Goal: Feedback & Contribution: Submit feedback/report problem

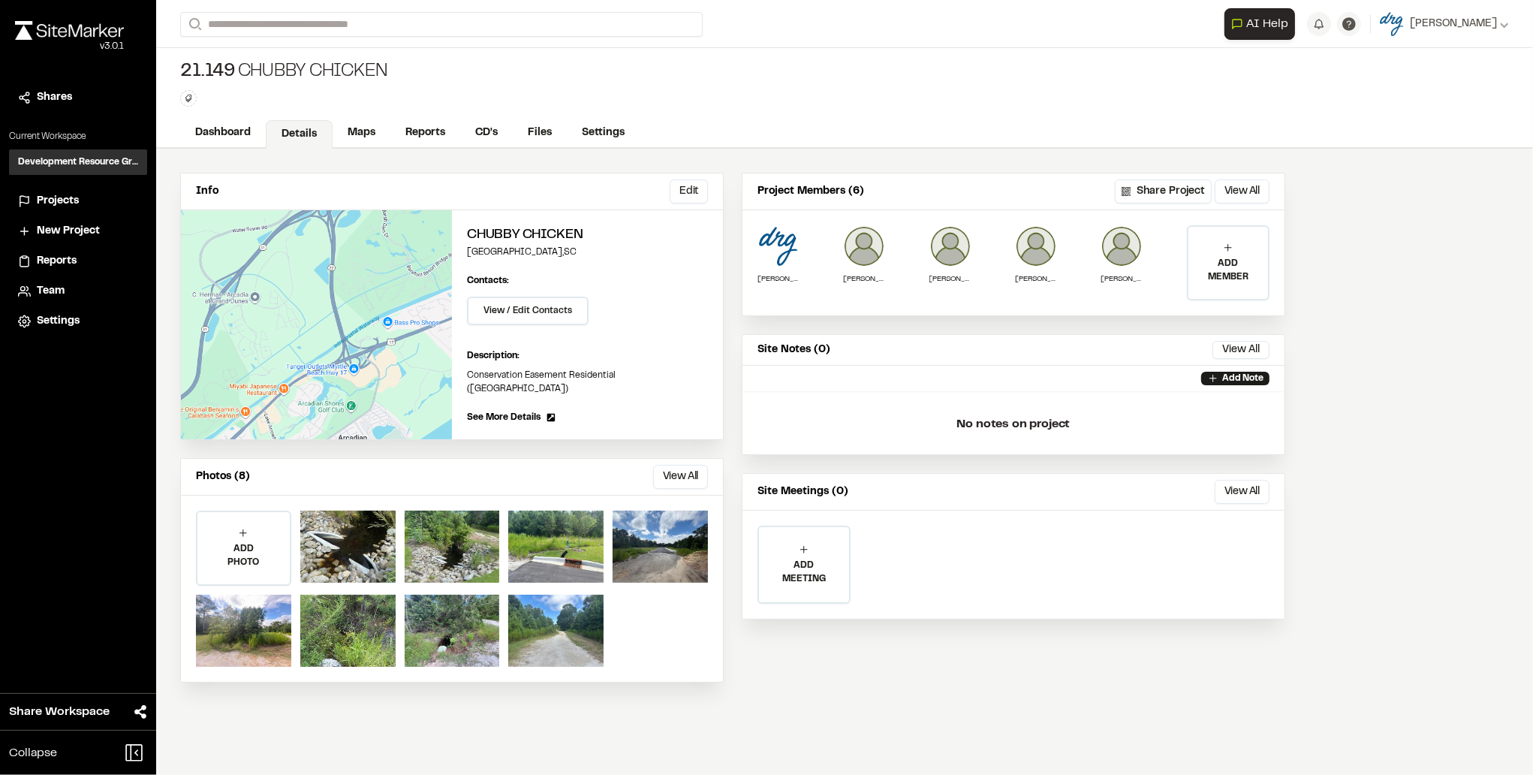
click at [74, 26] on img at bounding box center [69, 30] width 109 height 19
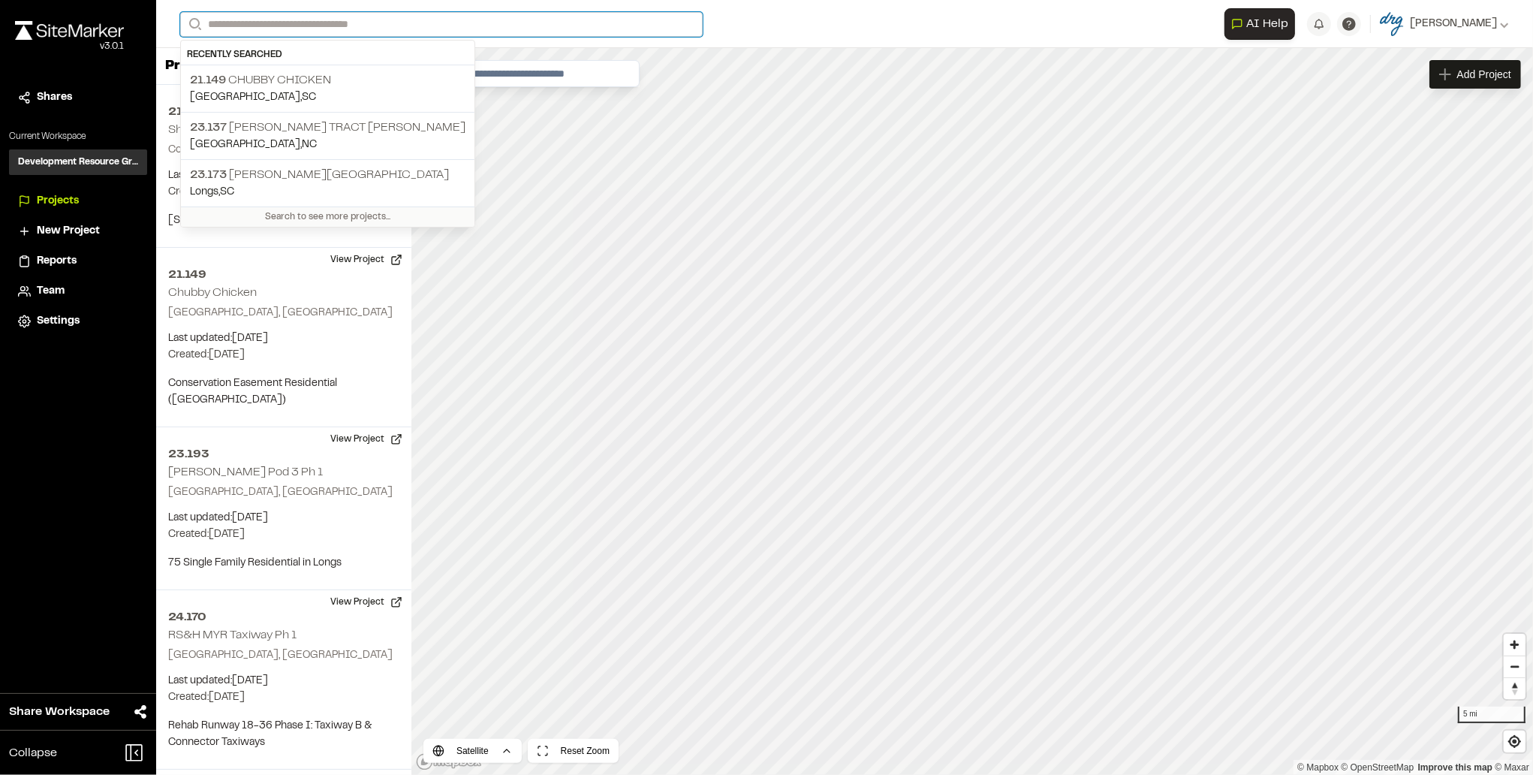
click at [257, 25] on input "Search" at bounding box center [441, 24] width 522 height 25
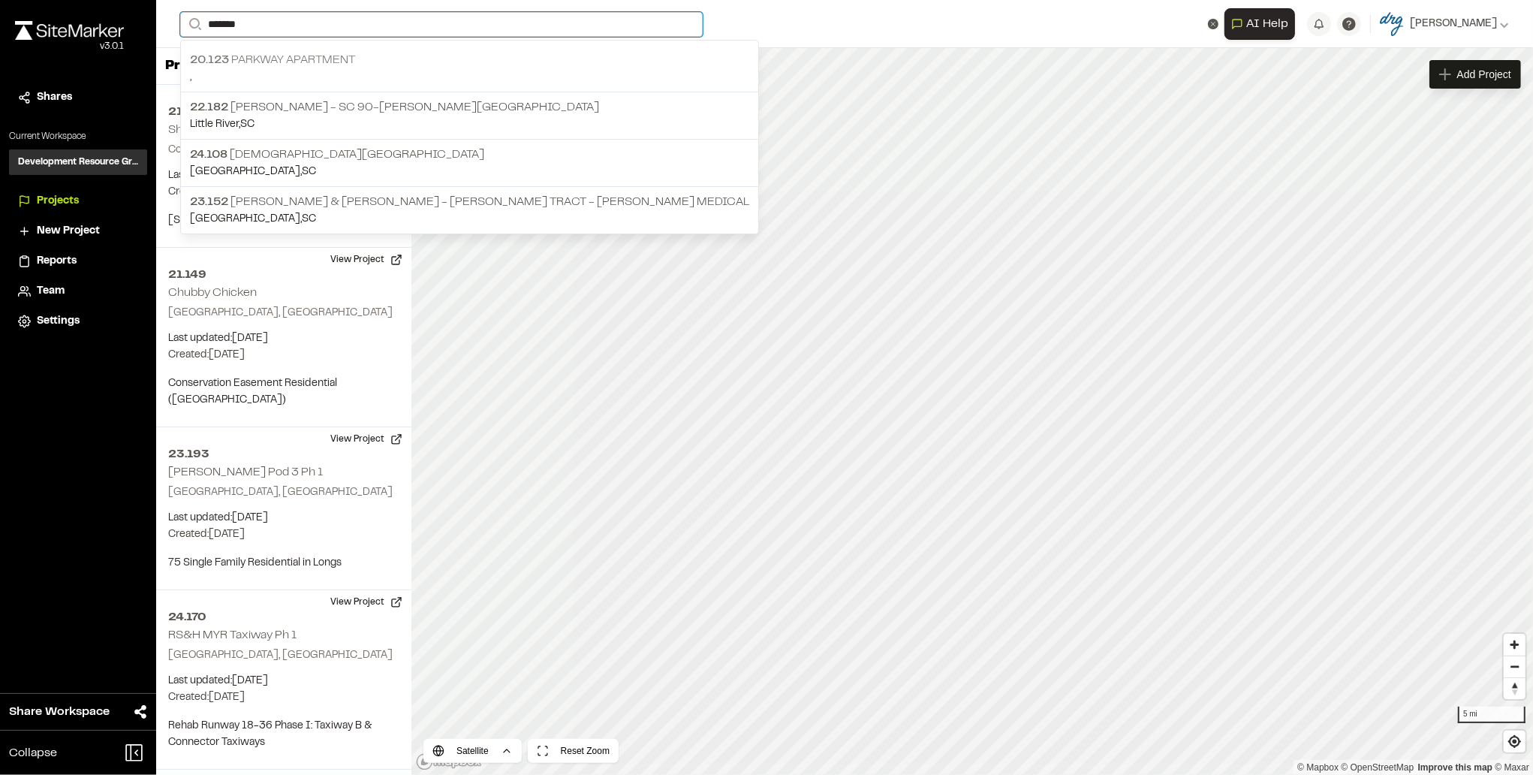
type input "*******"
click at [308, 56] on p "20.123 Parkway Apartment" at bounding box center [469, 60] width 559 height 18
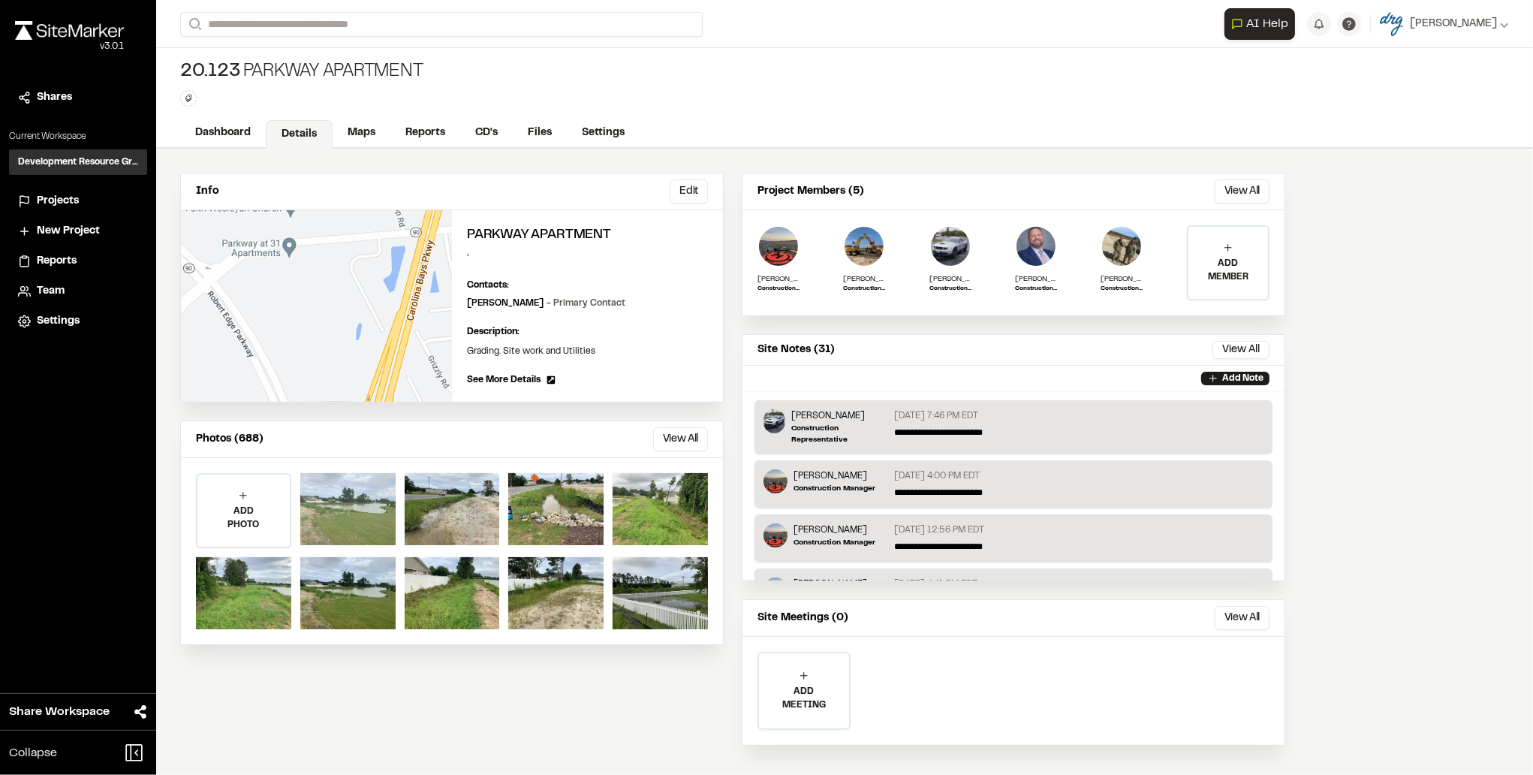
click at [321, 501] on div at bounding box center [347, 509] width 95 height 72
click at [697, 439] on button "View All" at bounding box center [680, 439] width 55 height 24
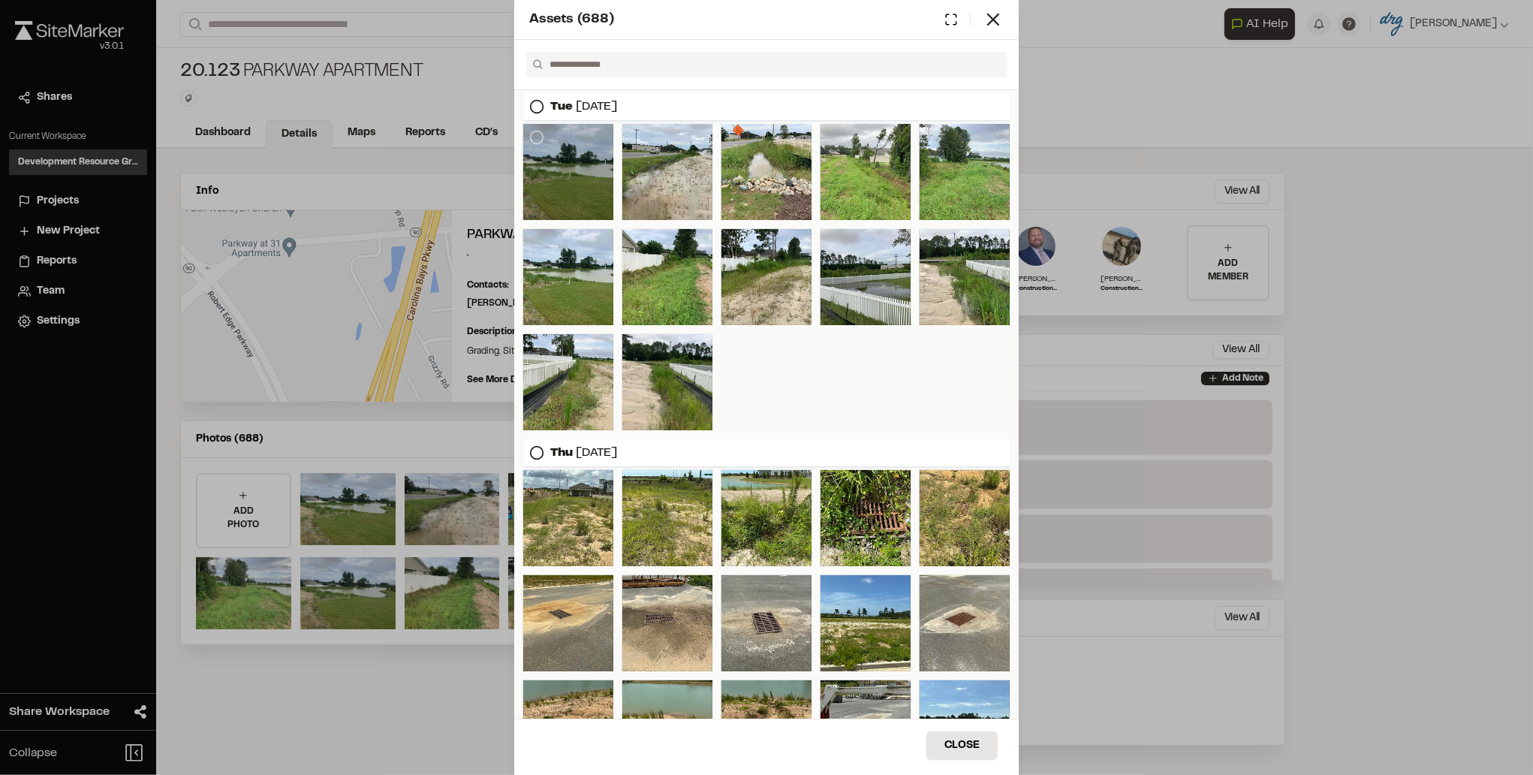
click at [573, 200] on div at bounding box center [568, 172] width 90 height 96
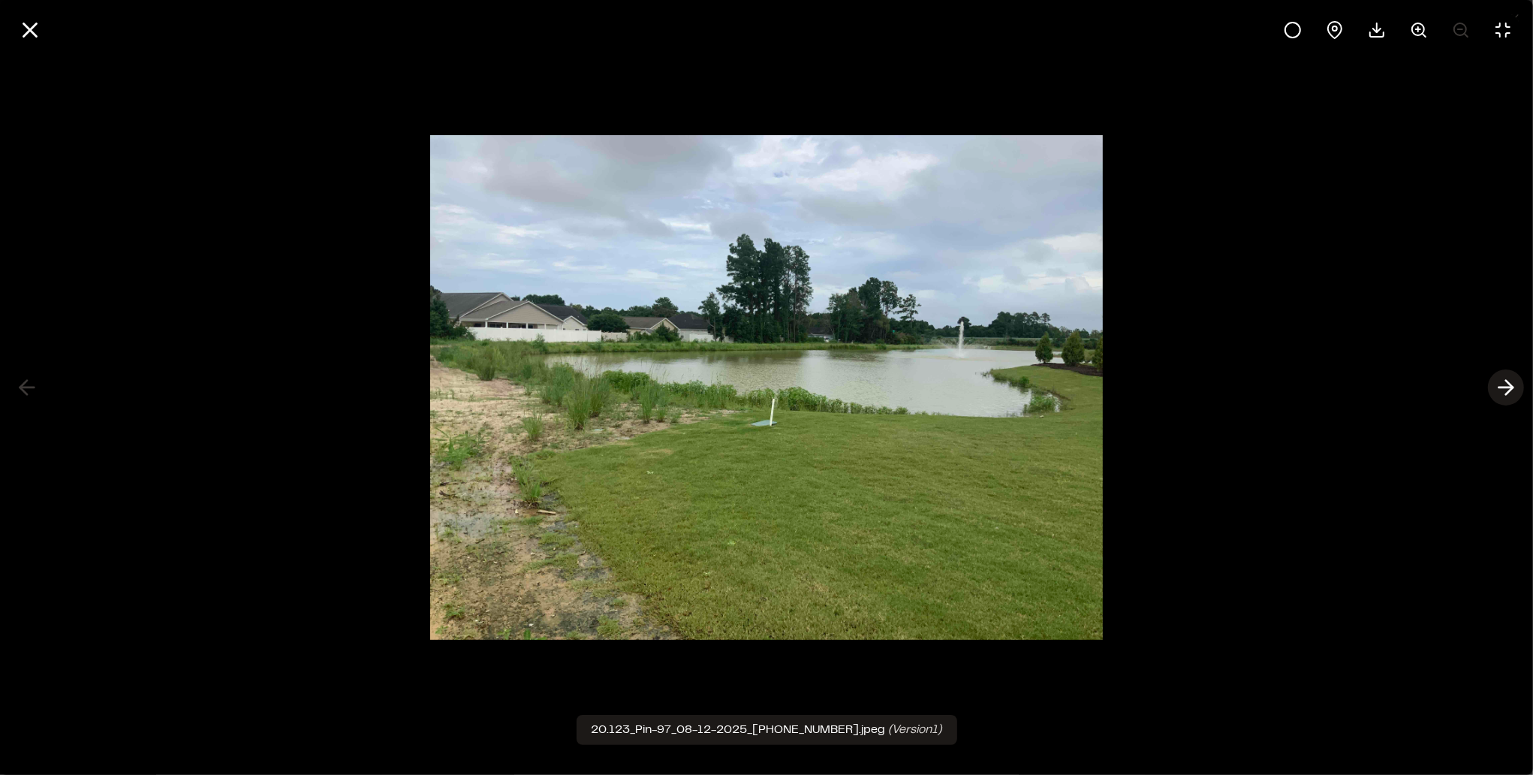
click at [1512, 390] on icon at bounding box center [1506, 388] width 24 height 26
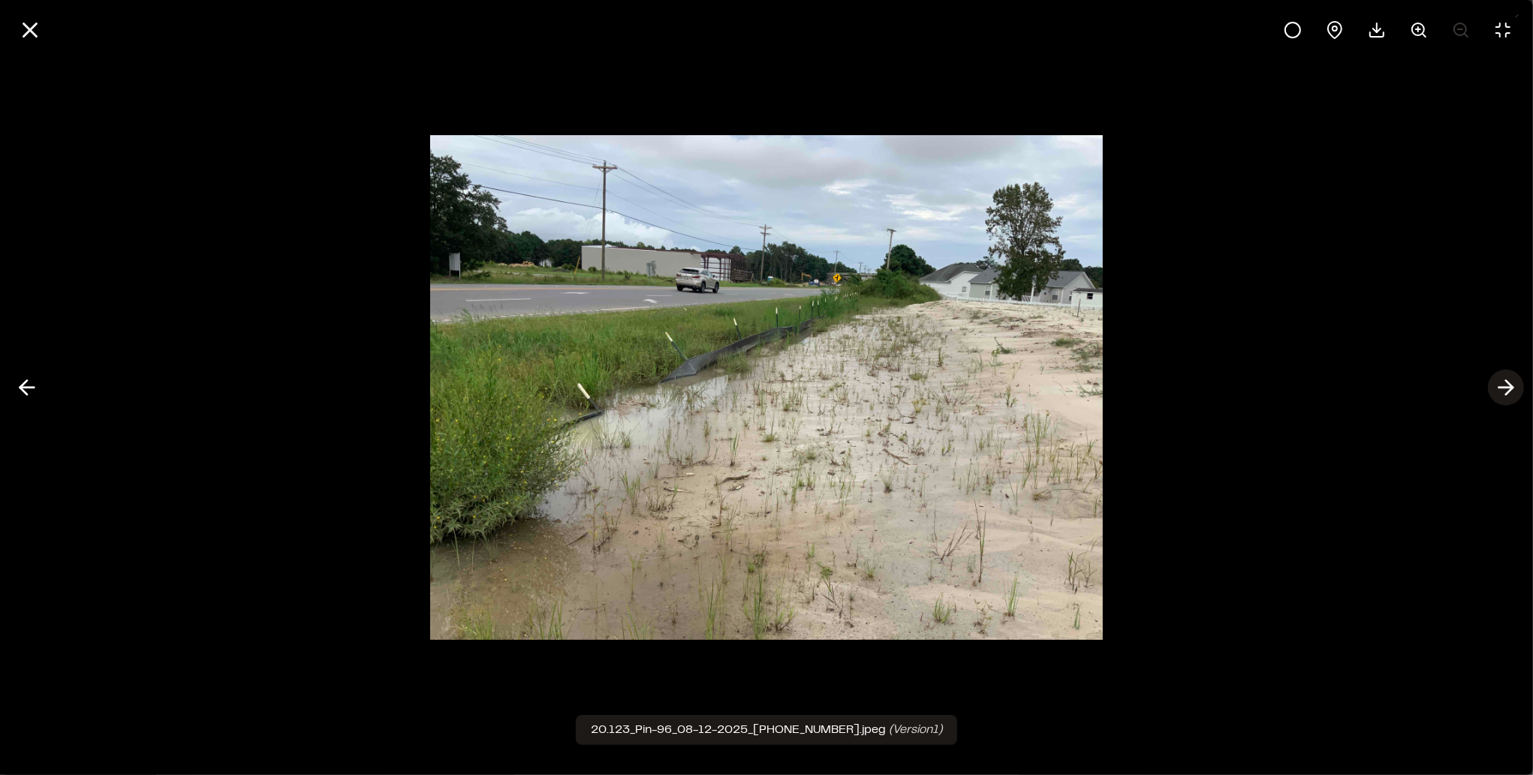
click at [1512, 390] on icon at bounding box center [1506, 388] width 24 height 26
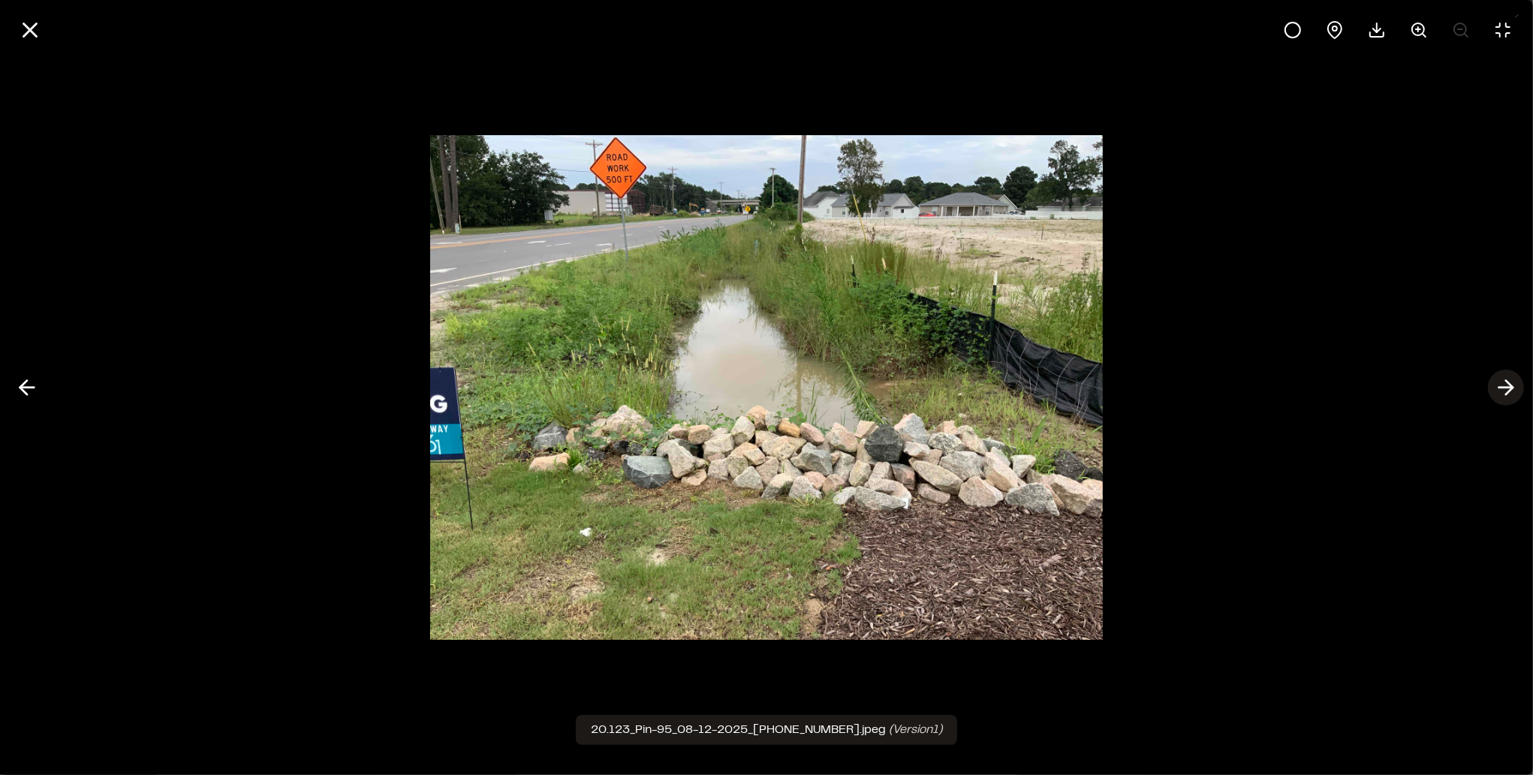
click at [1512, 390] on icon at bounding box center [1506, 388] width 24 height 26
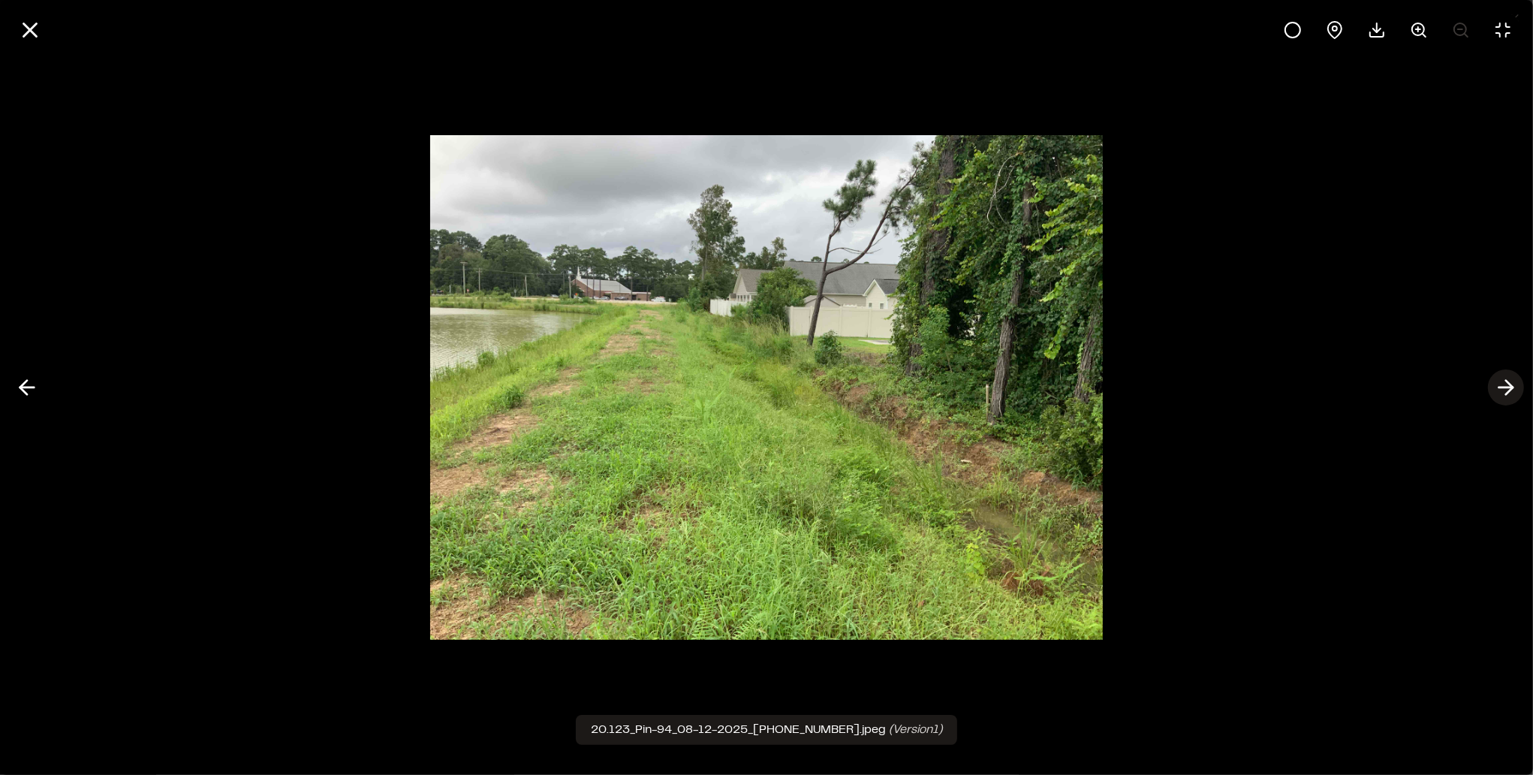
click at [1512, 390] on icon at bounding box center [1506, 388] width 24 height 26
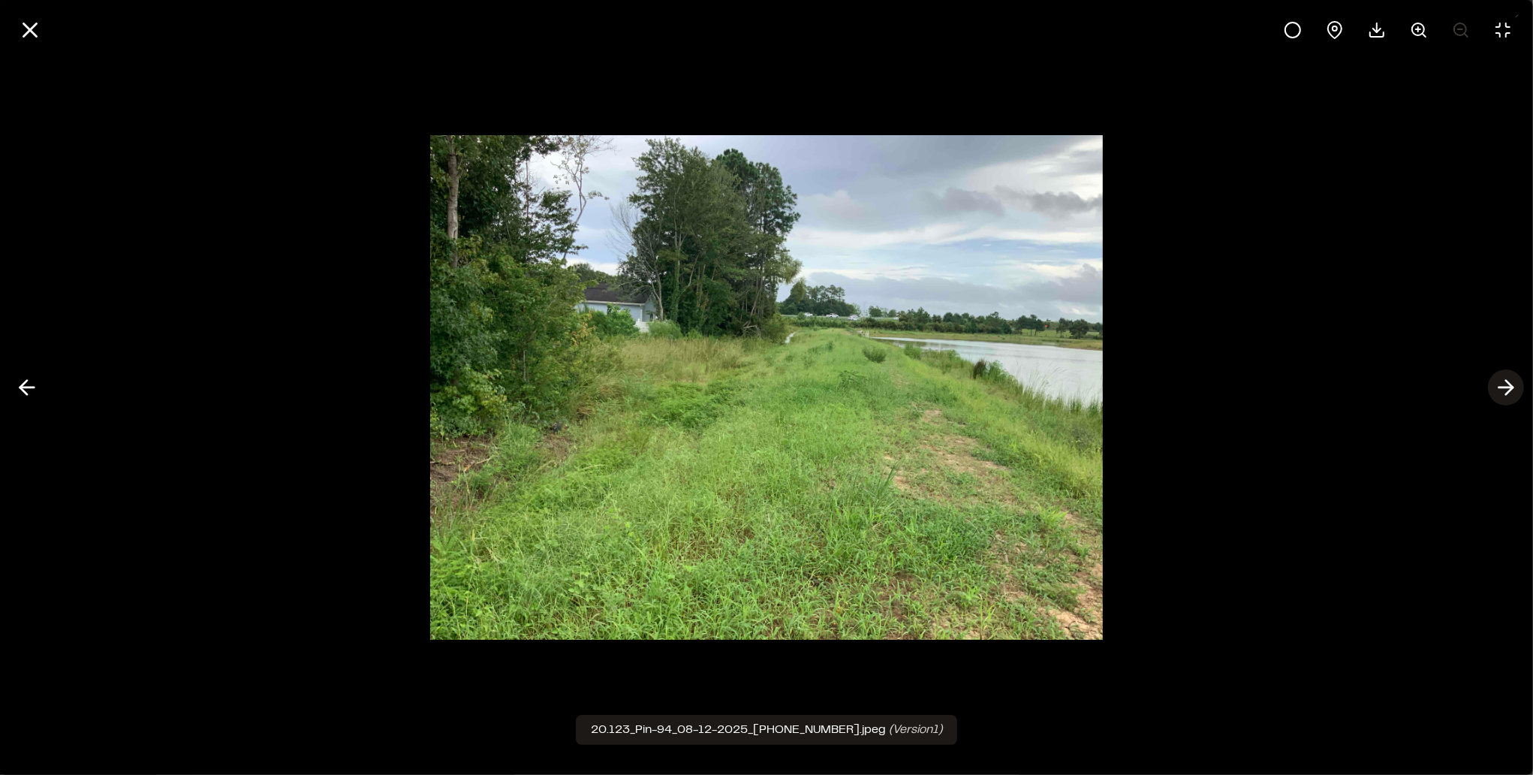
click at [1512, 390] on icon at bounding box center [1506, 388] width 24 height 26
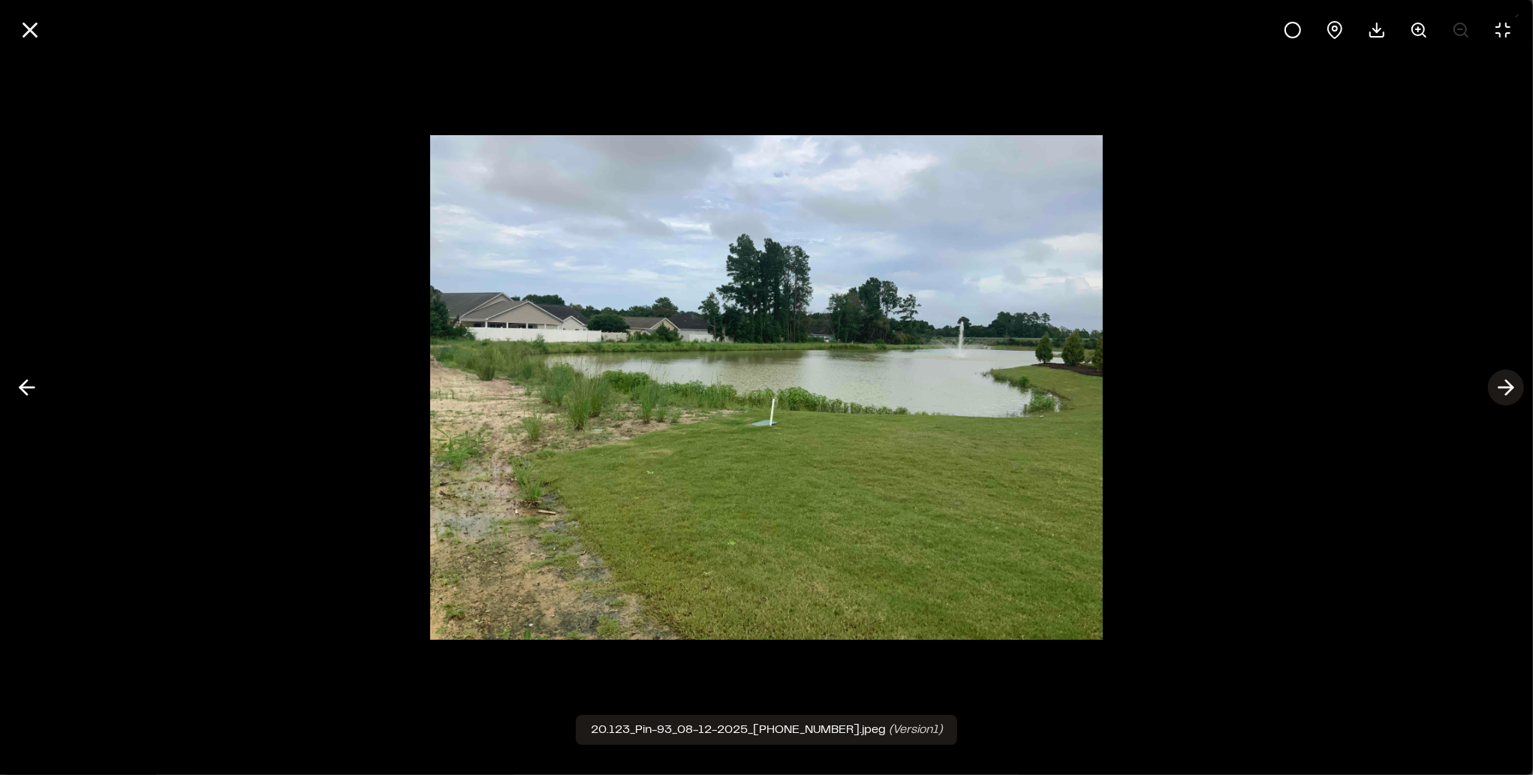
click at [1512, 390] on icon at bounding box center [1506, 388] width 24 height 26
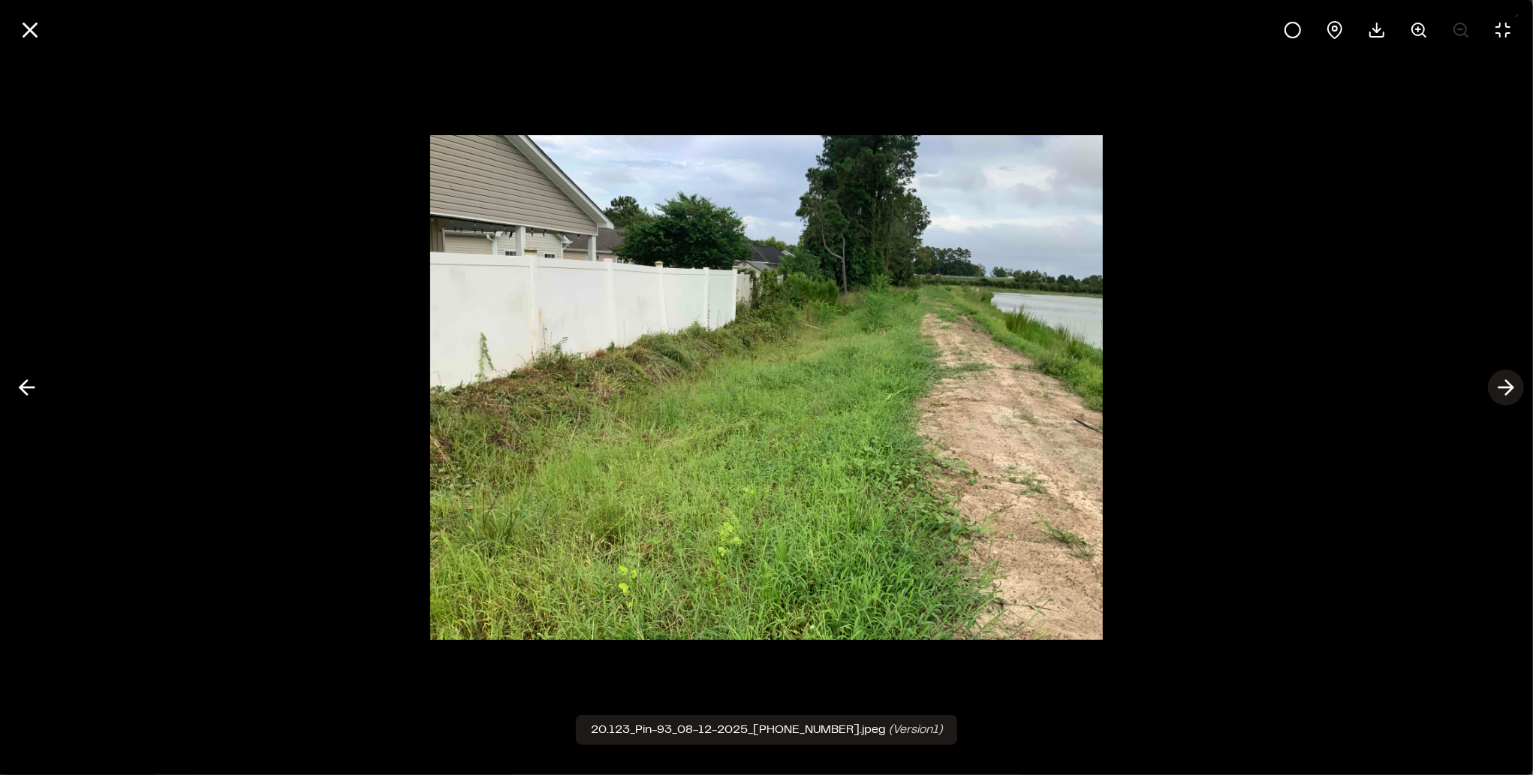
click at [1503, 384] on icon at bounding box center [1506, 388] width 24 height 26
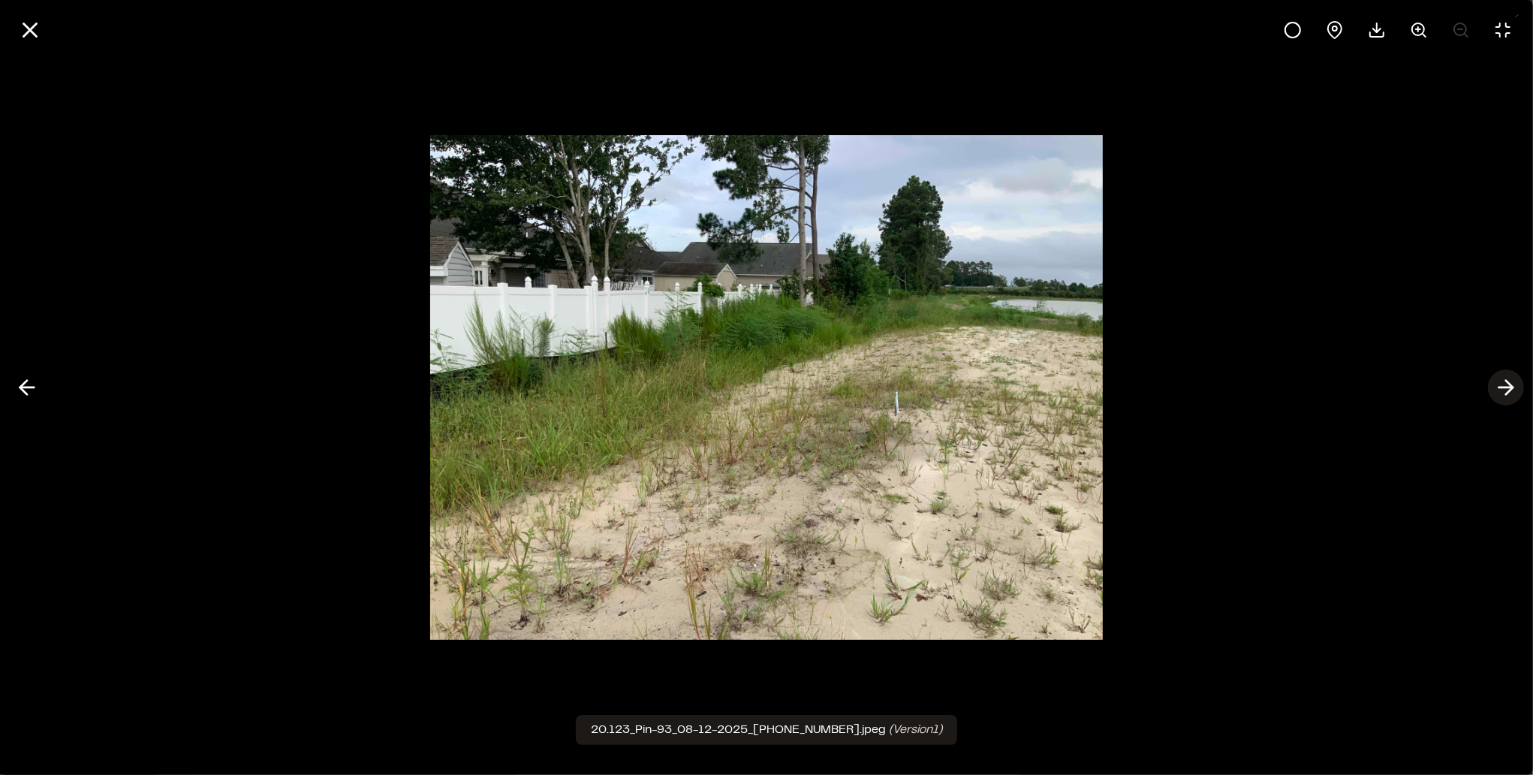
click at [1503, 384] on icon at bounding box center [1506, 388] width 24 height 26
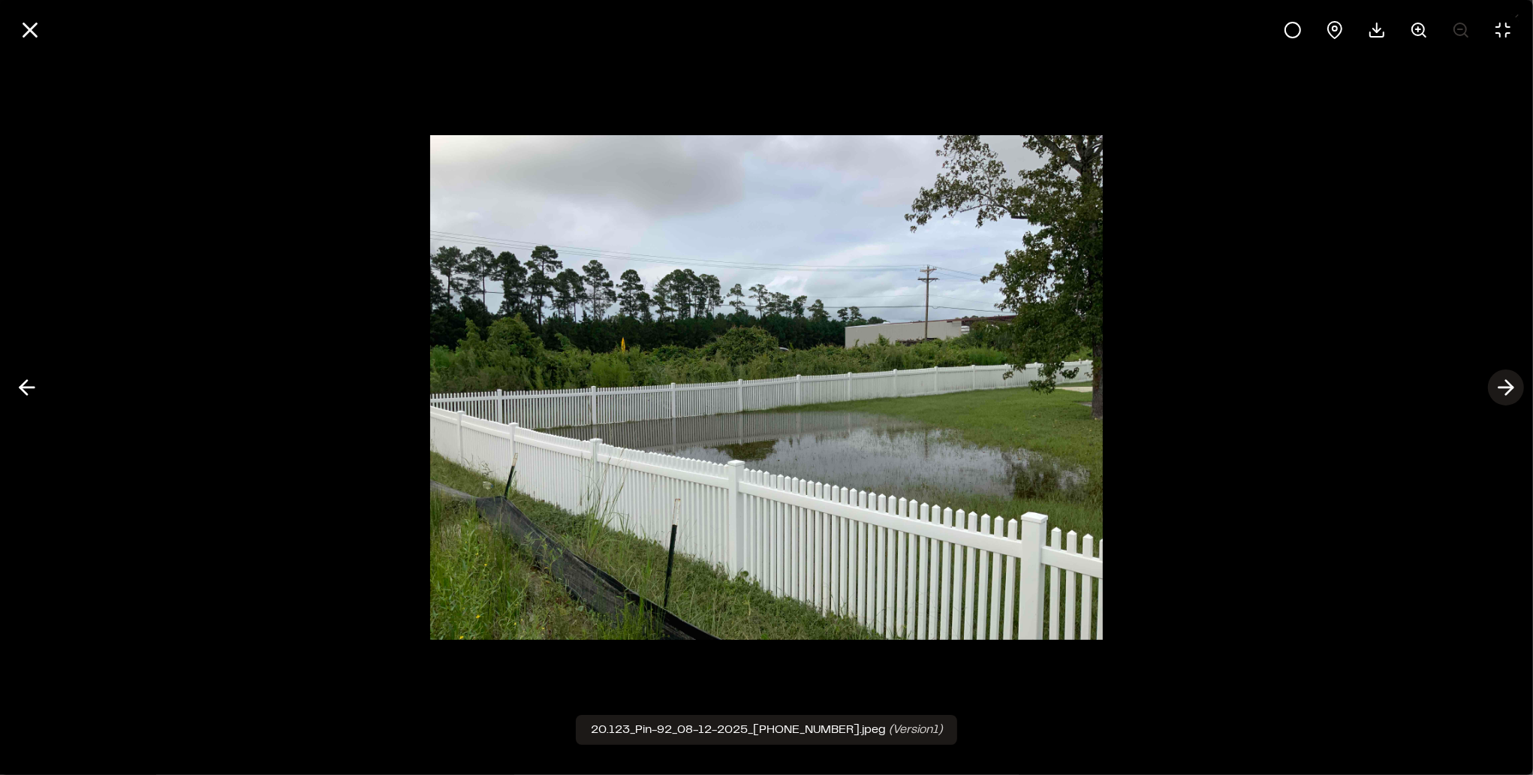
click at [1503, 384] on icon at bounding box center [1506, 388] width 24 height 26
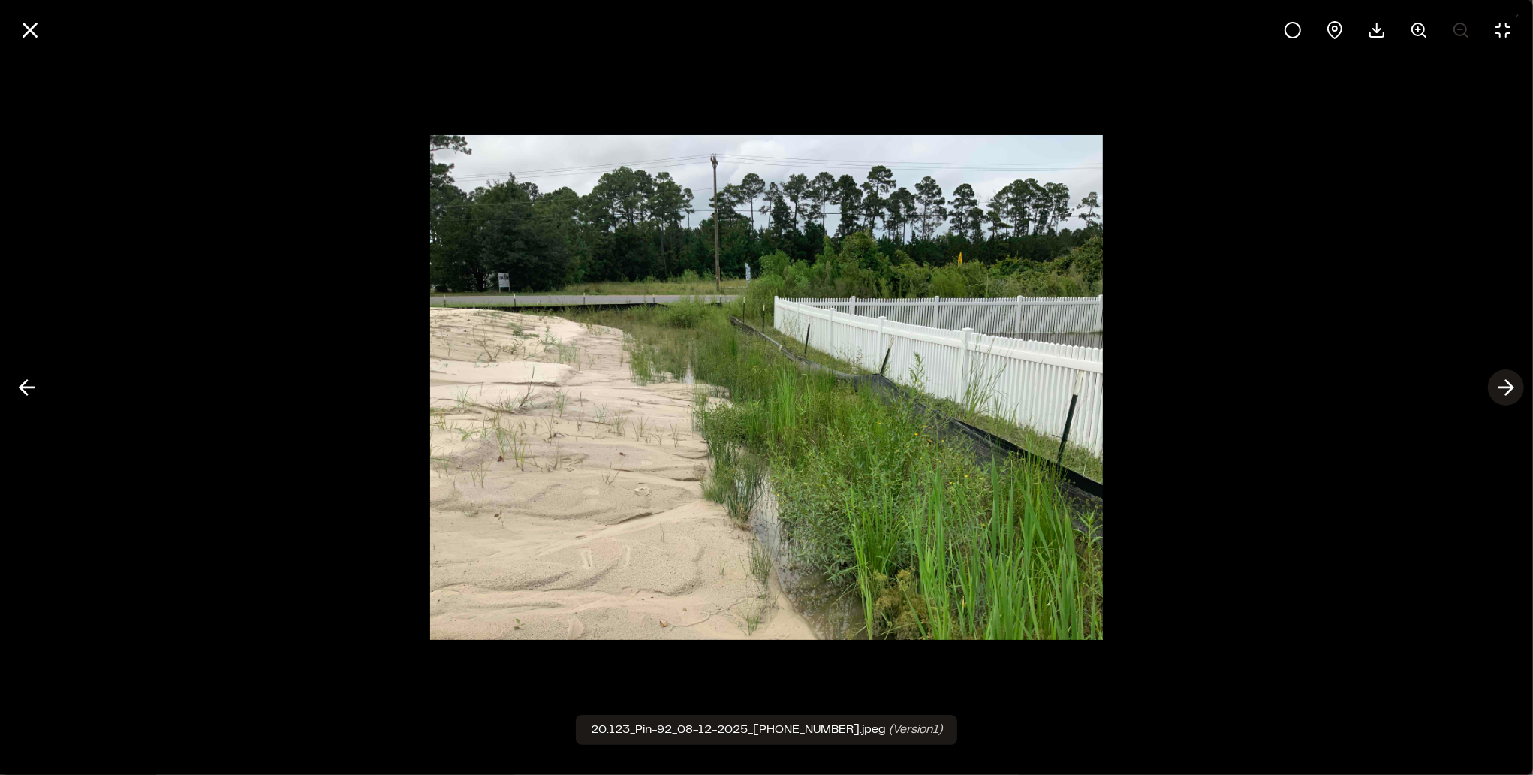
click at [1503, 384] on icon at bounding box center [1506, 388] width 24 height 26
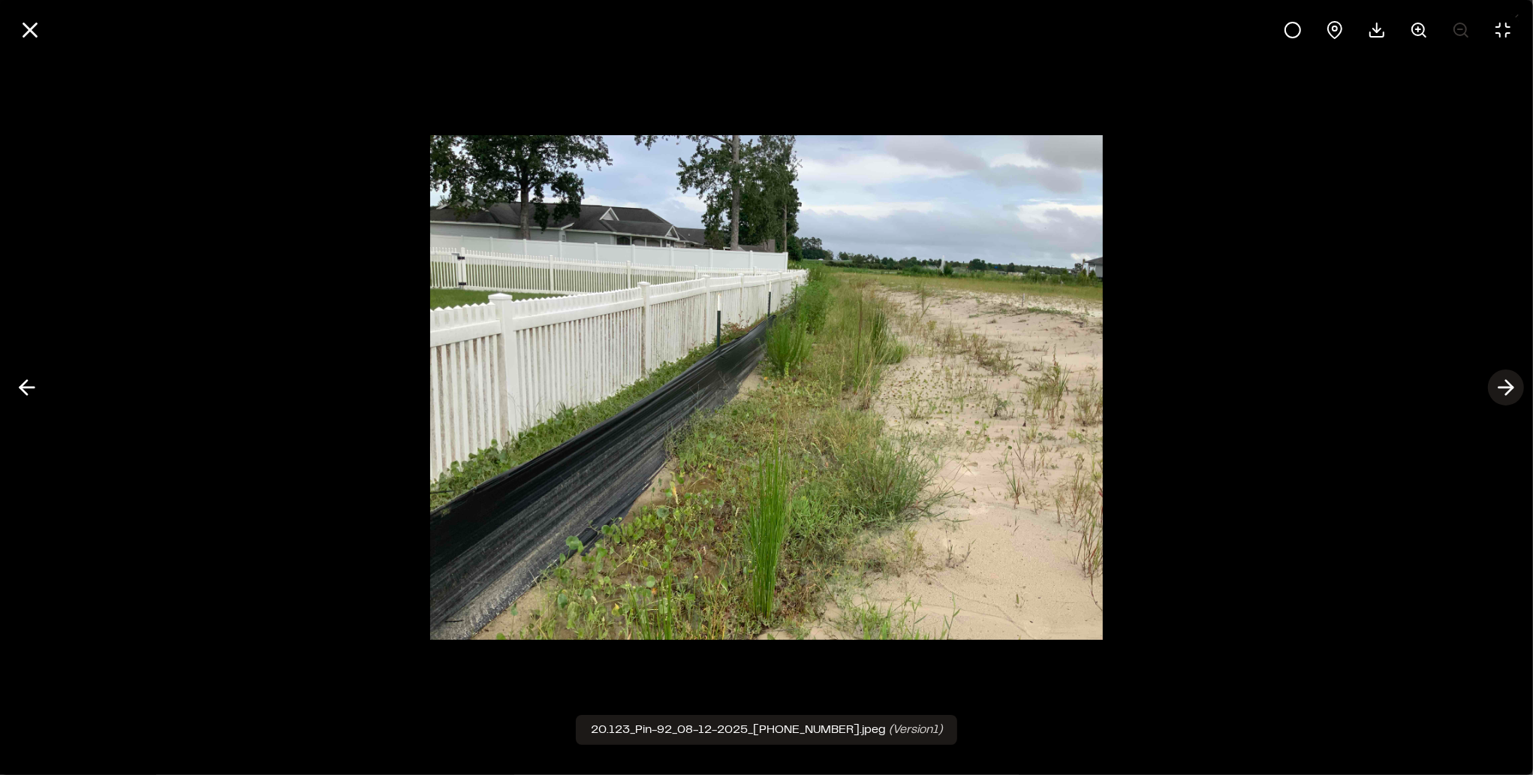
click at [1503, 384] on icon at bounding box center [1506, 388] width 24 height 26
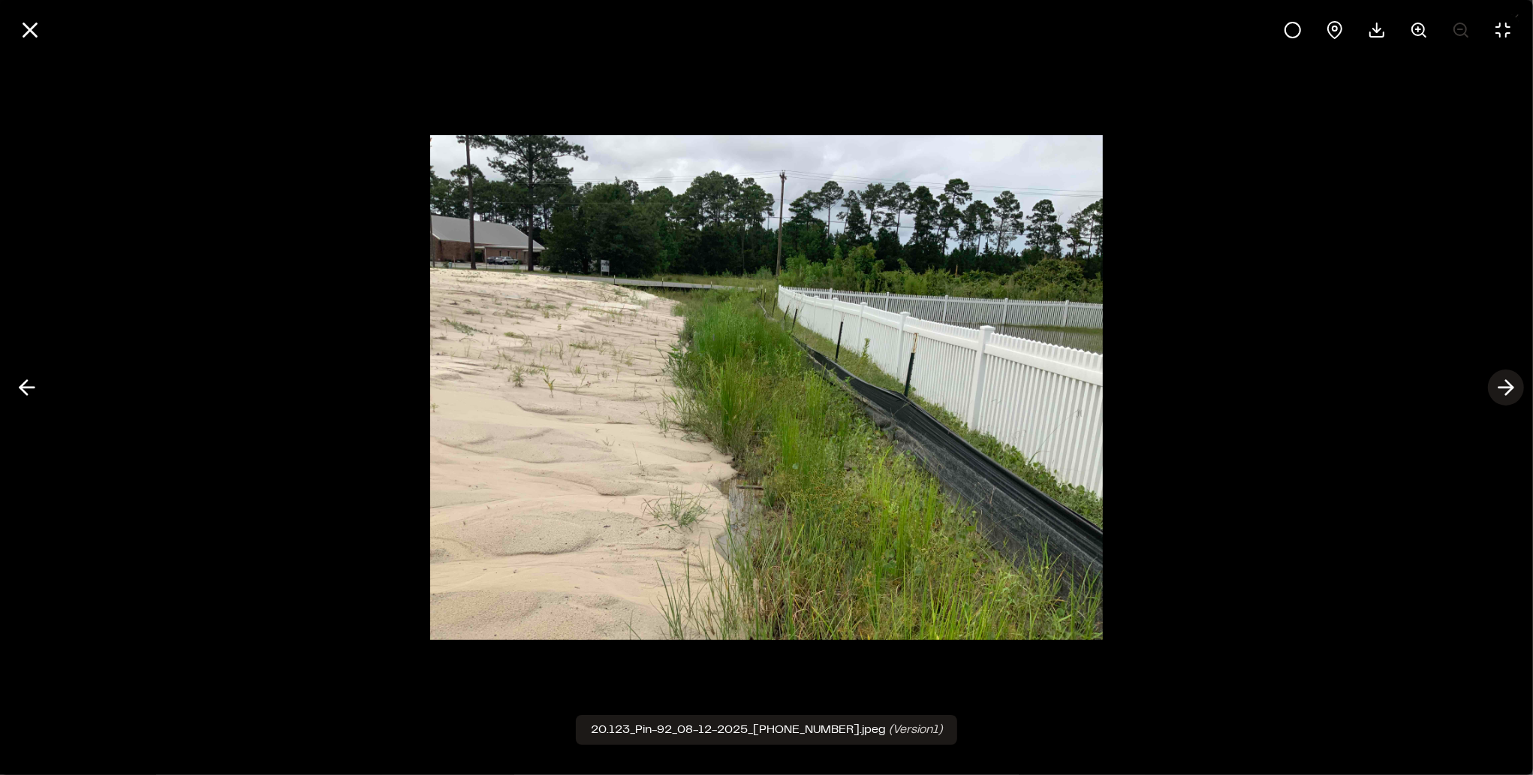
click at [1503, 384] on icon at bounding box center [1506, 388] width 24 height 26
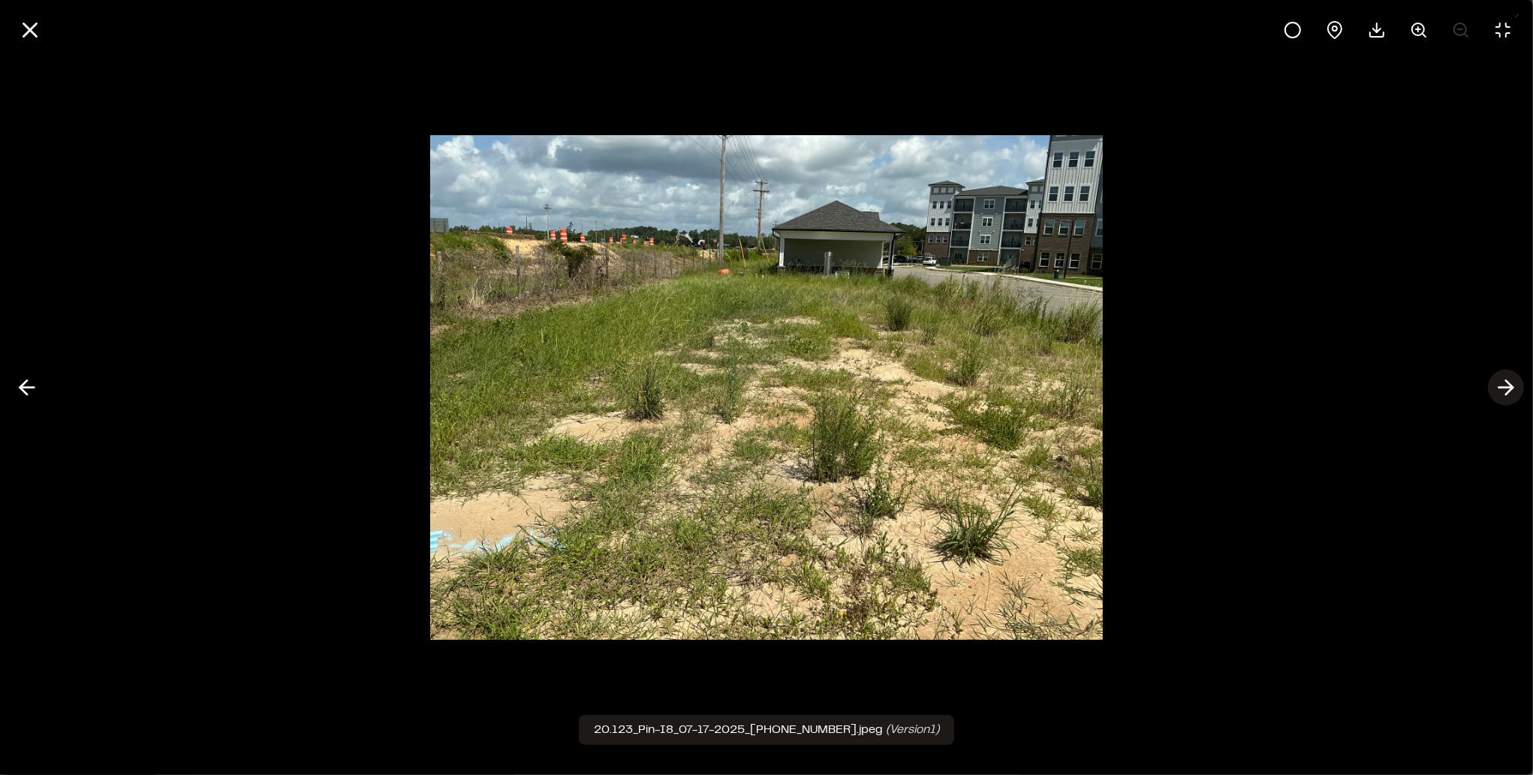
click at [1503, 384] on icon at bounding box center [1506, 388] width 24 height 26
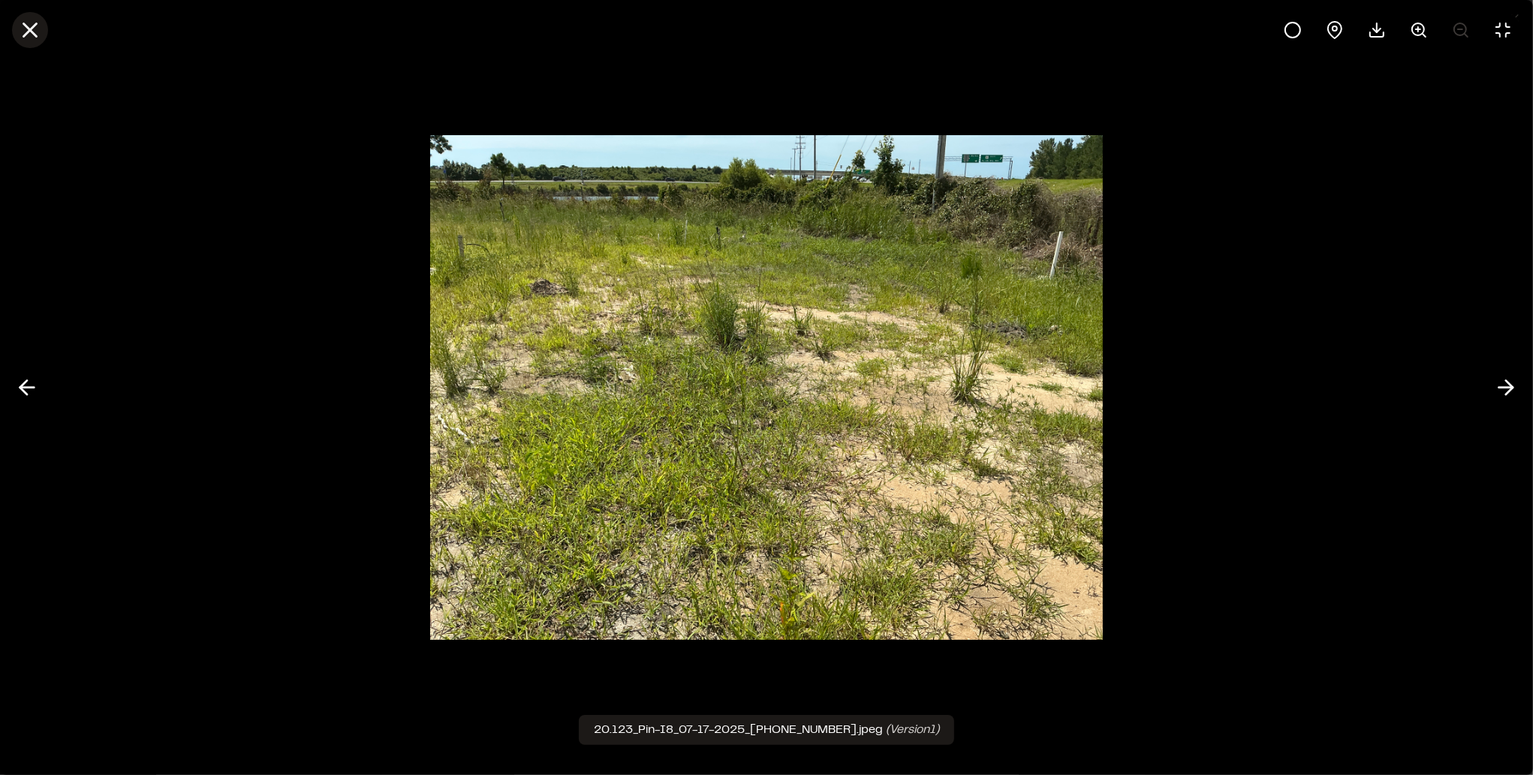
click at [20, 28] on icon at bounding box center [30, 30] width 26 height 26
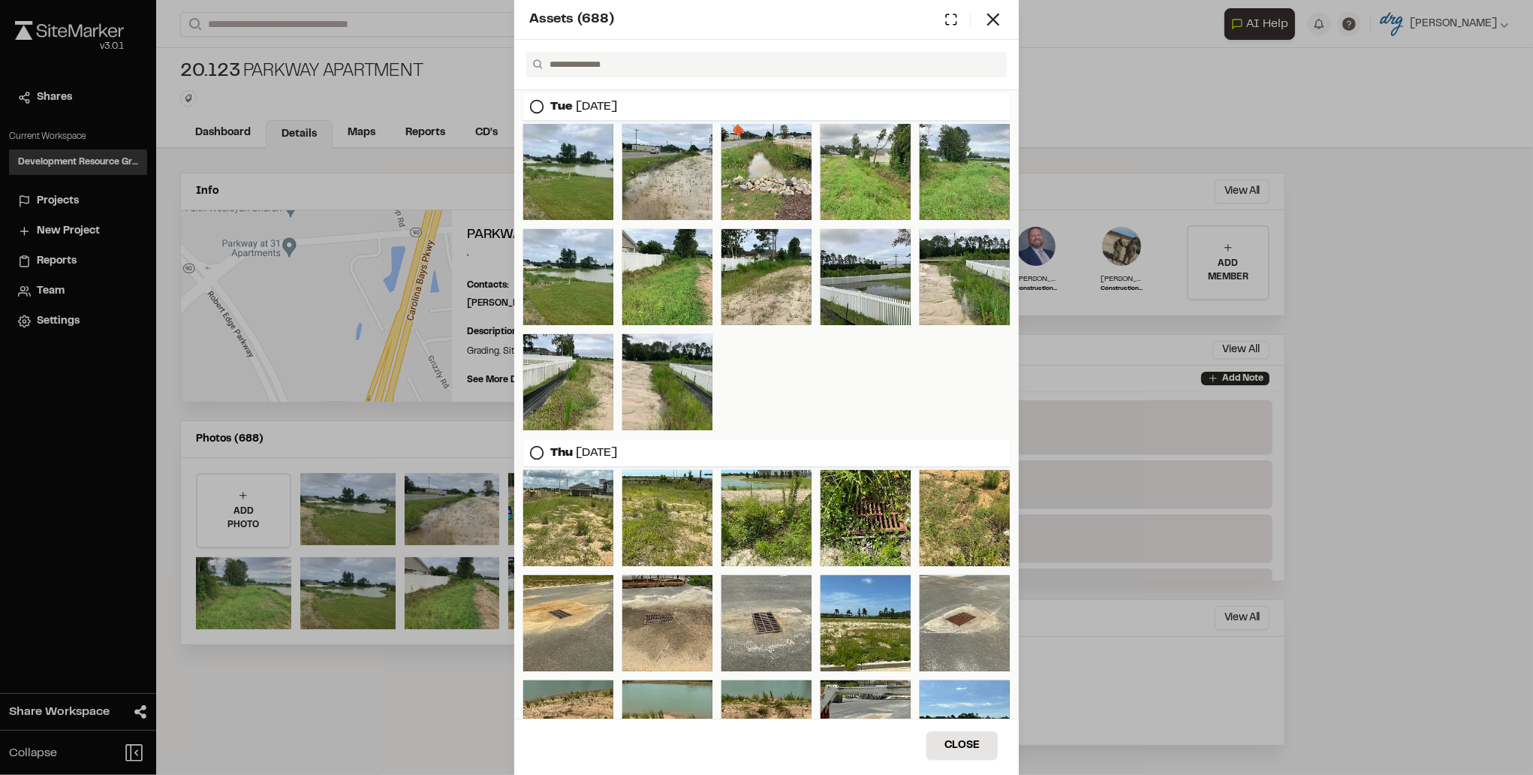
click at [1429, 220] on div "Assets ( 688 ) [DATE] [DATE] Close Select Download Zoom to Pin Unselect Downloa…" at bounding box center [766, 387] width 1533 height 775
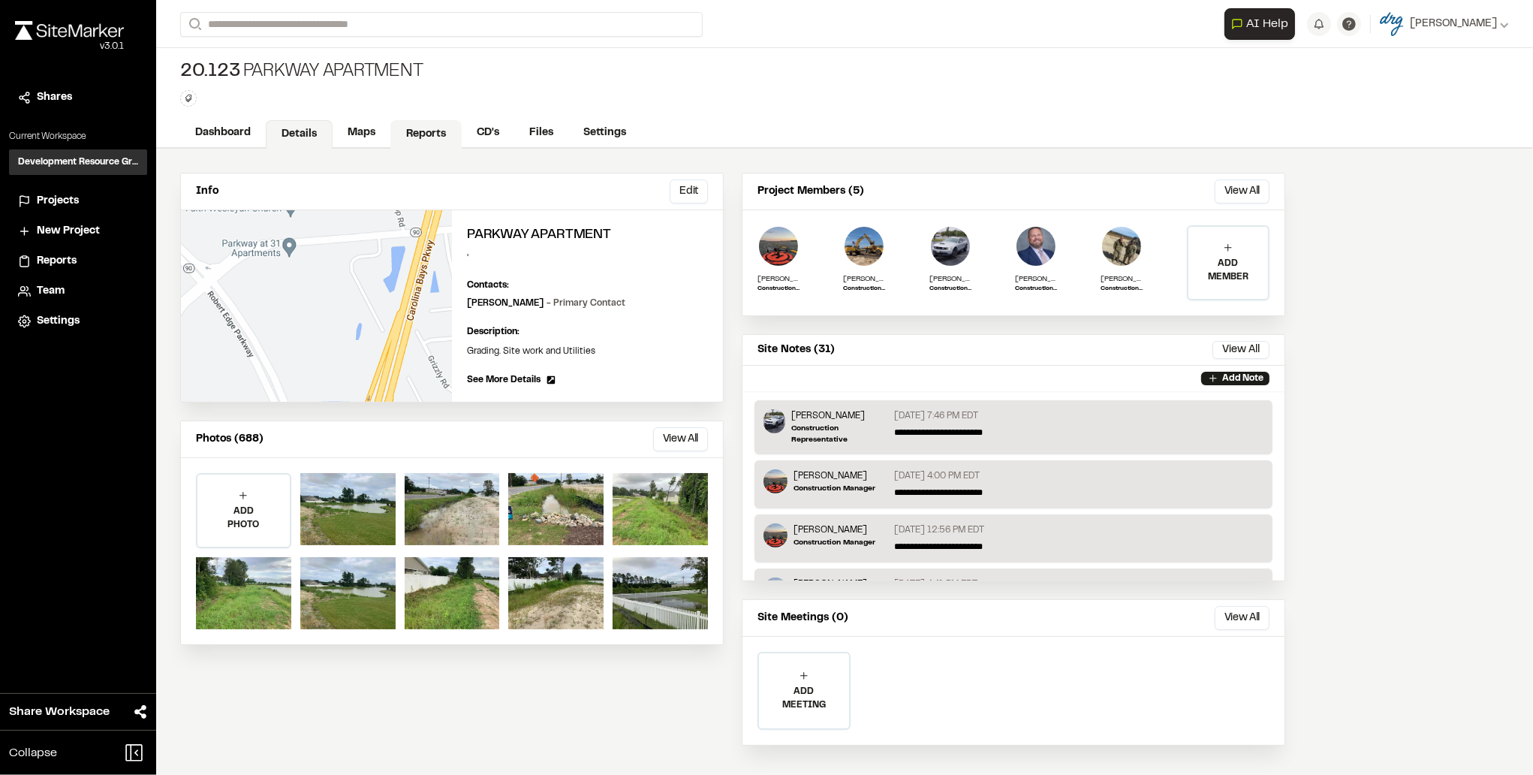
click at [422, 129] on link "Reports" at bounding box center [425, 134] width 71 height 29
click at [505, 305] on p "Earl Bailey - Primary Contact" at bounding box center [546, 303] width 158 height 14
click at [685, 281] on button "Edit" at bounding box center [692, 285] width 32 height 23
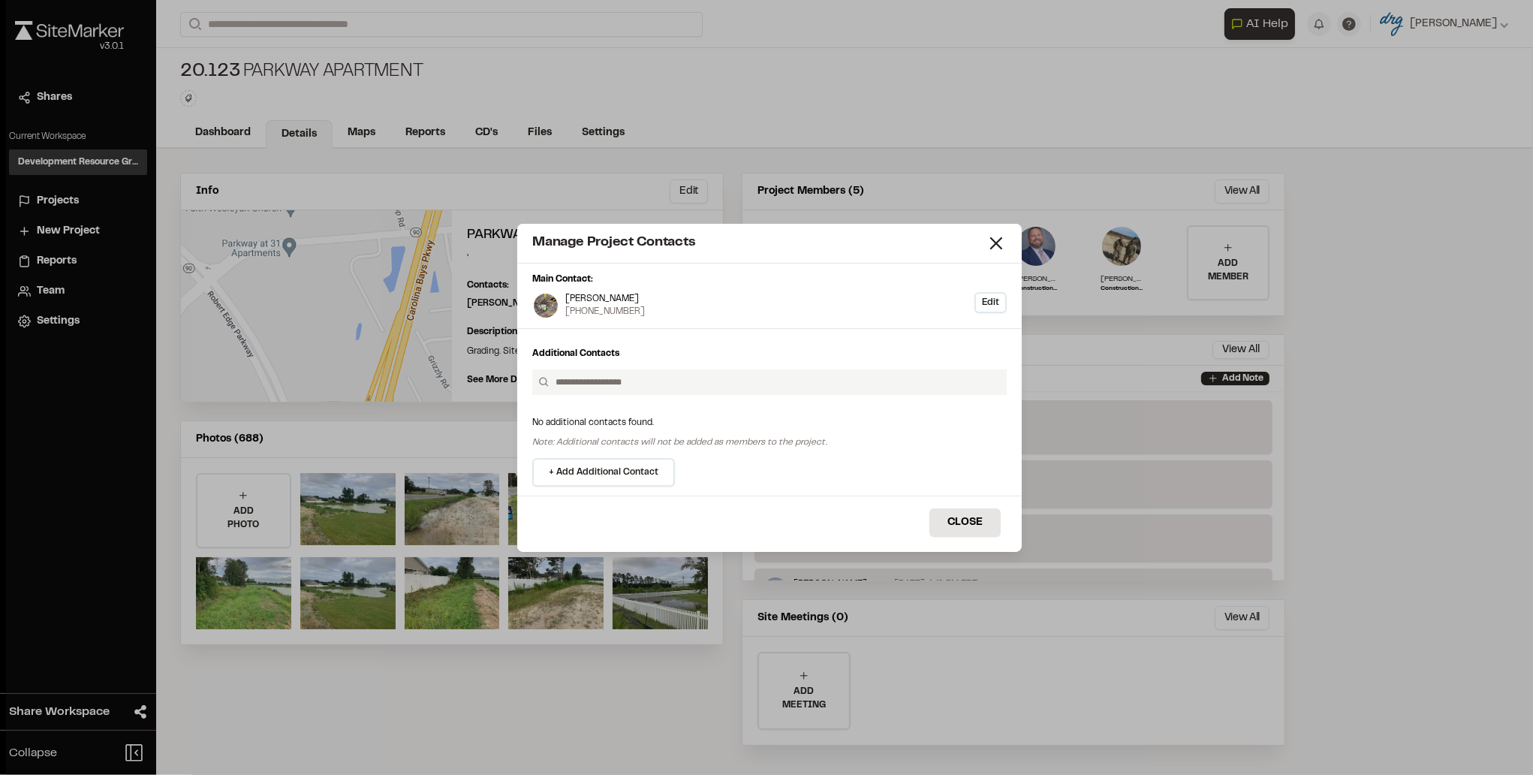
click at [994, 297] on button "Edit" at bounding box center [990, 303] width 32 height 22
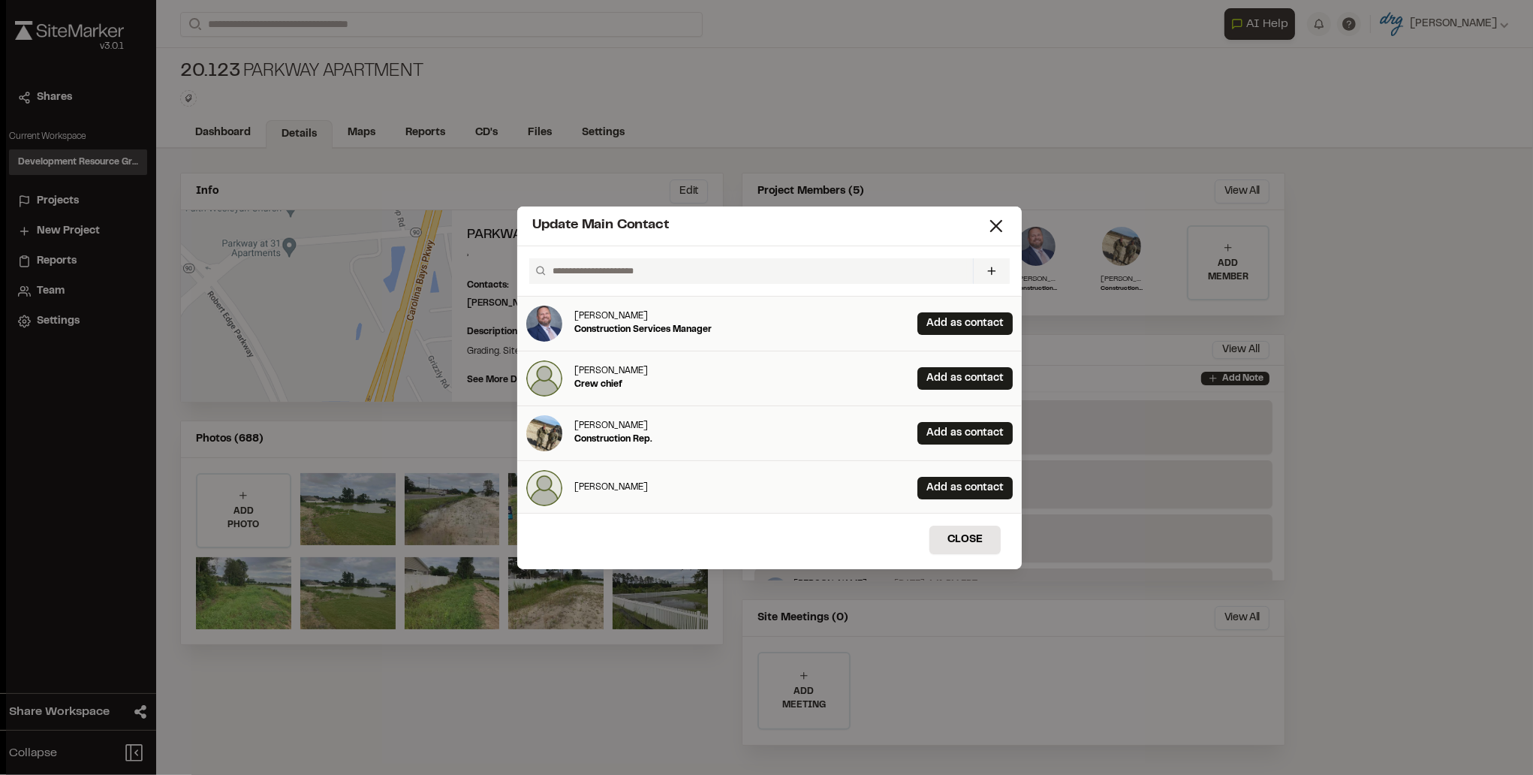
click at [652, 271] on input "text" at bounding box center [757, 271] width 420 height 26
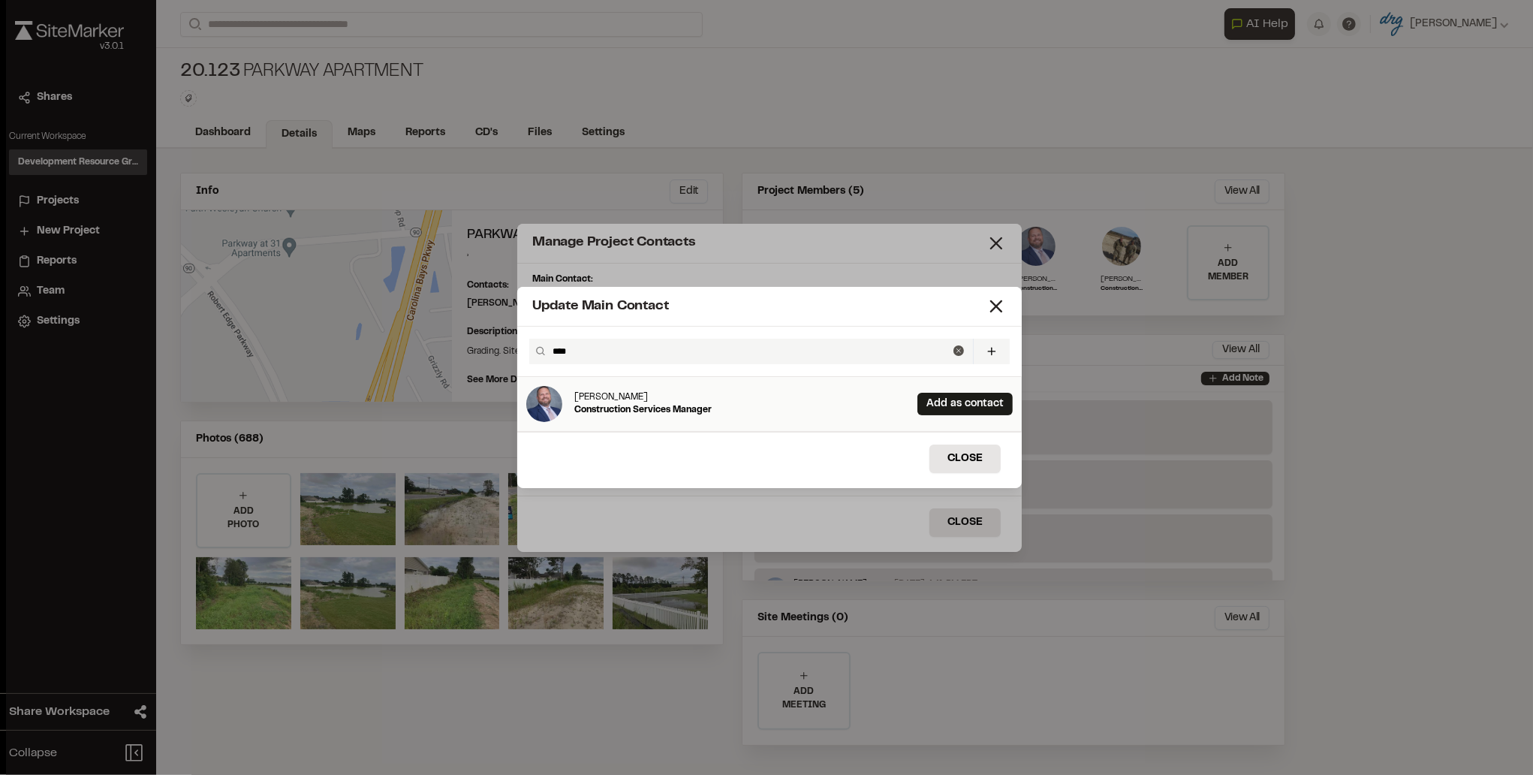
type input "****"
click at [631, 401] on p "[PERSON_NAME]" at bounding box center [642, 397] width 137 height 13
click at [955, 405] on link "Add as contact" at bounding box center [964, 404] width 95 height 23
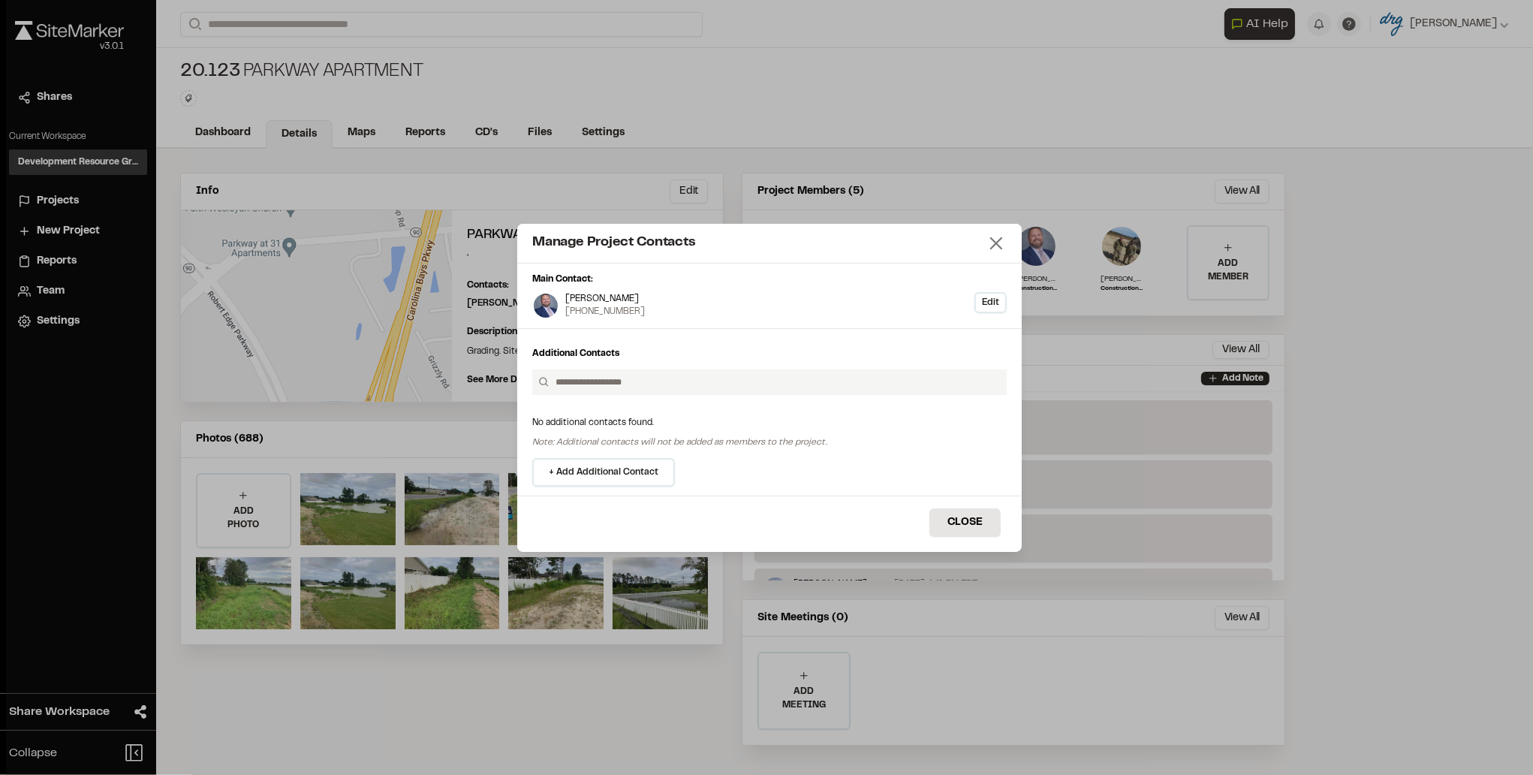
click at [996, 247] on icon at bounding box center [996, 243] width 21 height 21
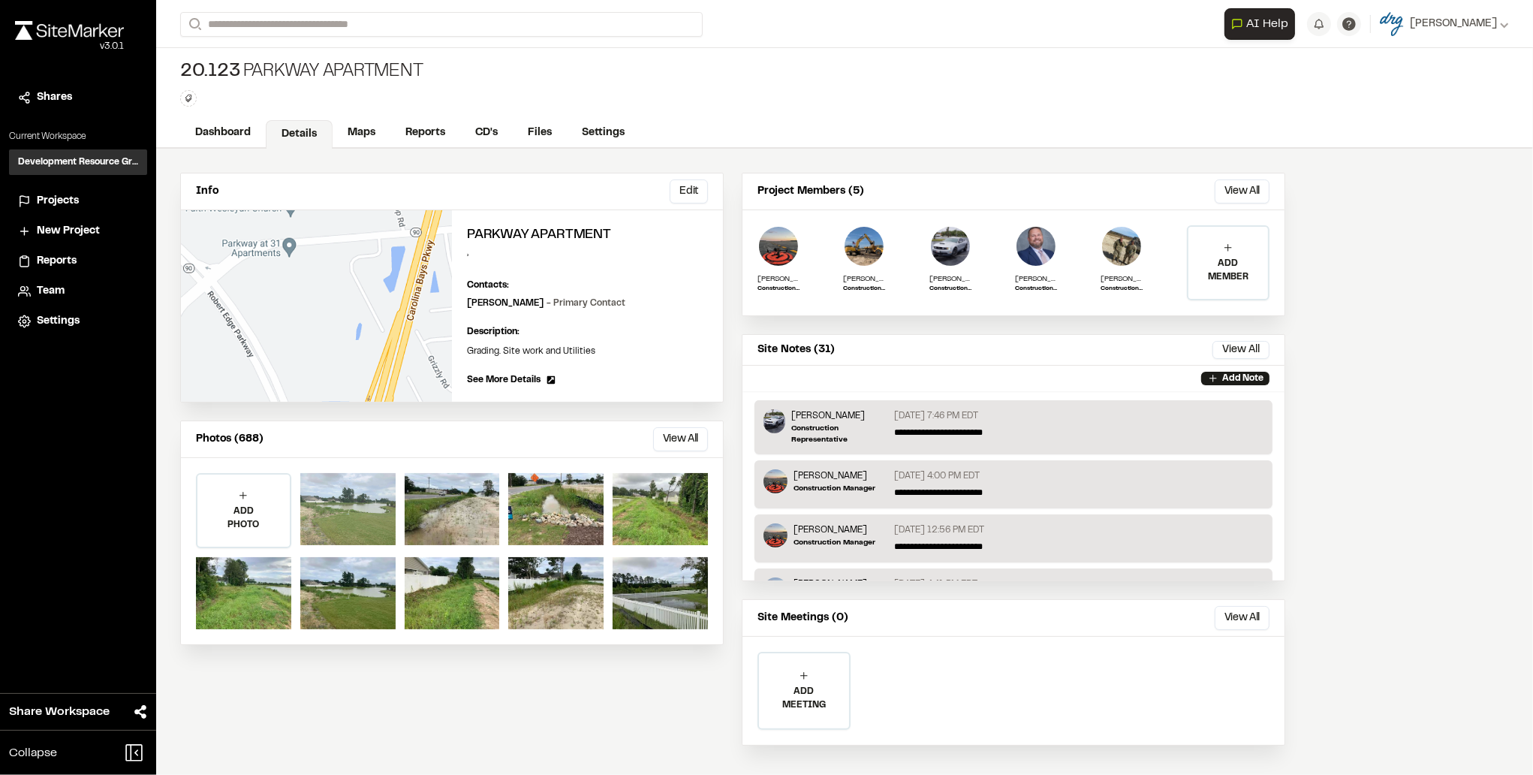
click at [342, 492] on div at bounding box center [347, 509] width 95 height 72
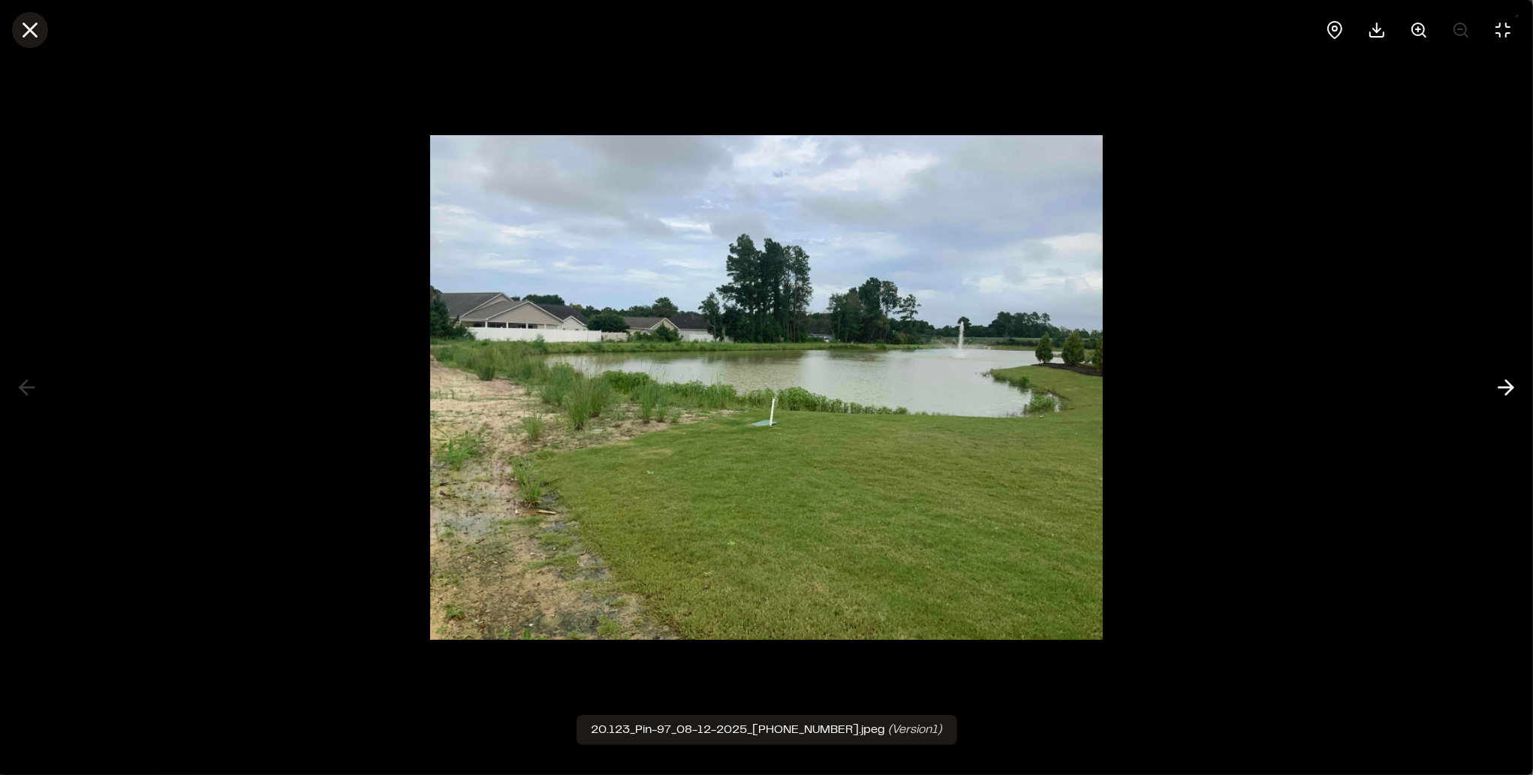
click at [29, 38] on icon at bounding box center [30, 30] width 26 height 26
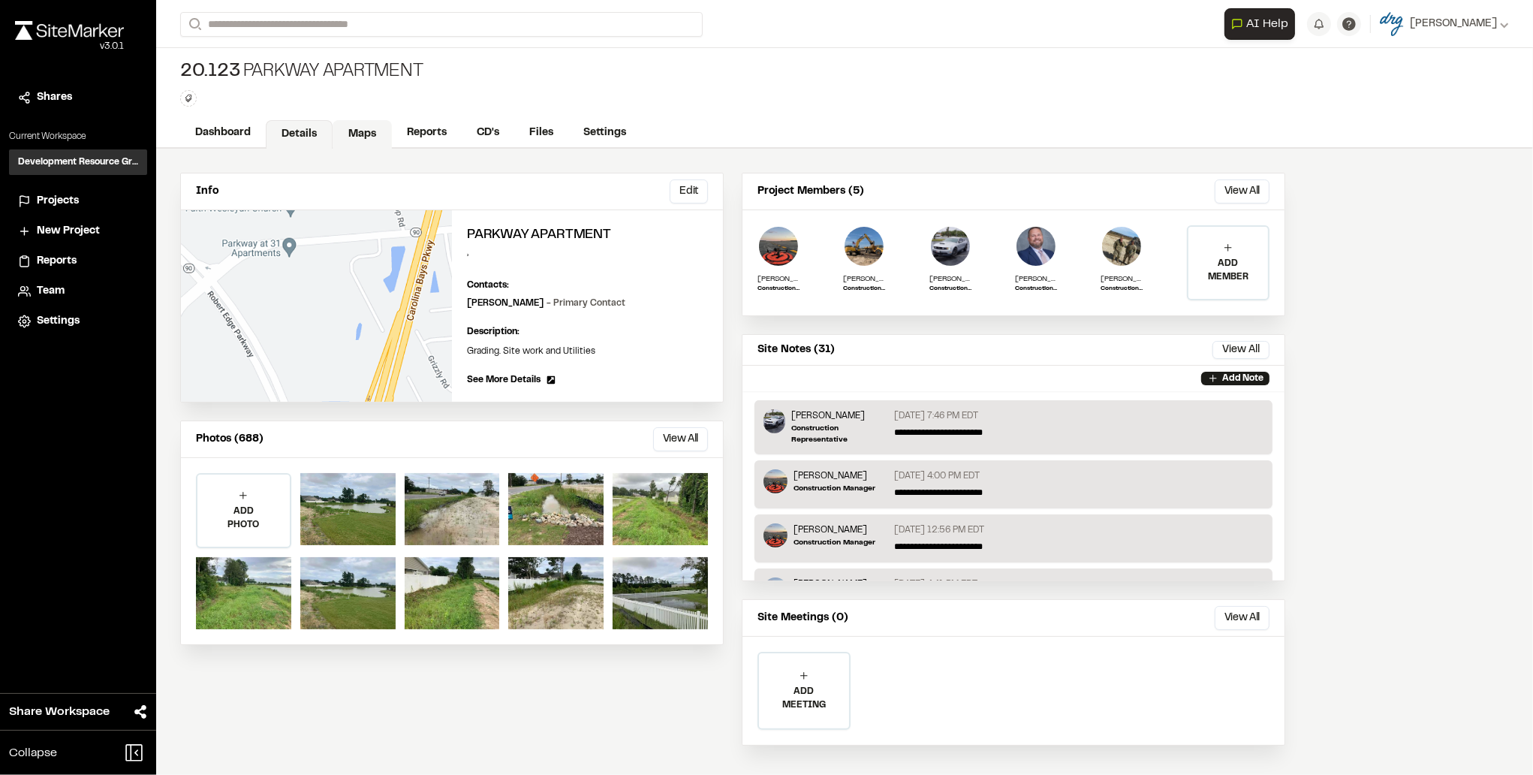
click at [366, 140] on link "Maps" at bounding box center [362, 134] width 59 height 29
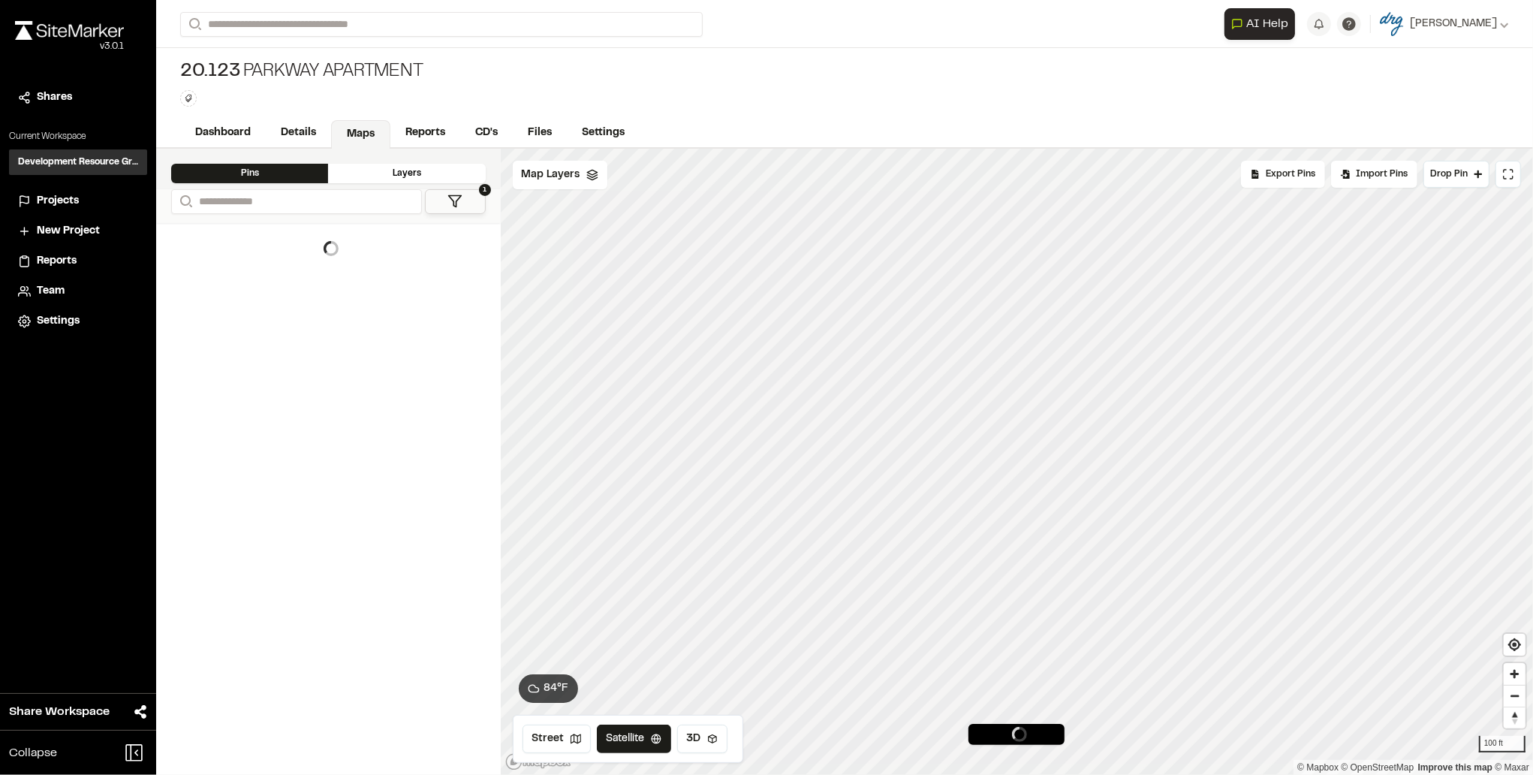
click at [461, 205] on icon at bounding box center [454, 201] width 15 height 15
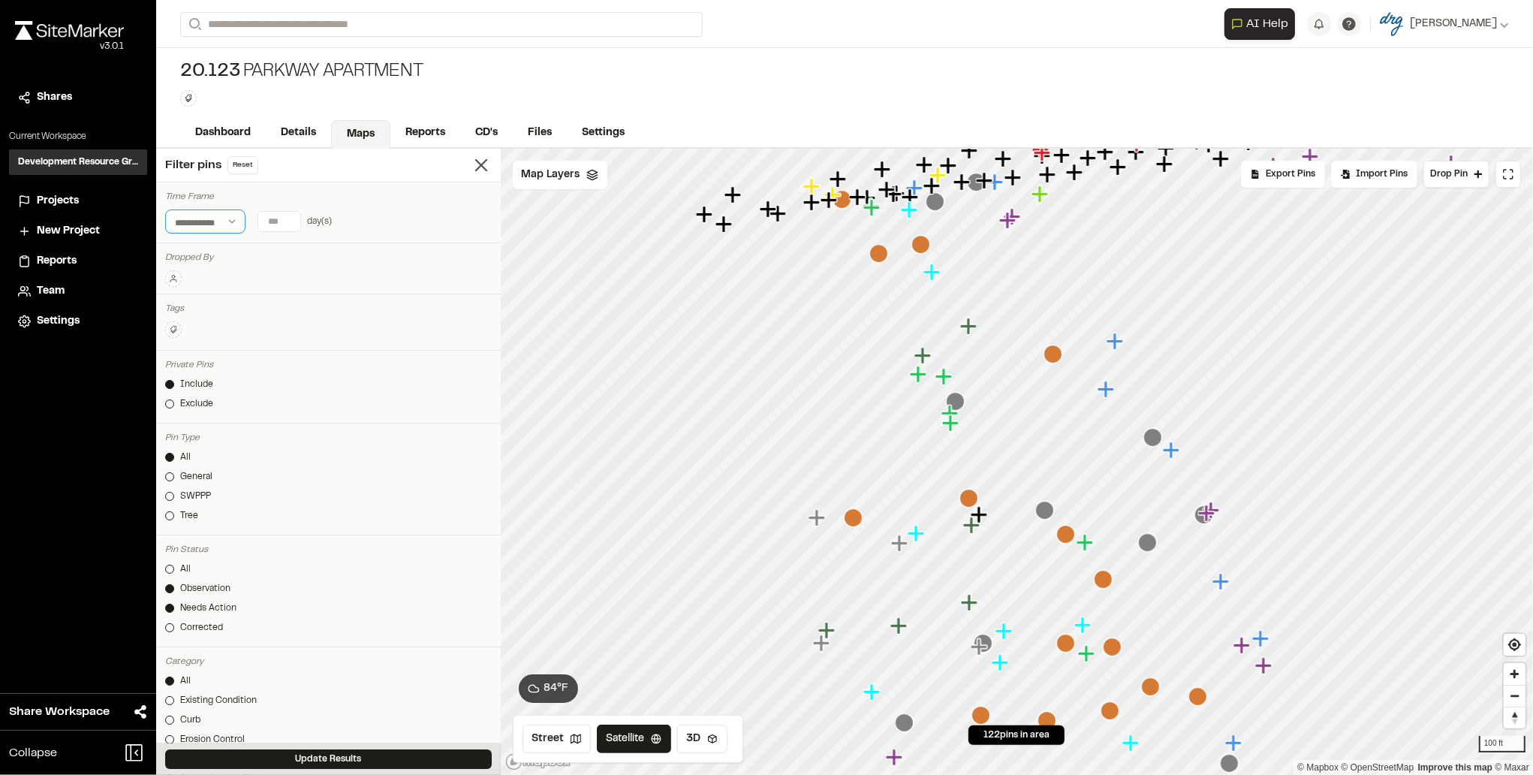
click at [233, 219] on select "**********" at bounding box center [205, 221] width 80 height 24
click at [273, 221] on input "number" at bounding box center [279, 222] width 42 height 20
drag, startPoint x: 288, startPoint y: 224, endPoint x: 269, endPoint y: 222, distance: 18.8
type input "*"
click at [269, 222] on input "*" at bounding box center [279, 222] width 42 height 20
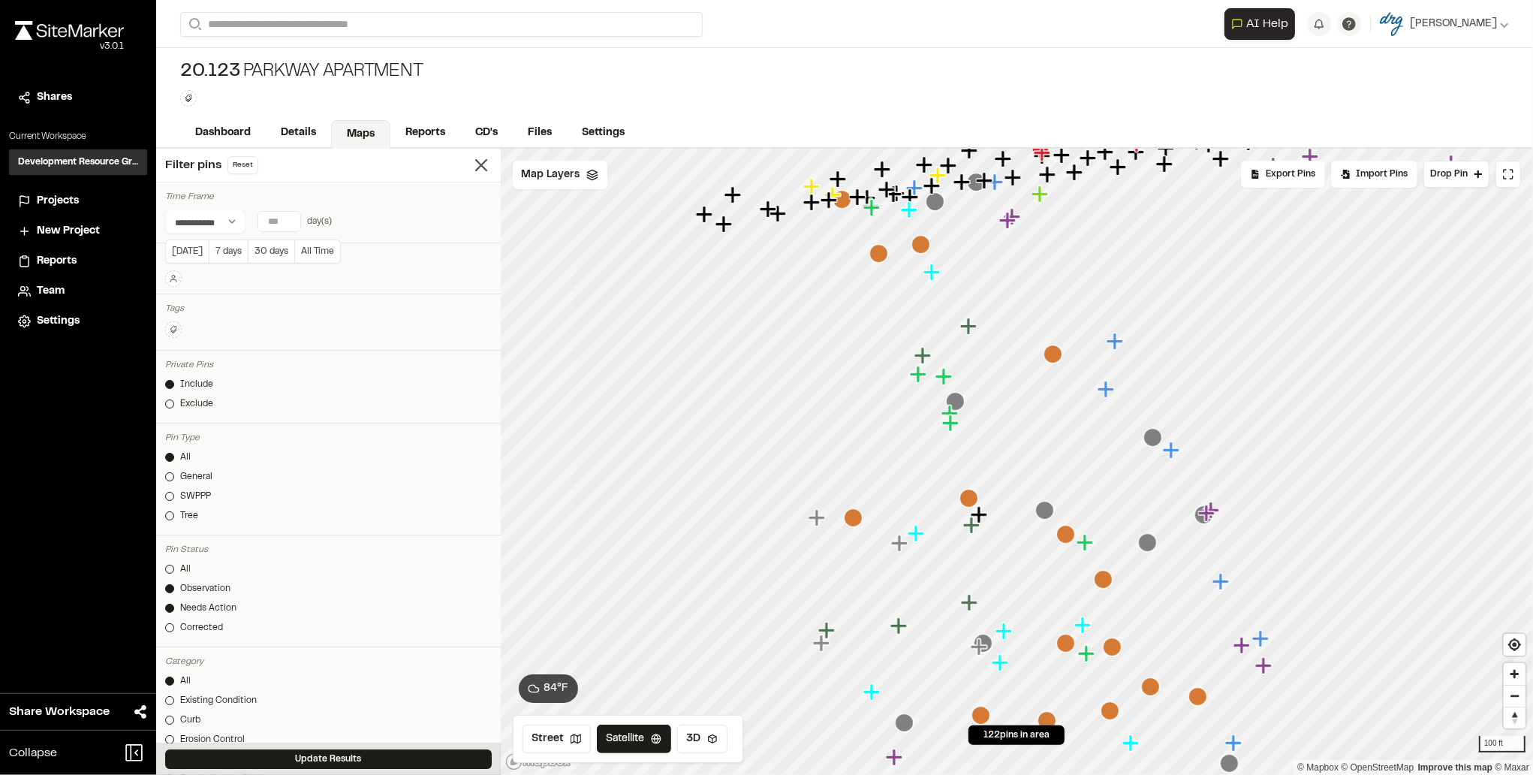
type input "*"
click at [372, 375] on div "Private Pins Include Exclude" at bounding box center [328, 389] width 345 height 70
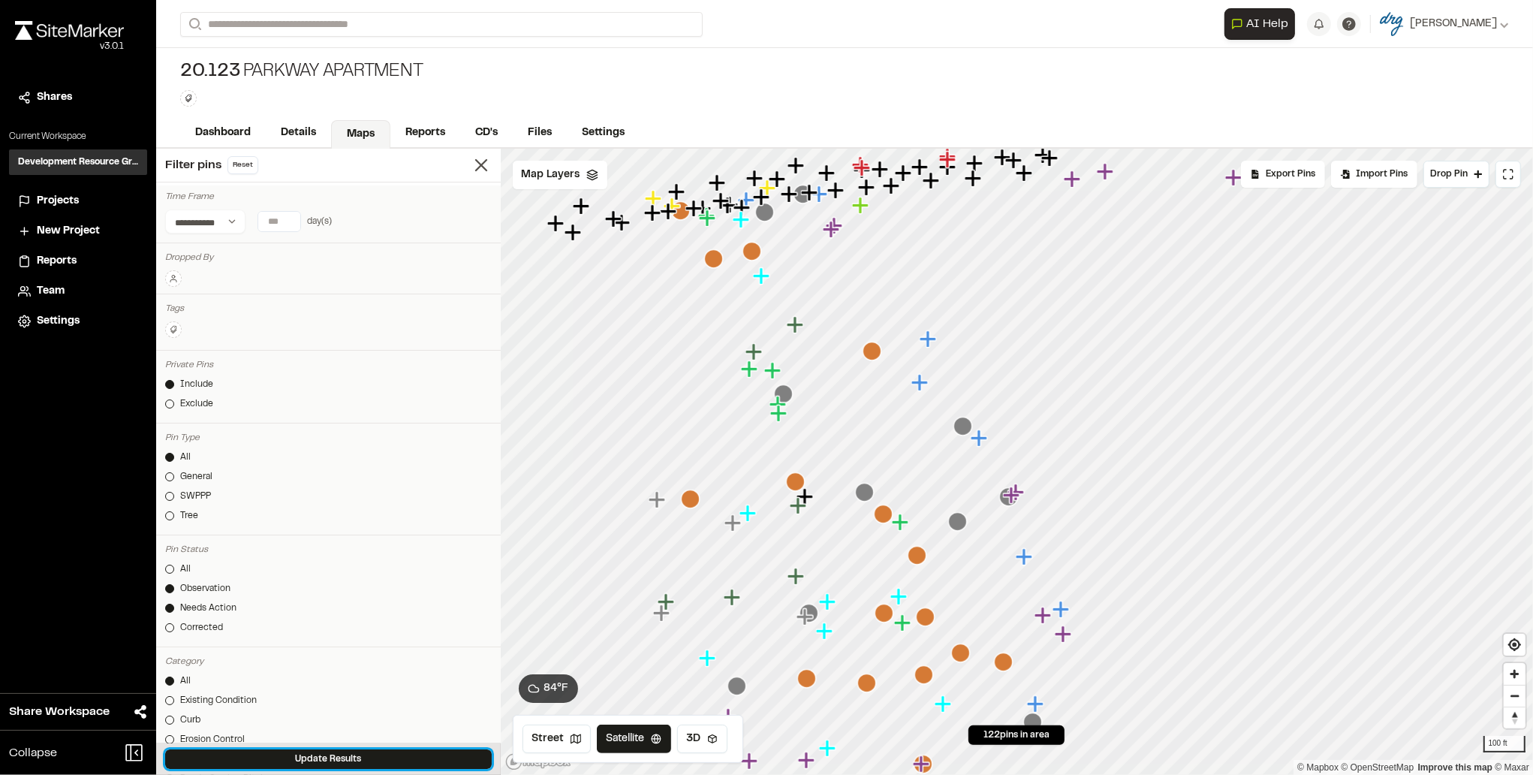
click at [324, 750] on button "Update Results" at bounding box center [328, 759] width 327 height 20
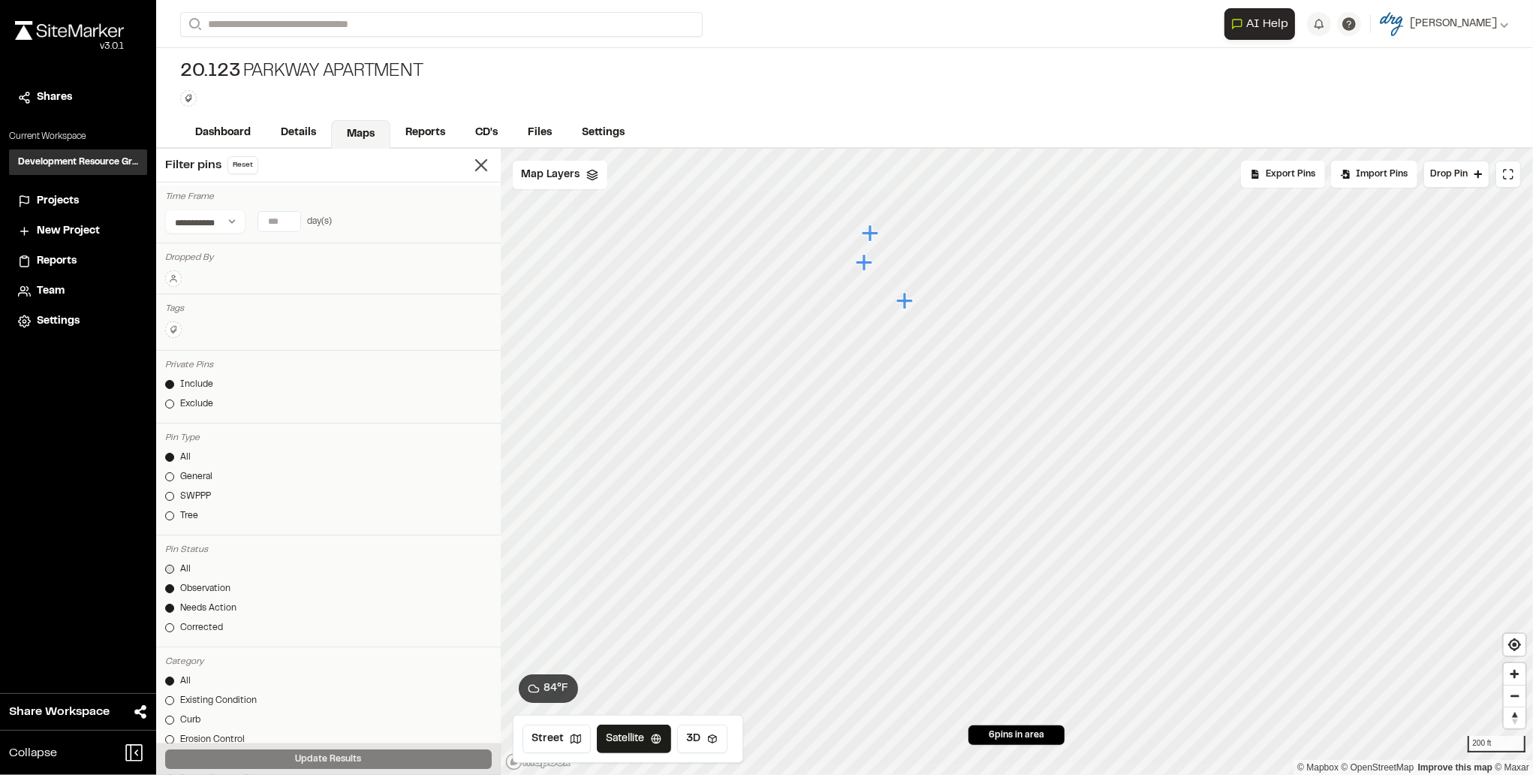
click at [186, 573] on div "All" at bounding box center [185, 569] width 11 height 14
click at [365, 757] on button "Update Results" at bounding box center [328, 759] width 327 height 20
click at [203, 134] on link "Dashboard" at bounding box center [223, 134] width 87 height 29
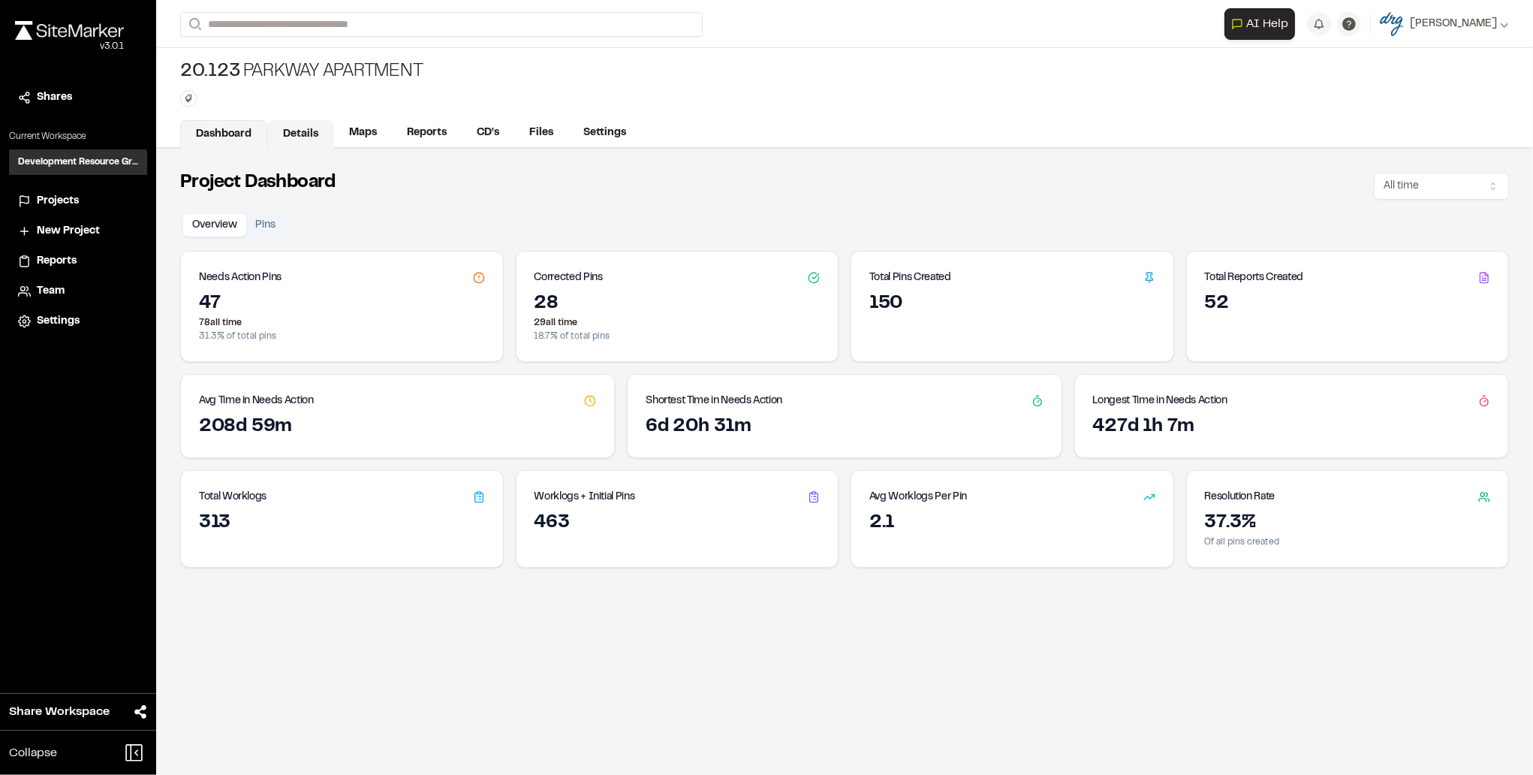
click at [298, 142] on link "Details" at bounding box center [300, 134] width 67 height 29
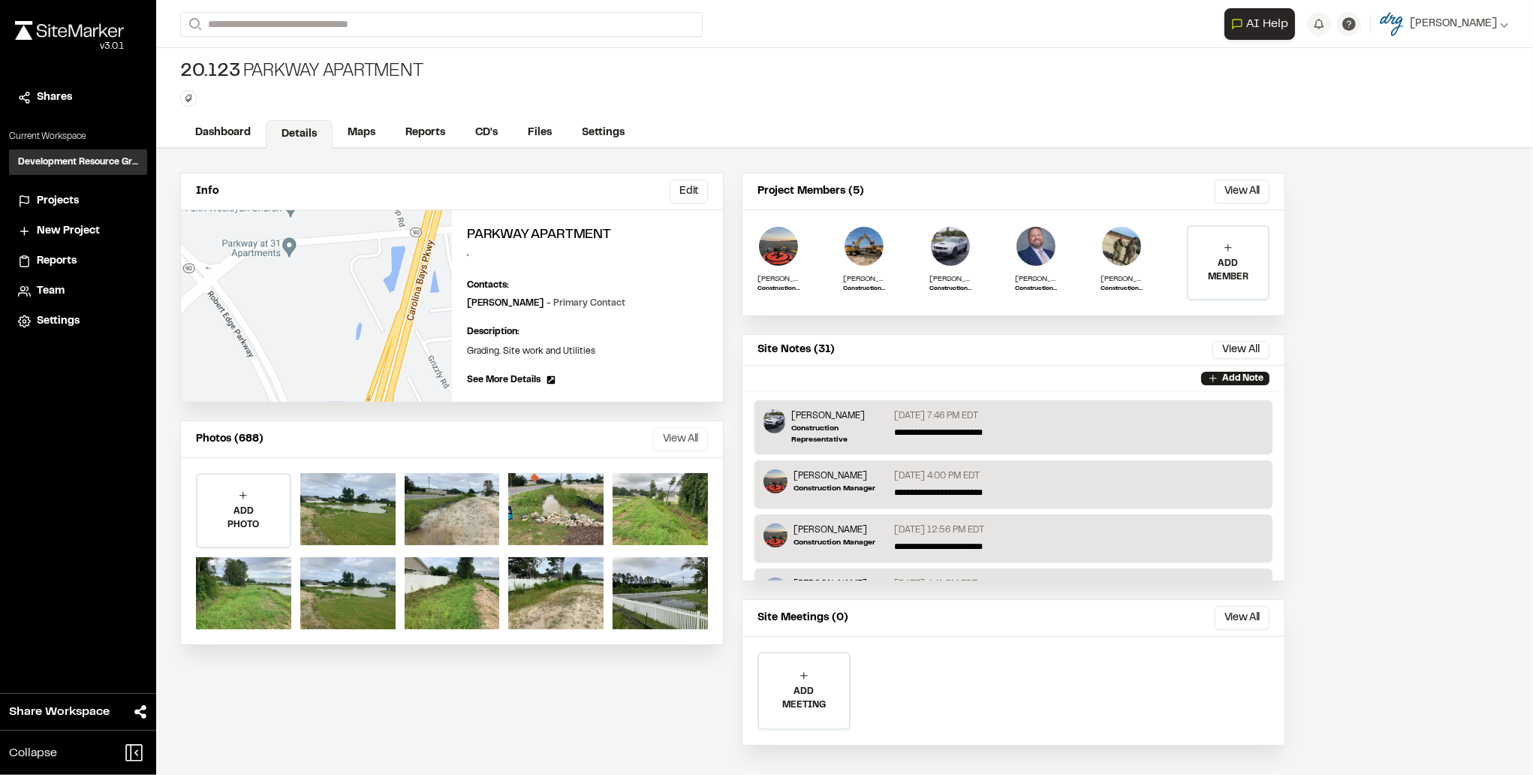
click at [672, 433] on button "View All" at bounding box center [680, 439] width 55 height 24
click at [375, 127] on link "Maps" at bounding box center [362, 134] width 59 height 29
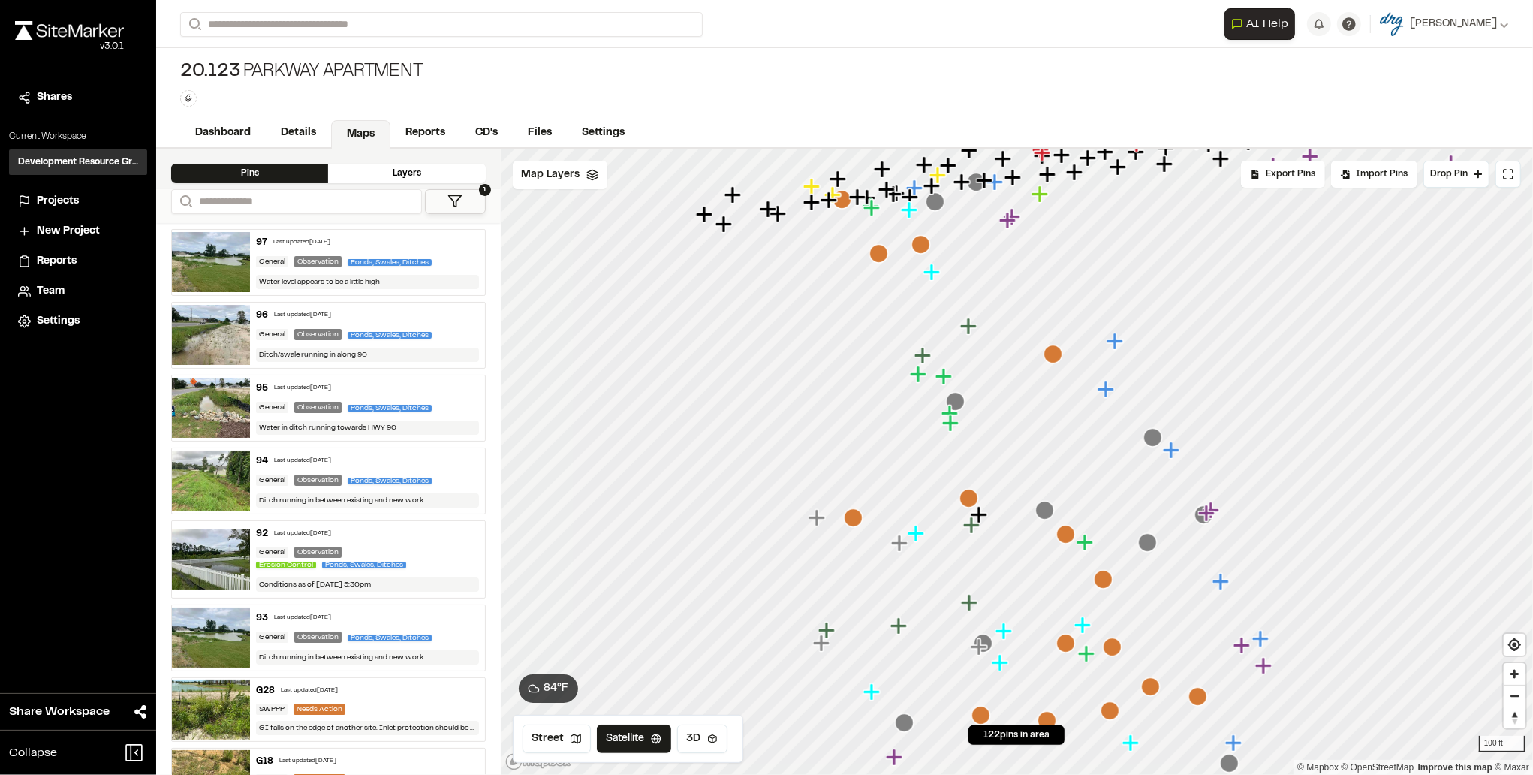
click at [448, 201] on icon at bounding box center [454, 201] width 15 height 15
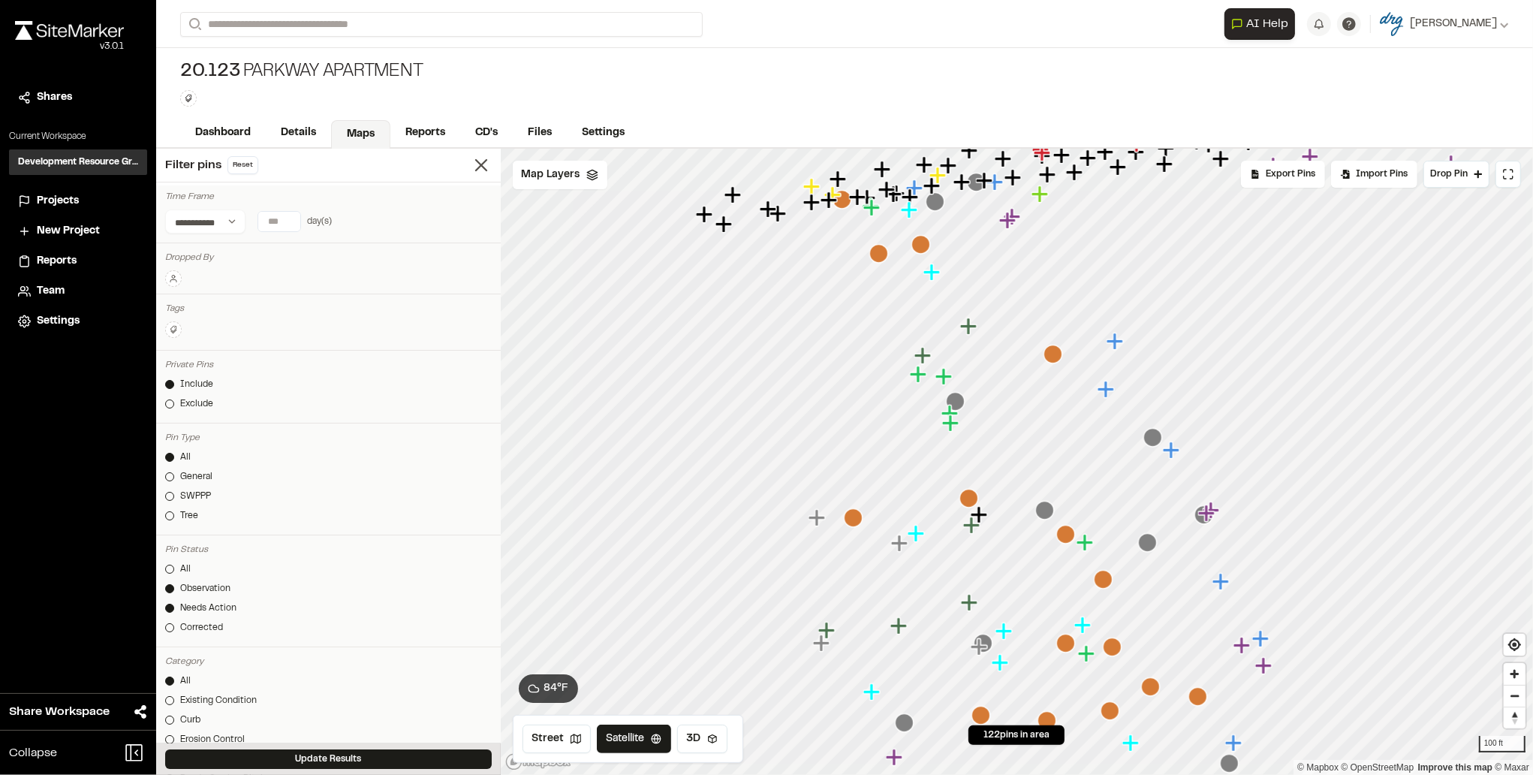
click at [289, 223] on input "*" at bounding box center [279, 222] width 42 height 20
click at [218, 248] on button "7 days" at bounding box center [228, 251] width 39 height 24
type input "*"
click at [196, 405] on div "Exclude" at bounding box center [196, 404] width 33 height 14
click at [187, 379] on div "Include" at bounding box center [196, 385] width 33 height 14
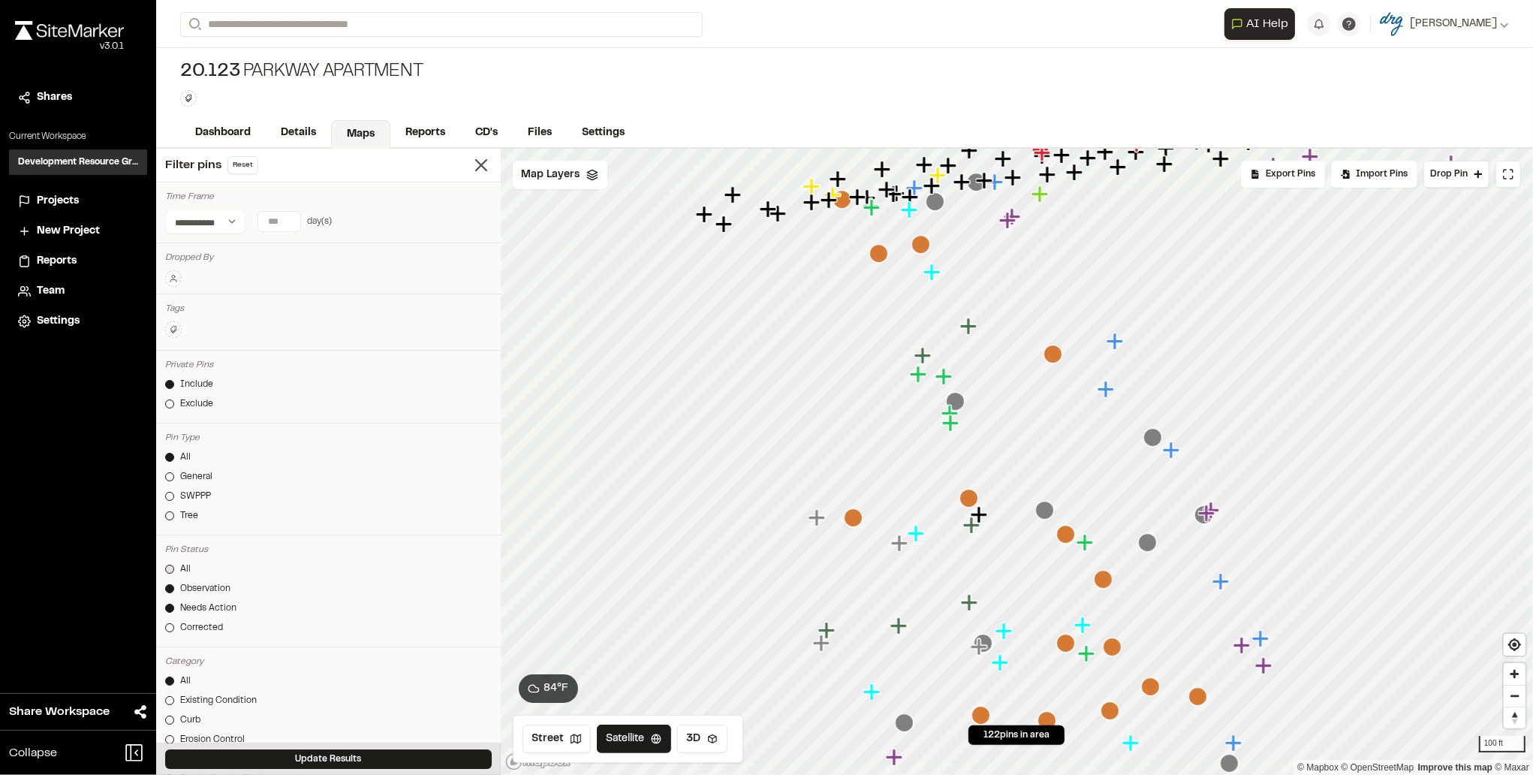
click at [183, 562] on div "All" at bounding box center [185, 569] width 11 height 14
click at [282, 759] on button "Update Results" at bounding box center [328, 759] width 327 height 20
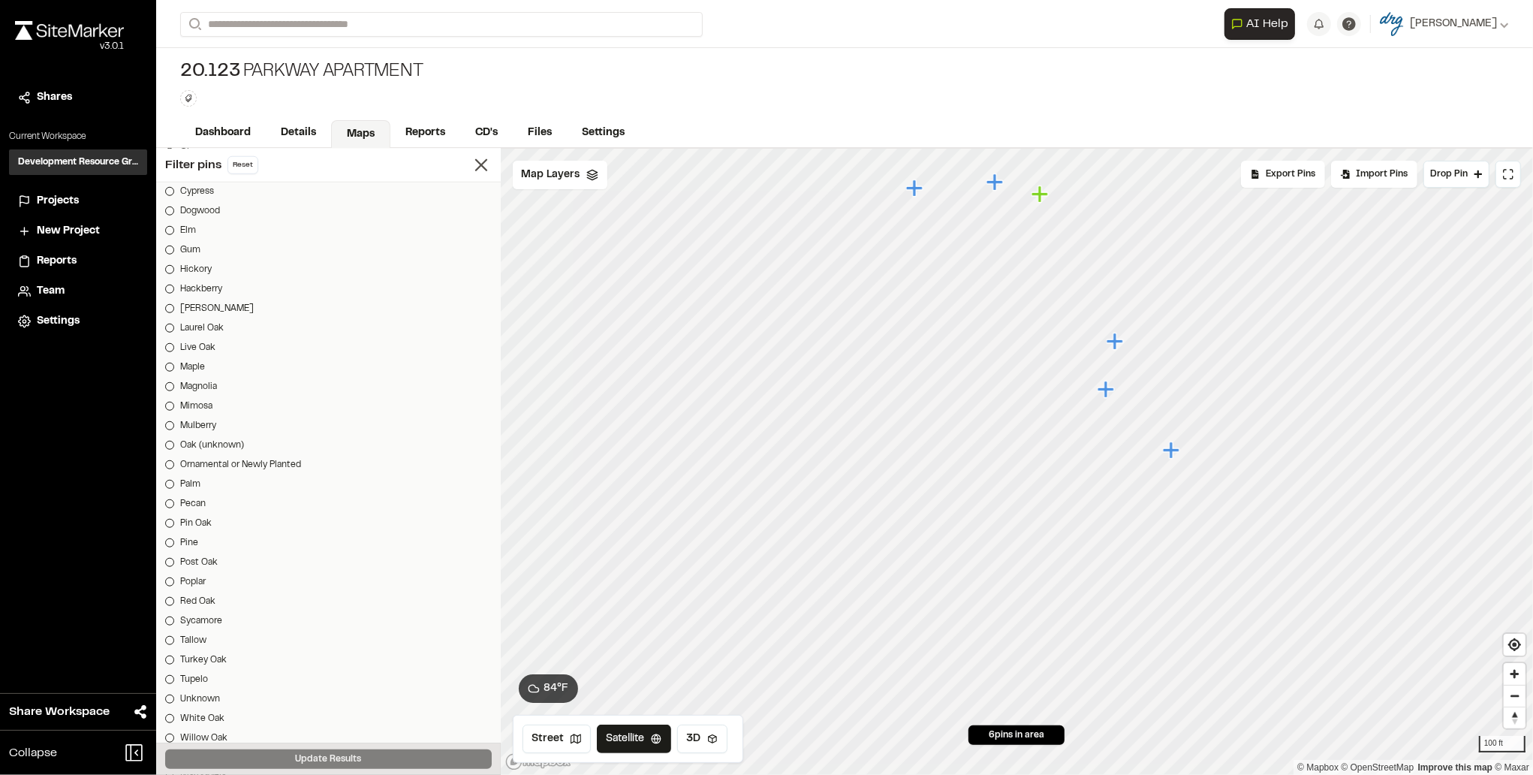
scroll to position [1640, 0]
click at [184, 565] on div "A" at bounding box center [183, 568] width 6 height 14
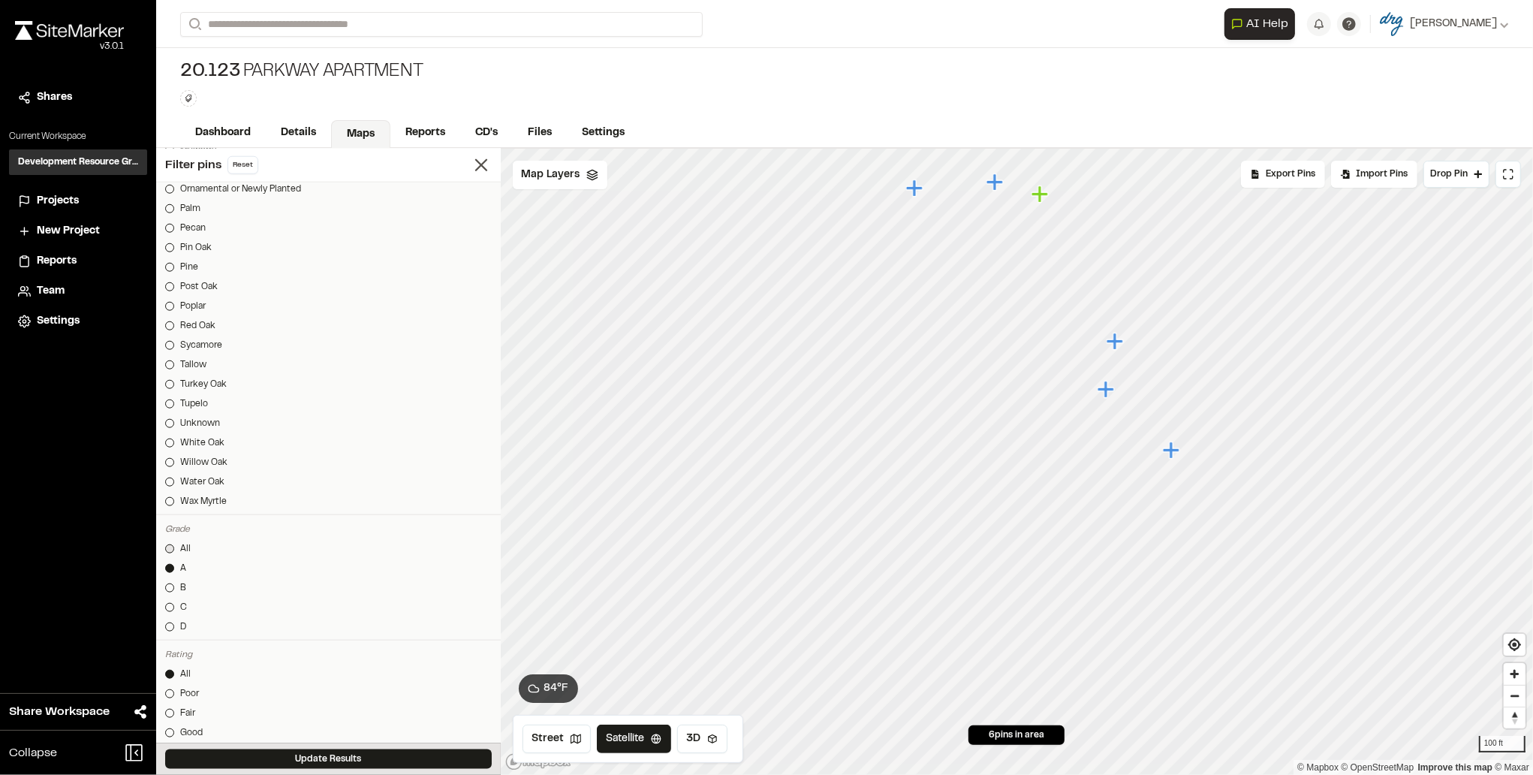
click at [185, 548] on div "All" at bounding box center [185, 549] width 11 height 14
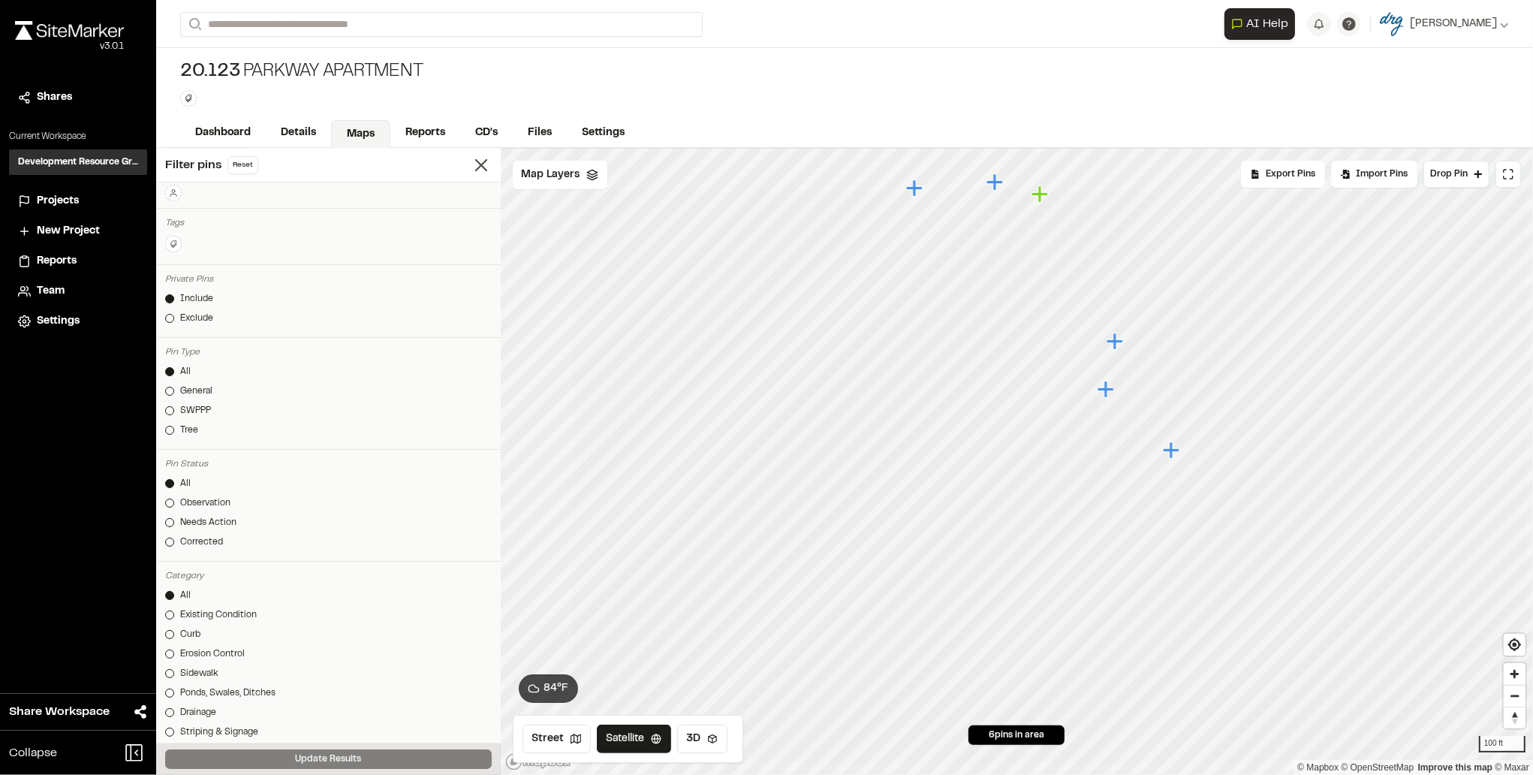
scroll to position [0, 0]
click at [206, 399] on div "Exclude" at bounding box center [196, 404] width 33 height 14
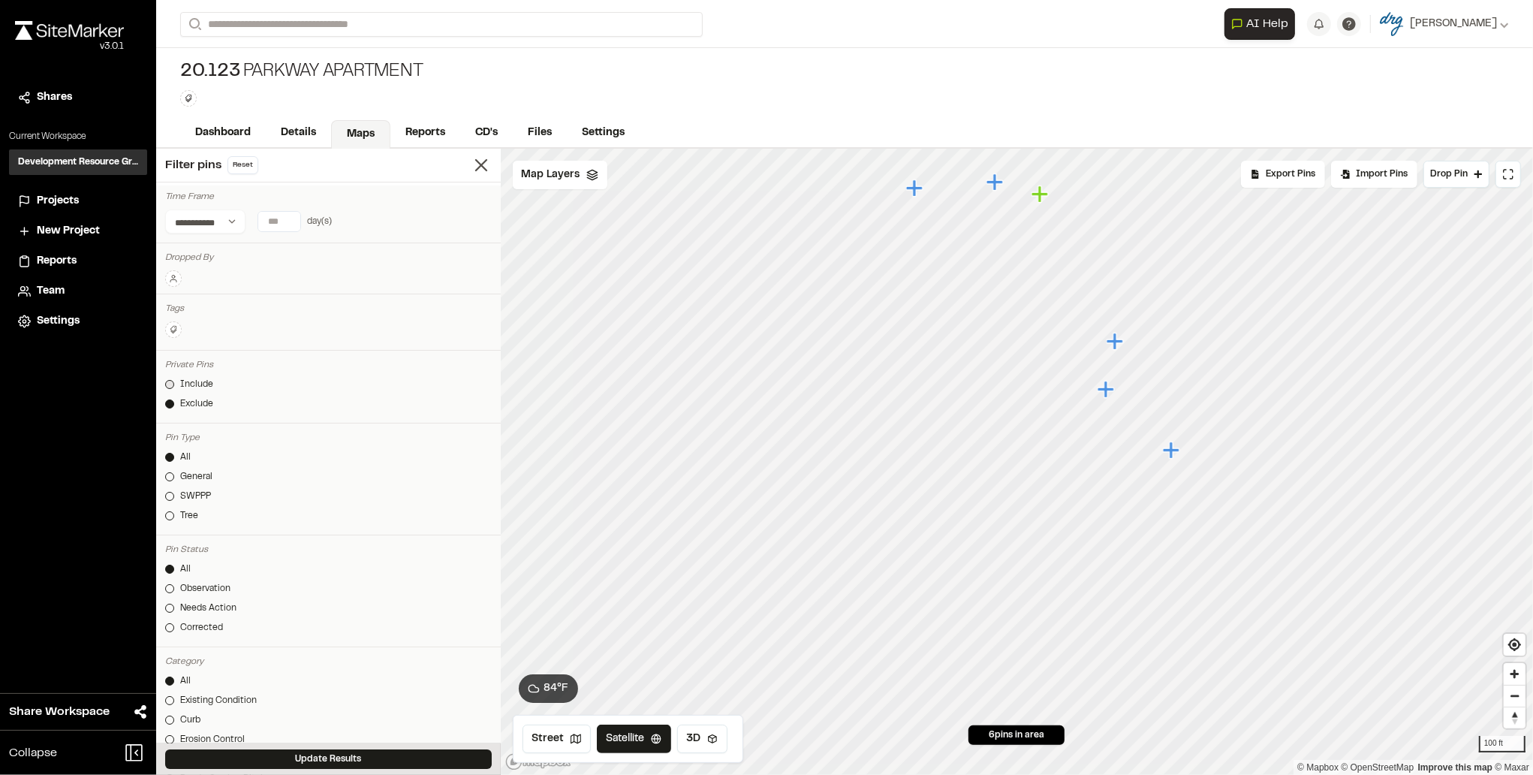
click at [203, 384] on div "Include" at bounding box center [196, 385] width 33 height 14
click at [210, 588] on div "Observation" at bounding box center [205, 589] width 50 height 14
click at [315, 753] on button "Update Results" at bounding box center [328, 759] width 327 height 20
click at [188, 566] on div "All" at bounding box center [185, 569] width 11 height 14
click at [366, 763] on button "Update Results" at bounding box center [328, 759] width 327 height 20
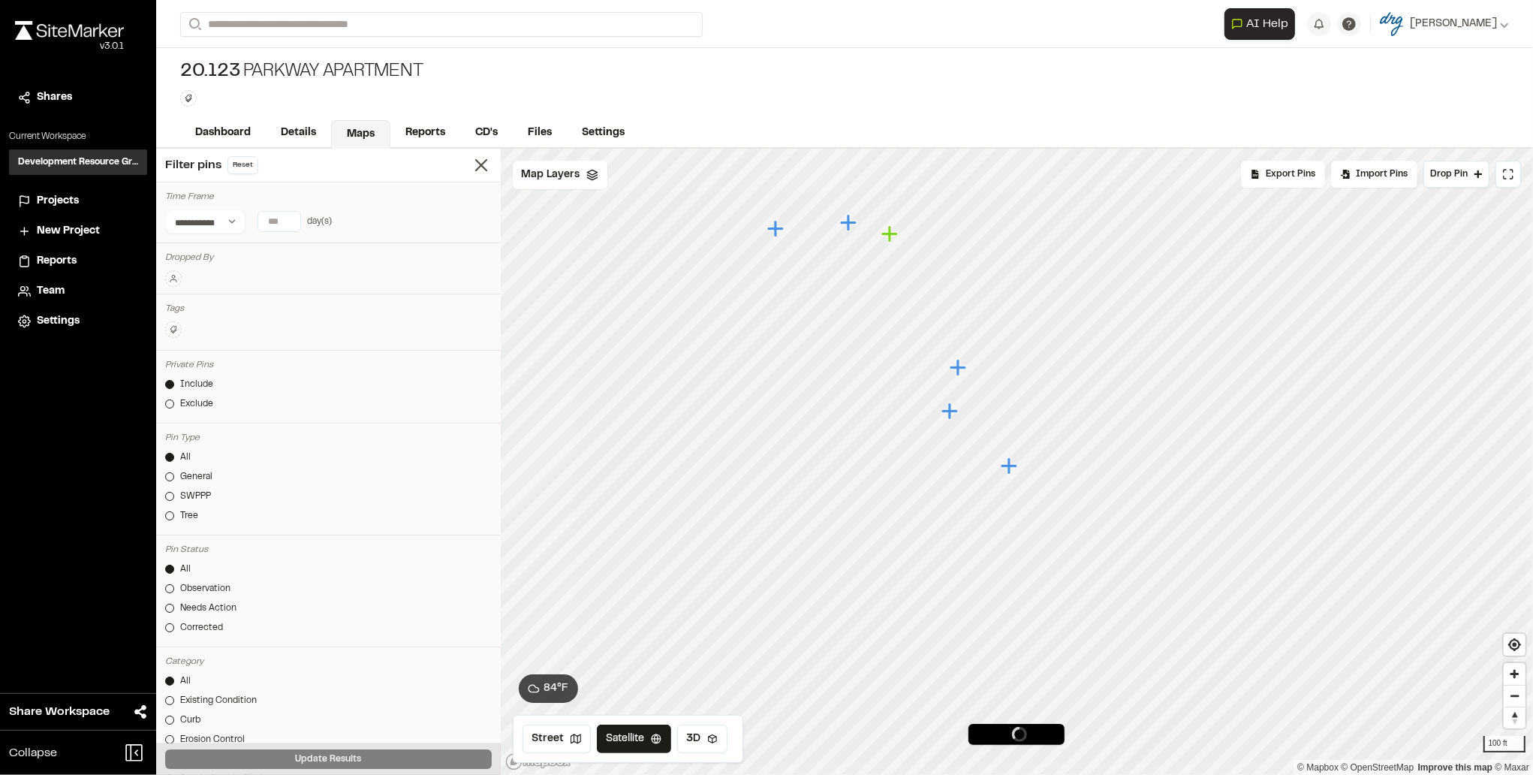
click at [703, 753] on div "Street Satellite 3D" at bounding box center [628, 739] width 230 height 48
click at [703, 744] on button "3D" at bounding box center [702, 738] width 50 height 29
click at [554, 733] on button "Street" at bounding box center [556, 738] width 68 height 29
click at [617, 740] on button "Satellite" at bounding box center [633, 738] width 78 height 29
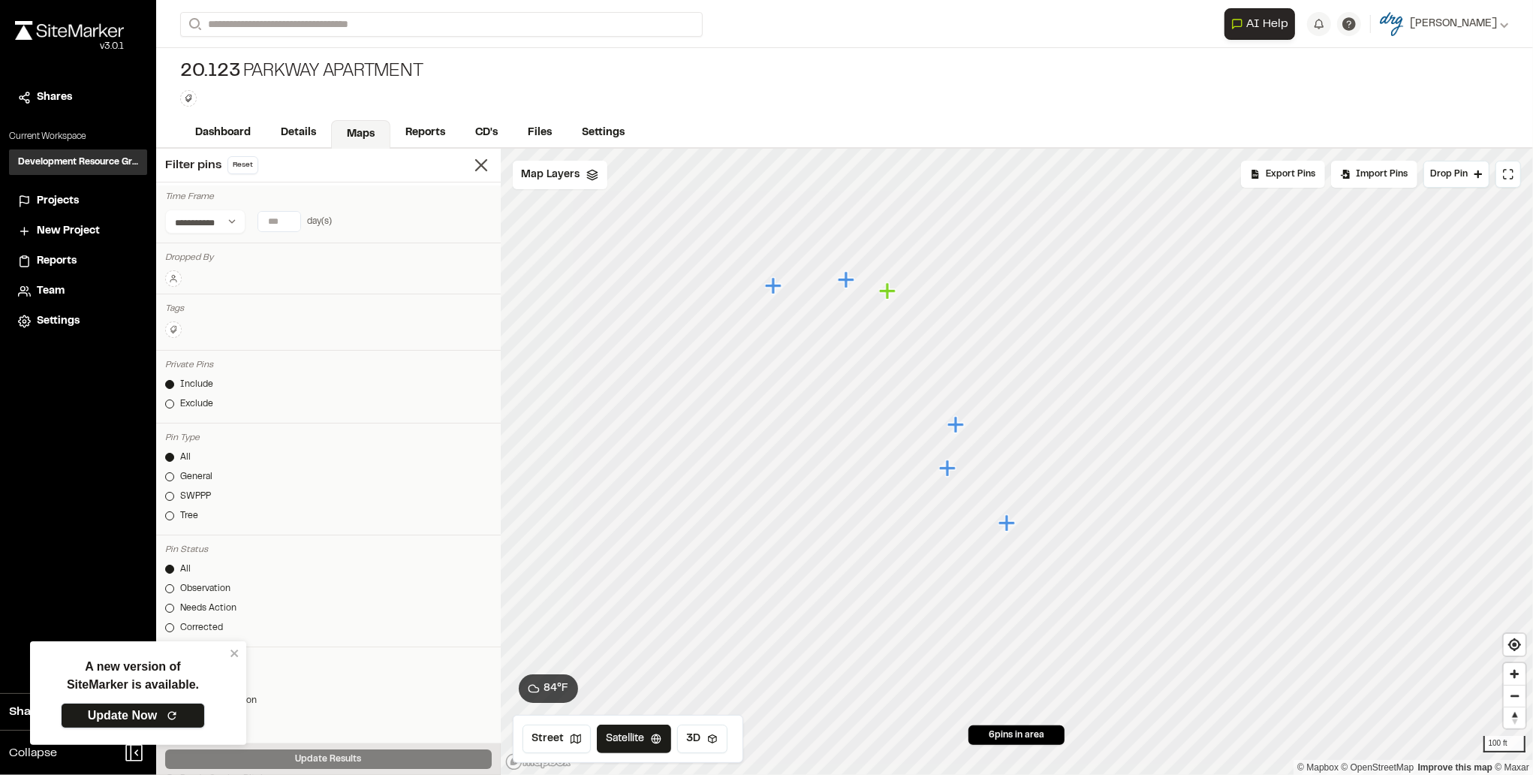
click at [132, 715] on link "Update Now" at bounding box center [133, 716] width 144 height 26
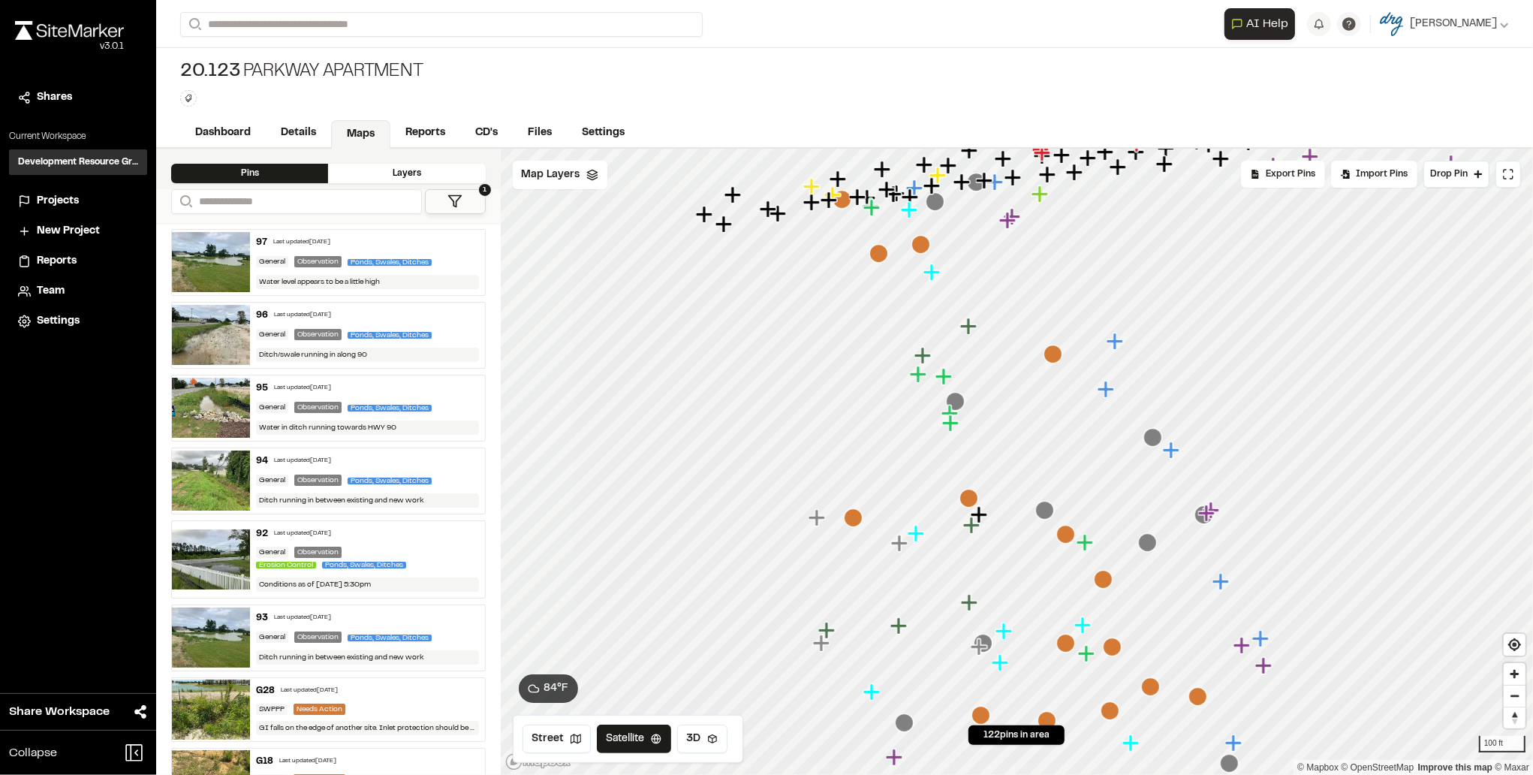
click at [454, 203] on polygon at bounding box center [455, 201] width 13 height 11
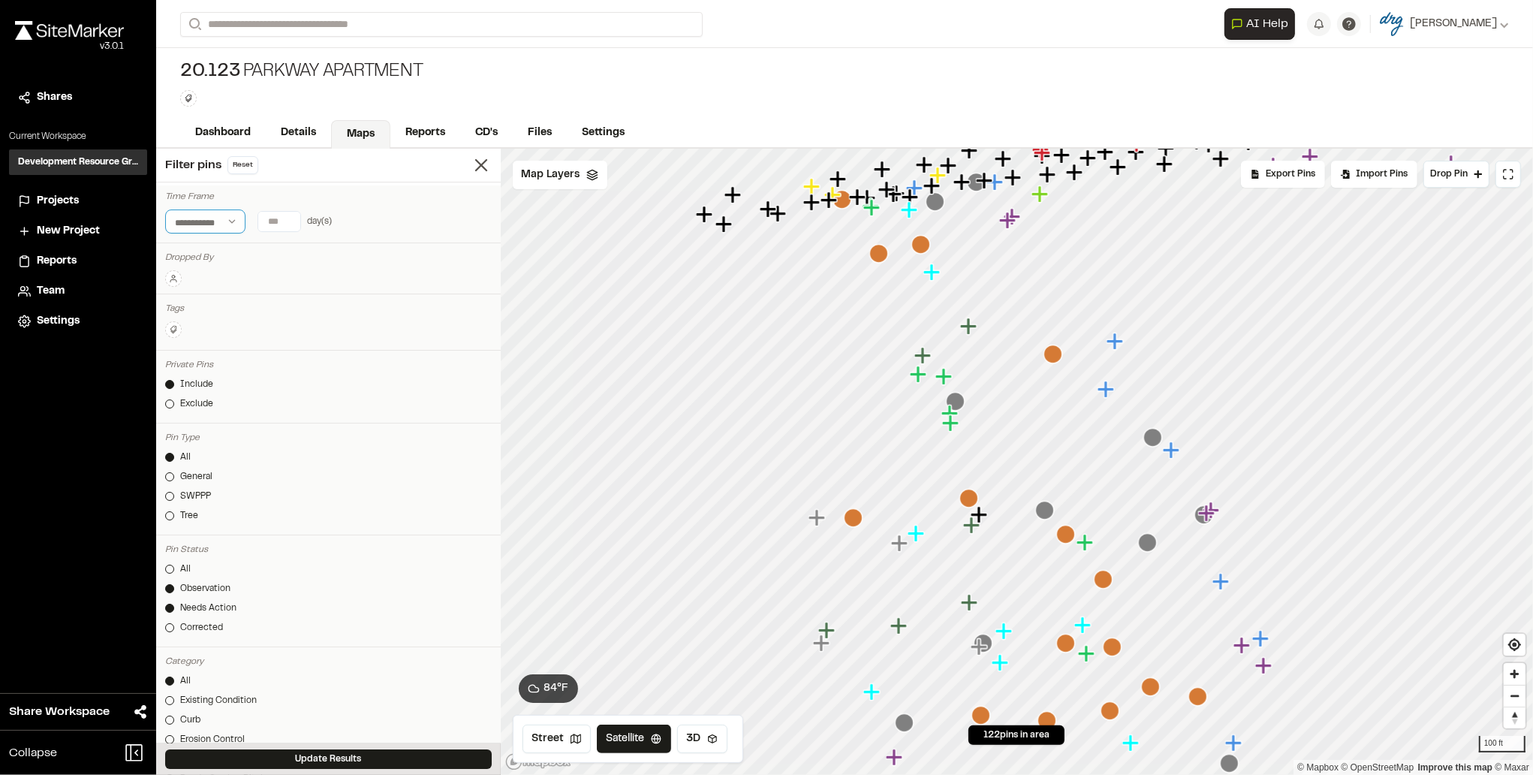
click at [234, 221] on select "**********" at bounding box center [205, 221] width 80 height 24
click at [229, 221] on select "**********" at bounding box center [205, 221] width 80 height 24
type input "*"
click at [287, 221] on input "*" at bounding box center [279, 222] width 42 height 20
type input "*"
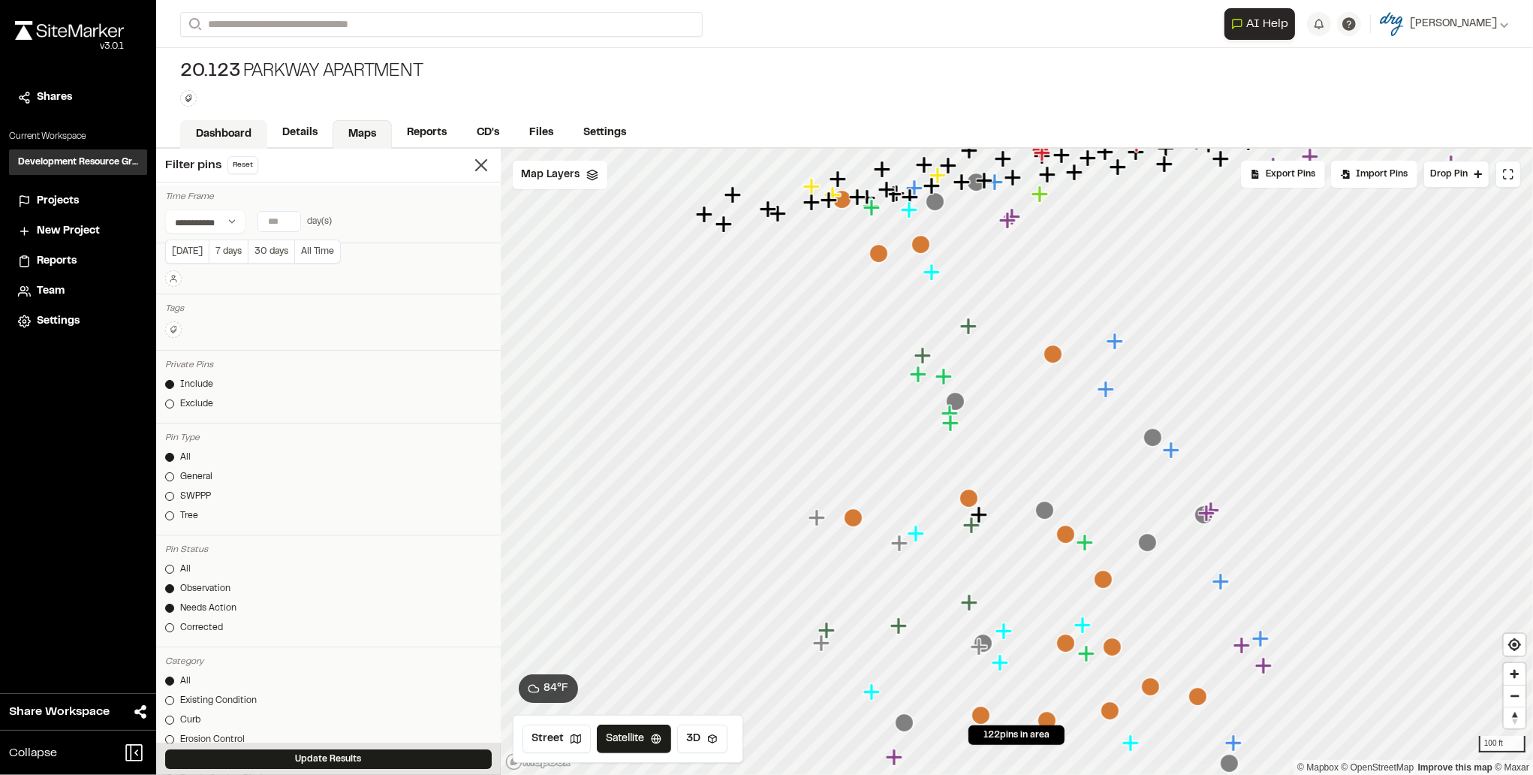
click at [228, 137] on link "Dashboard" at bounding box center [223, 134] width 87 height 29
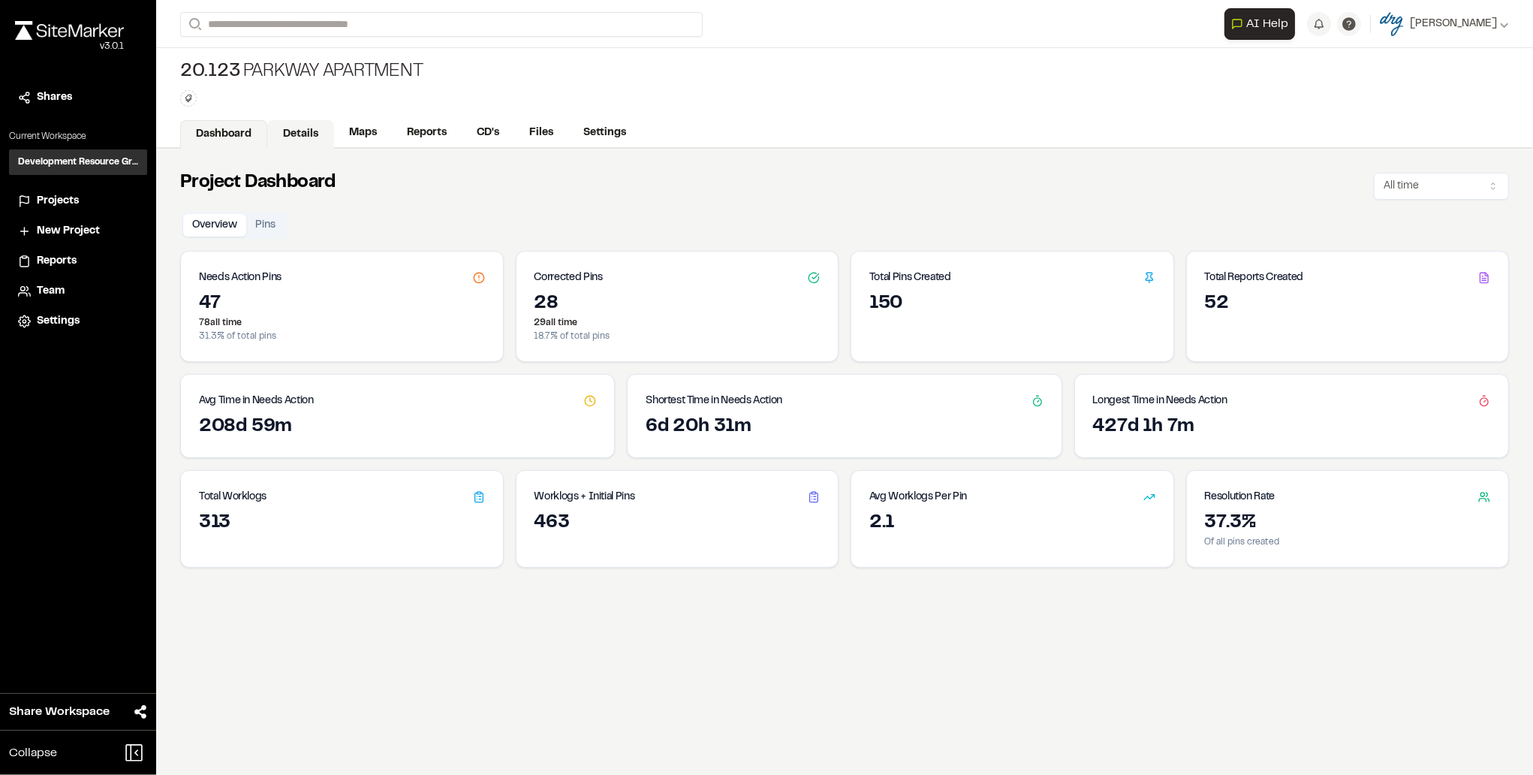
click at [276, 132] on link "Details" at bounding box center [300, 134] width 67 height 29
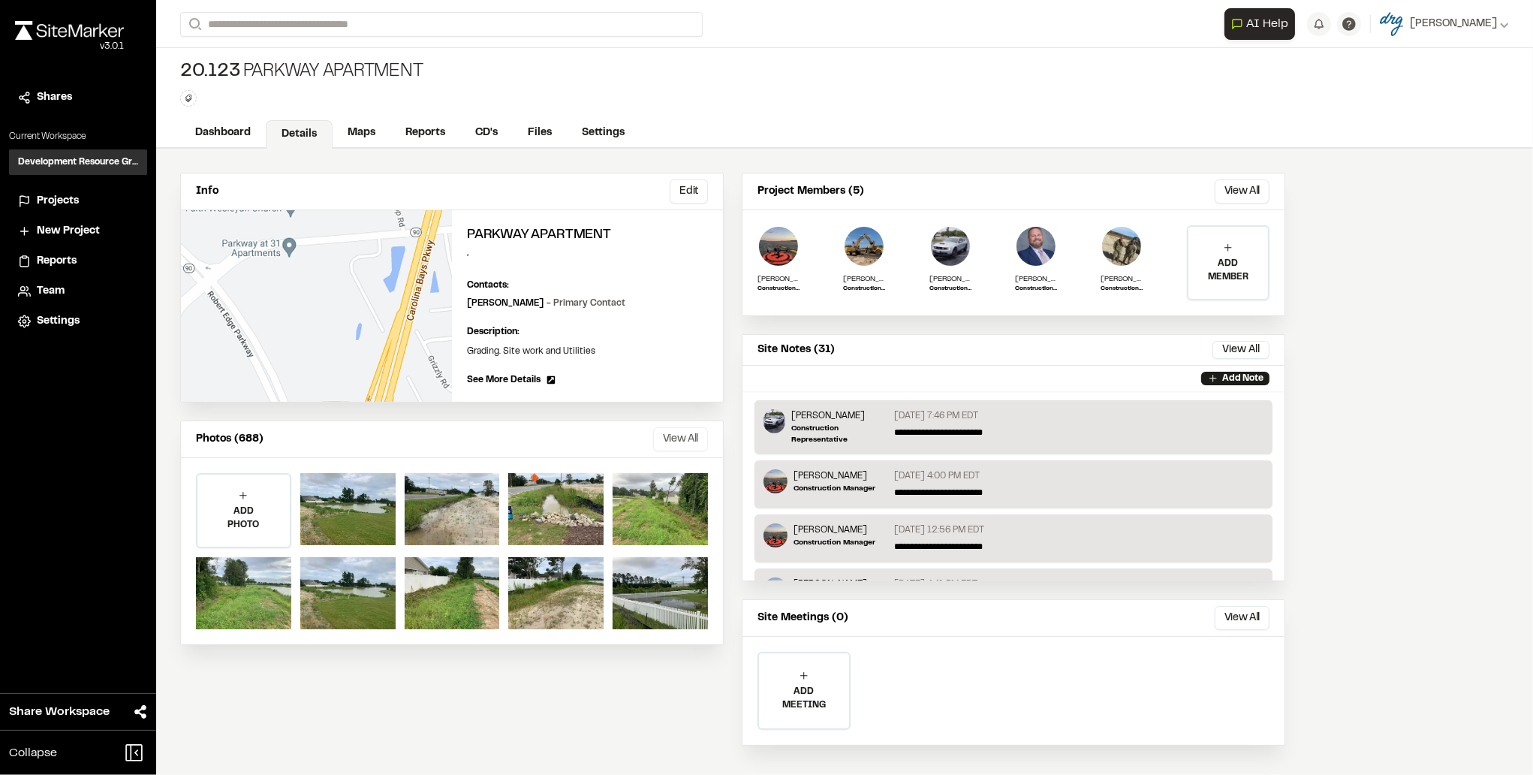
click at [673, 432] on button "View All" at bounding box center [680, 439] width 55 height 24
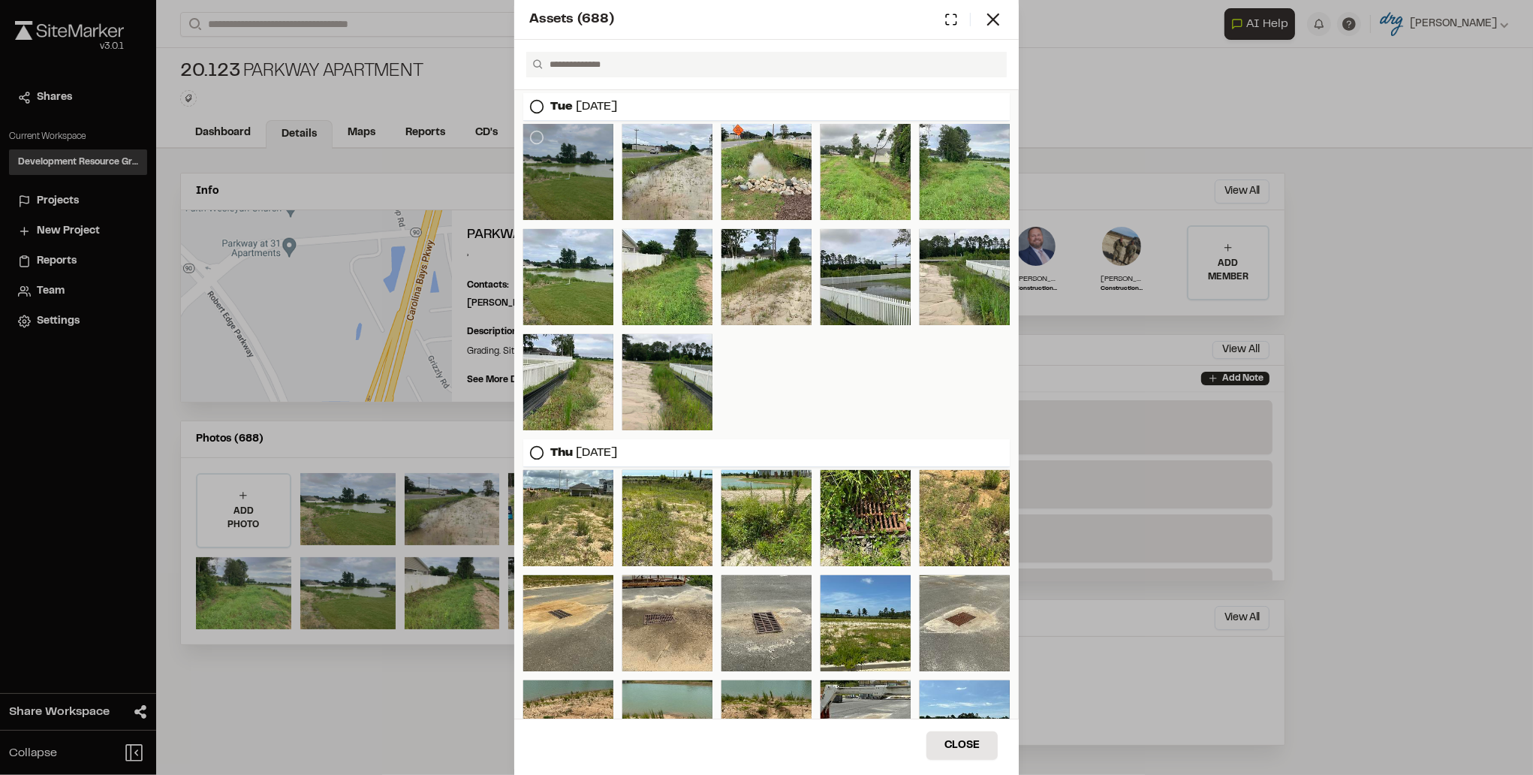
click at [590, 194] on div at bounding box center [568, 172] width 90 height 96
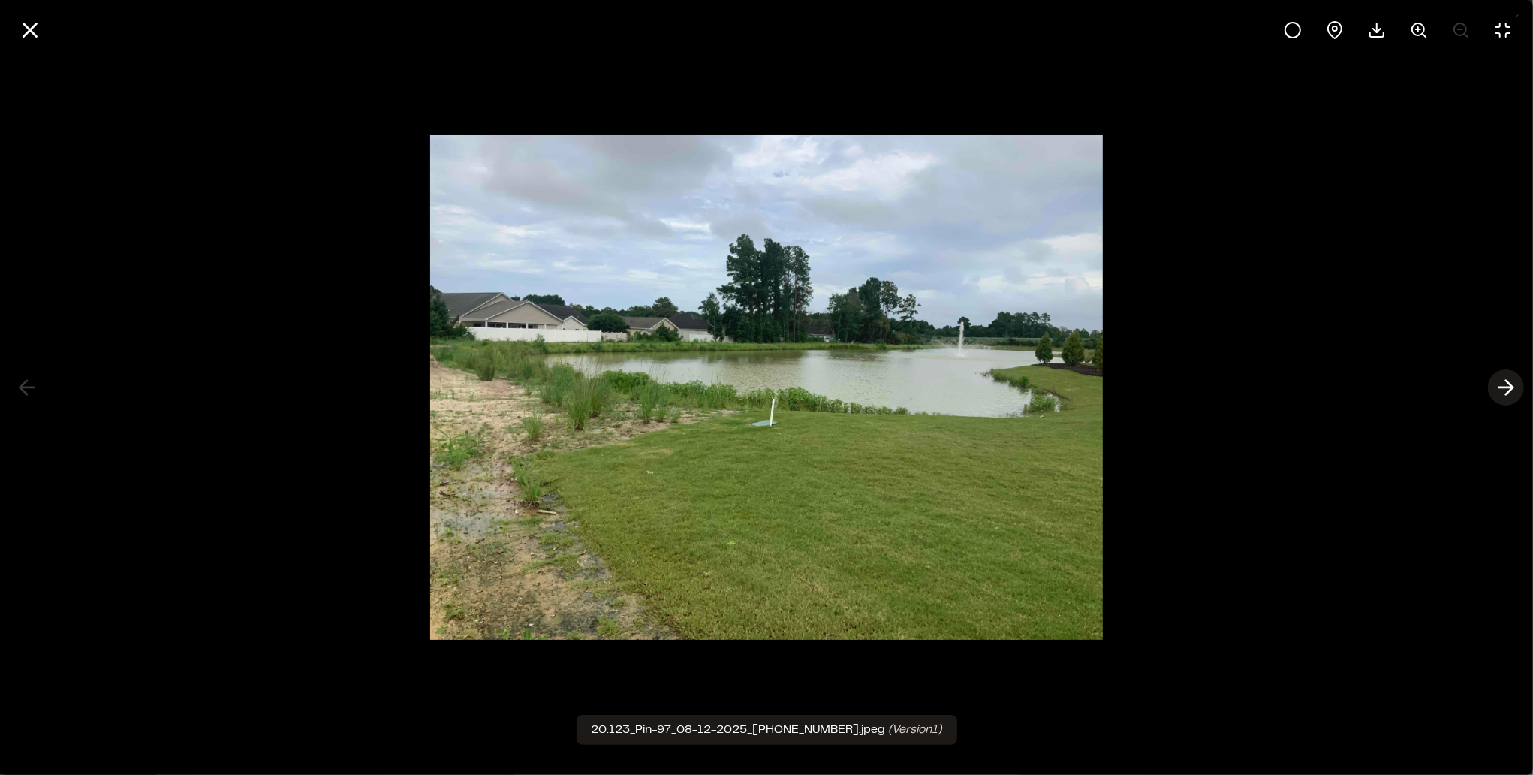
click at [1512, 395] on icon at bounding box center [1506, 388] width 24 height 26
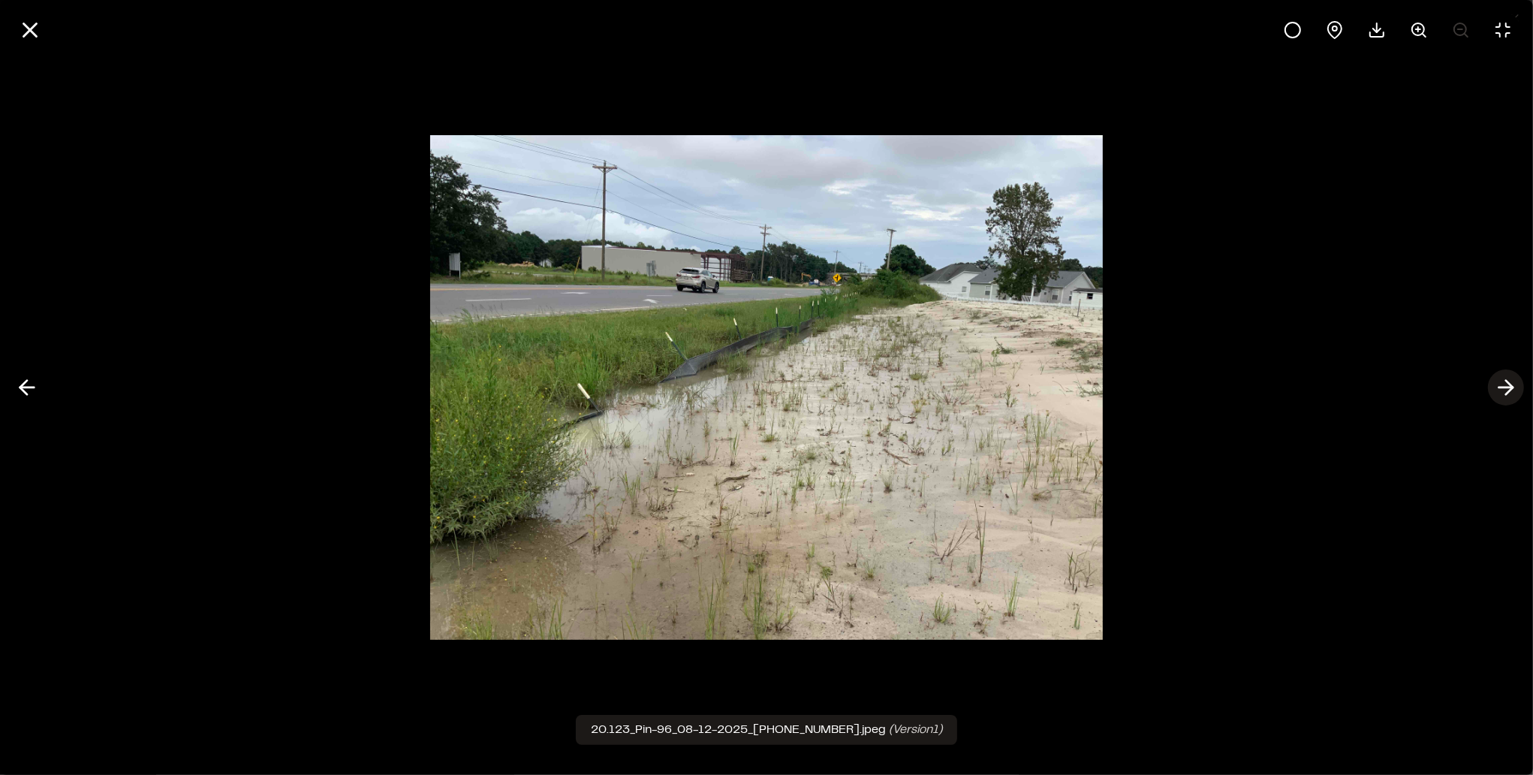
click at [1512, 395] on icon at bounding box center [1506, 388] width 24 height 26
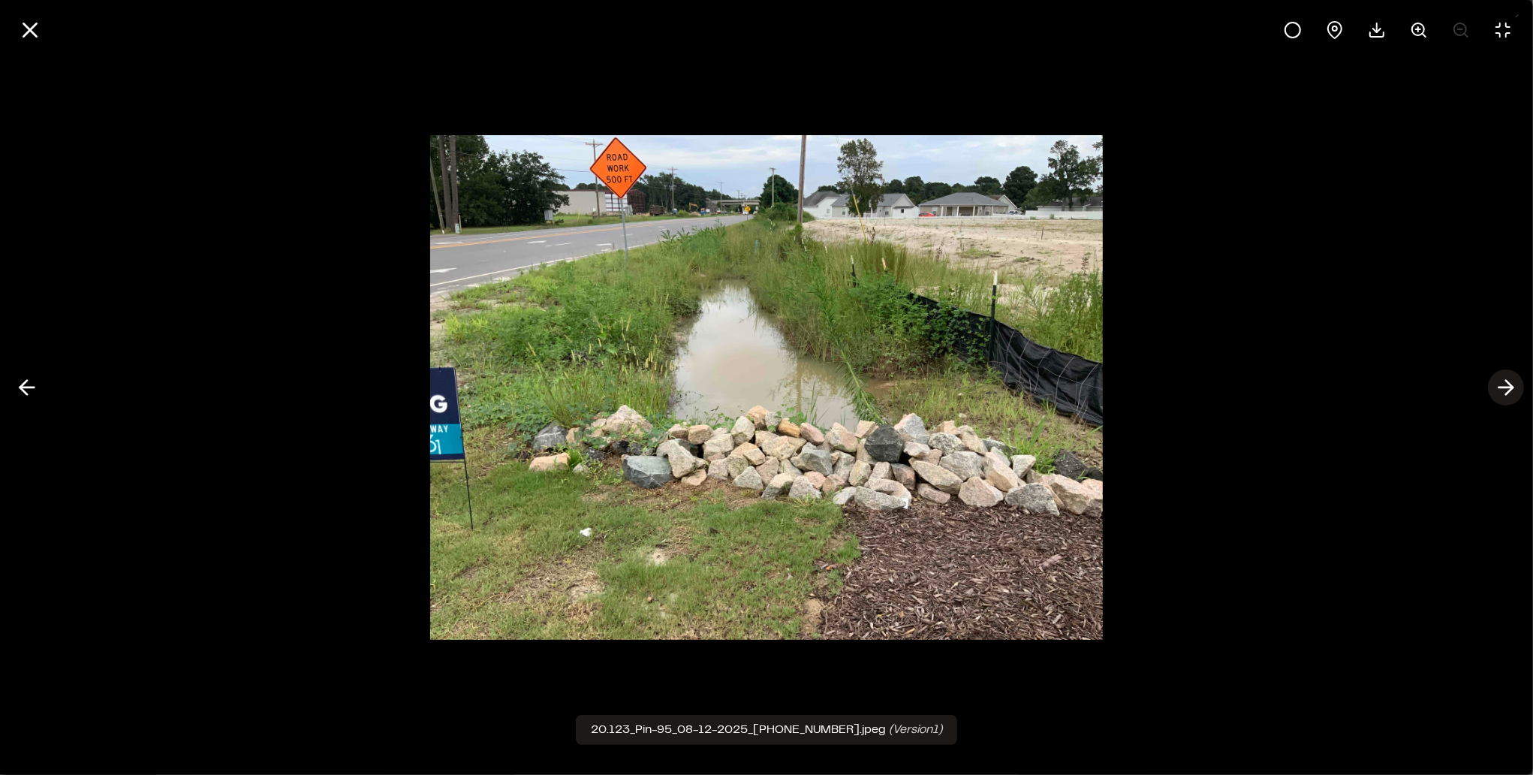
click at [1512, 395] on icon at bounding box center [1506, 388] width 24 height 26
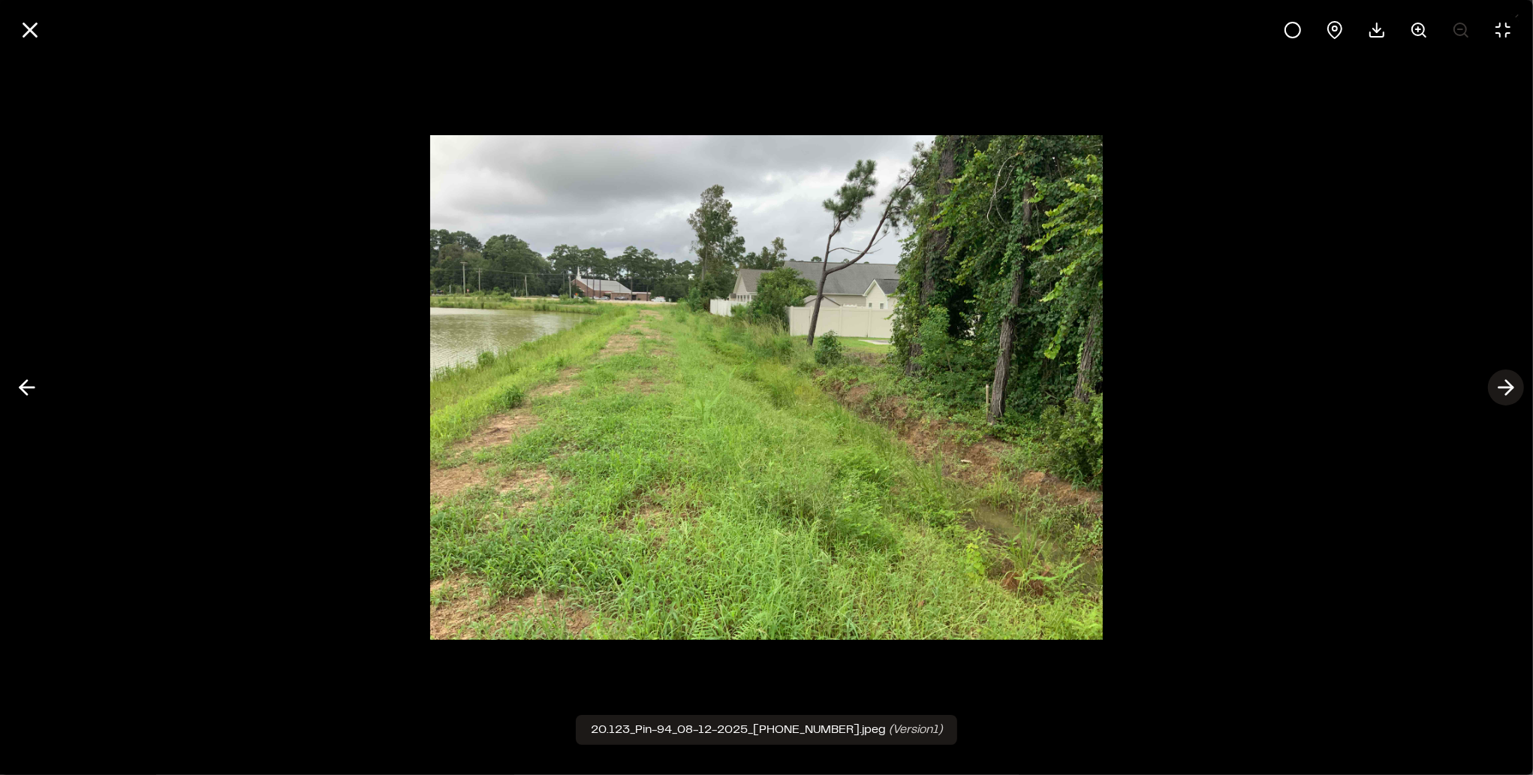
click at [1512, 395] on icon at bounding box center [1506, 388] width 24 height 26
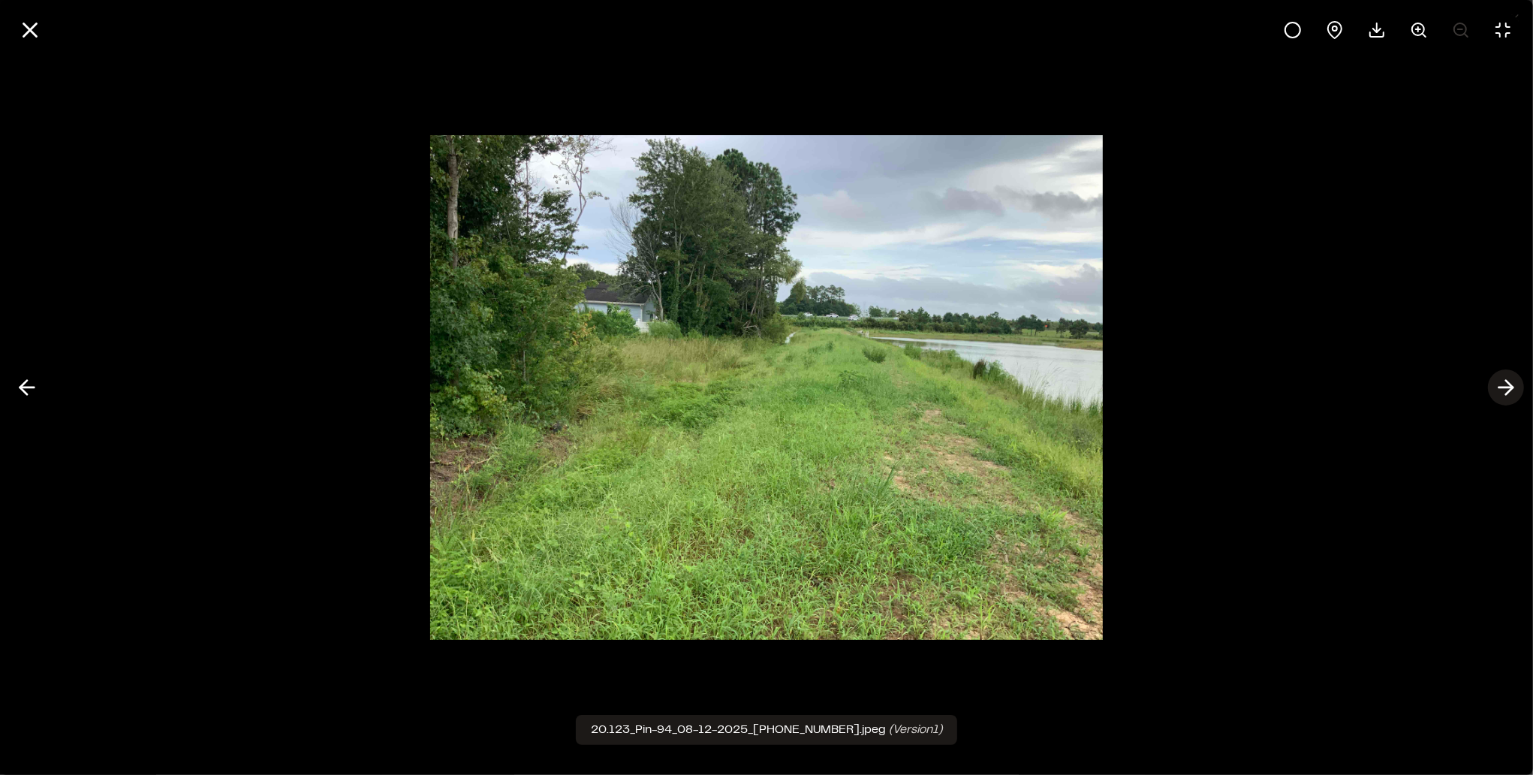
click at [1512, 395] on icon at bounding box center [1506, 388] width 24 height 26
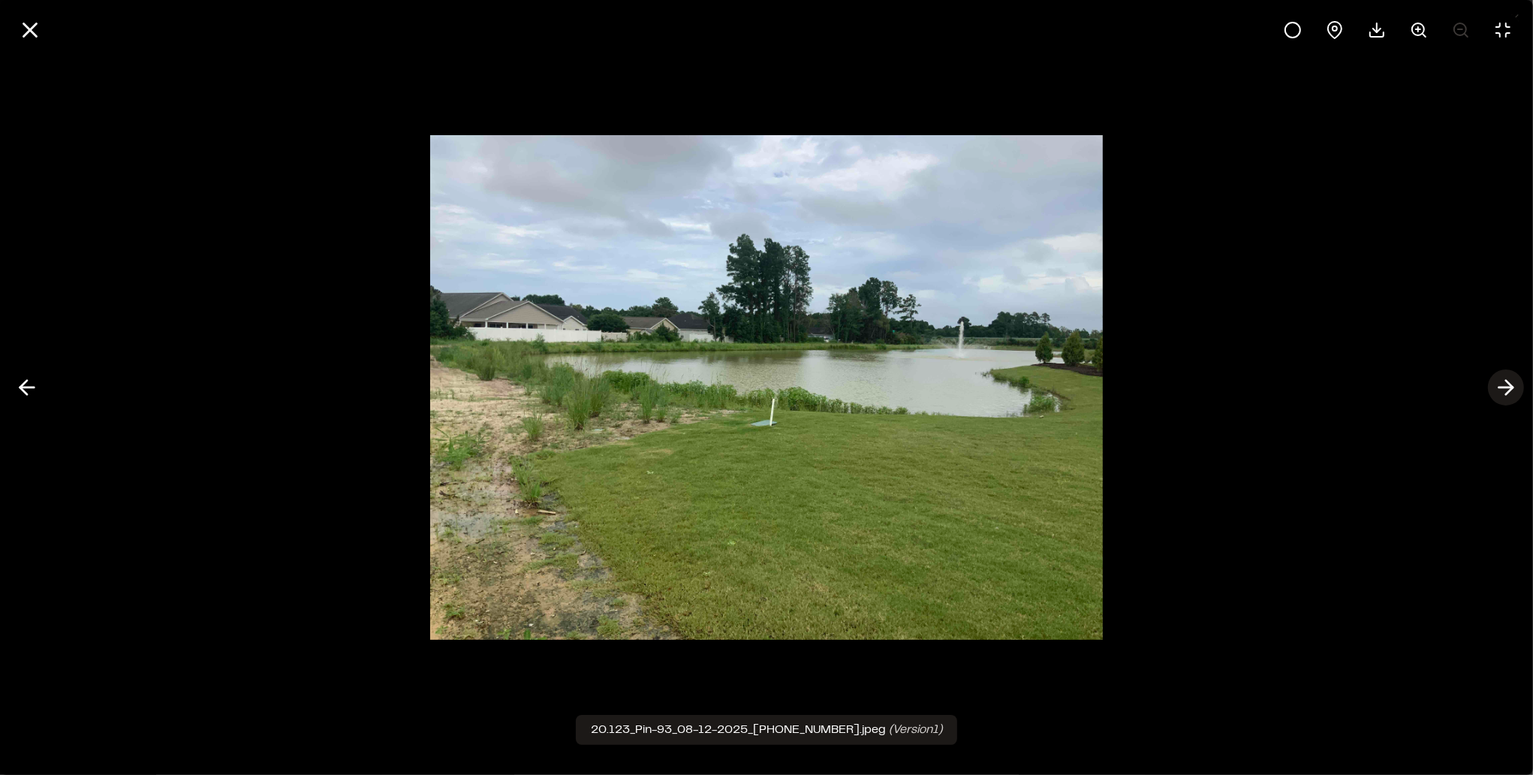
click at [1512, 395] on icon at bounding box center [1506, 388] width 24 height 26
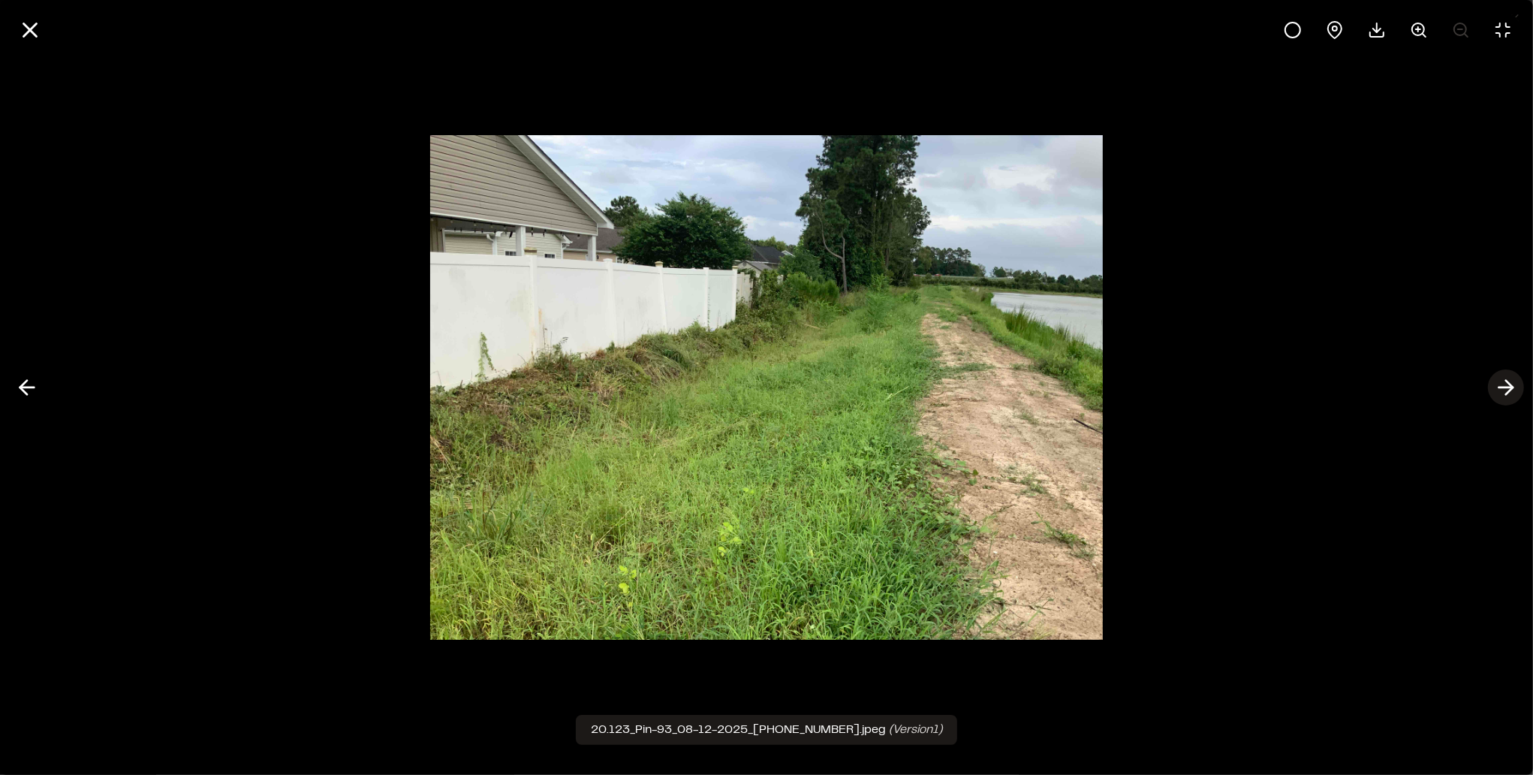
click at [1512, 395] on icon at bounding box center [1506, 388] width 24 height 26
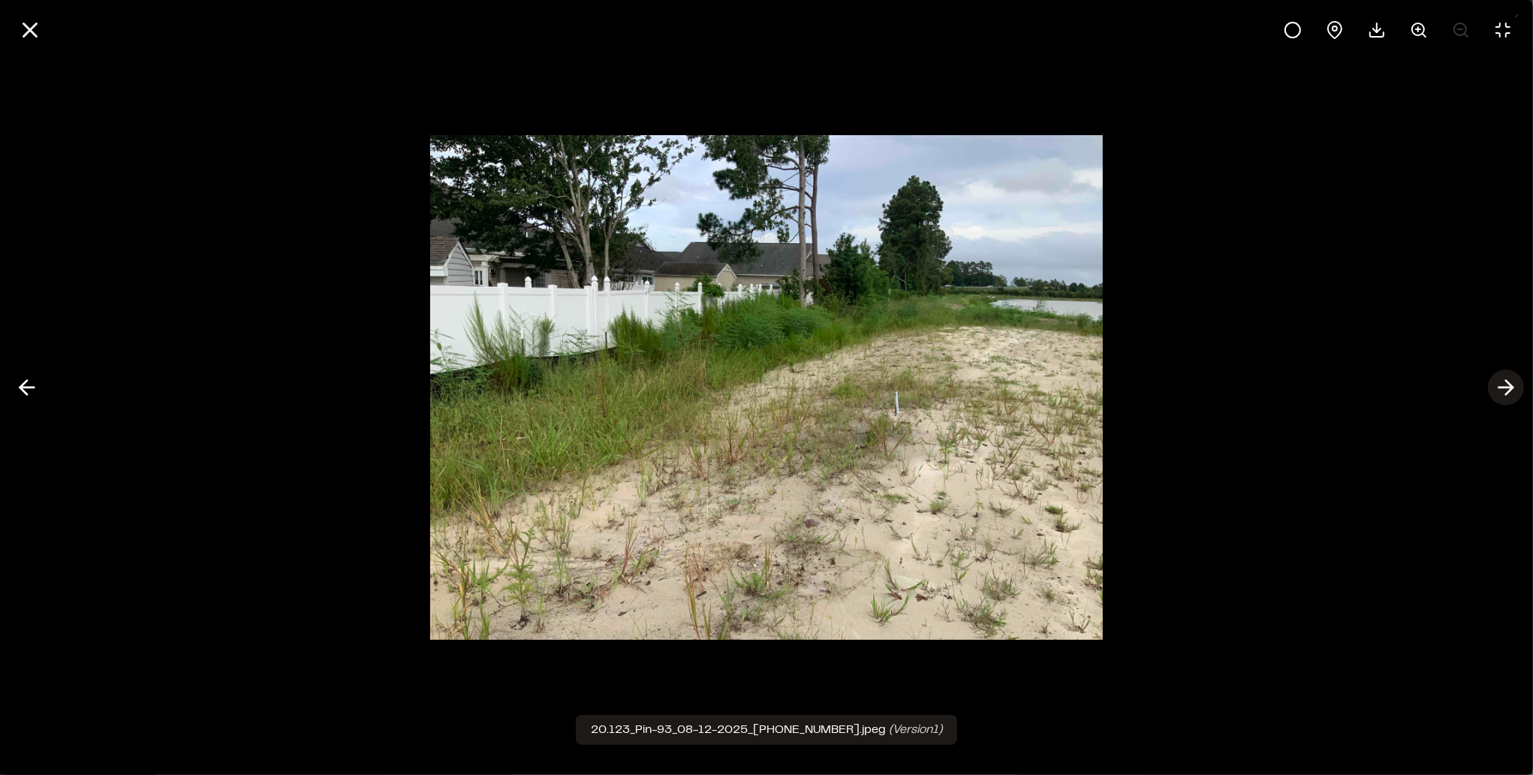
click at [1512, 395] on icon at bounding box center [1506, 388] width 24 height 26
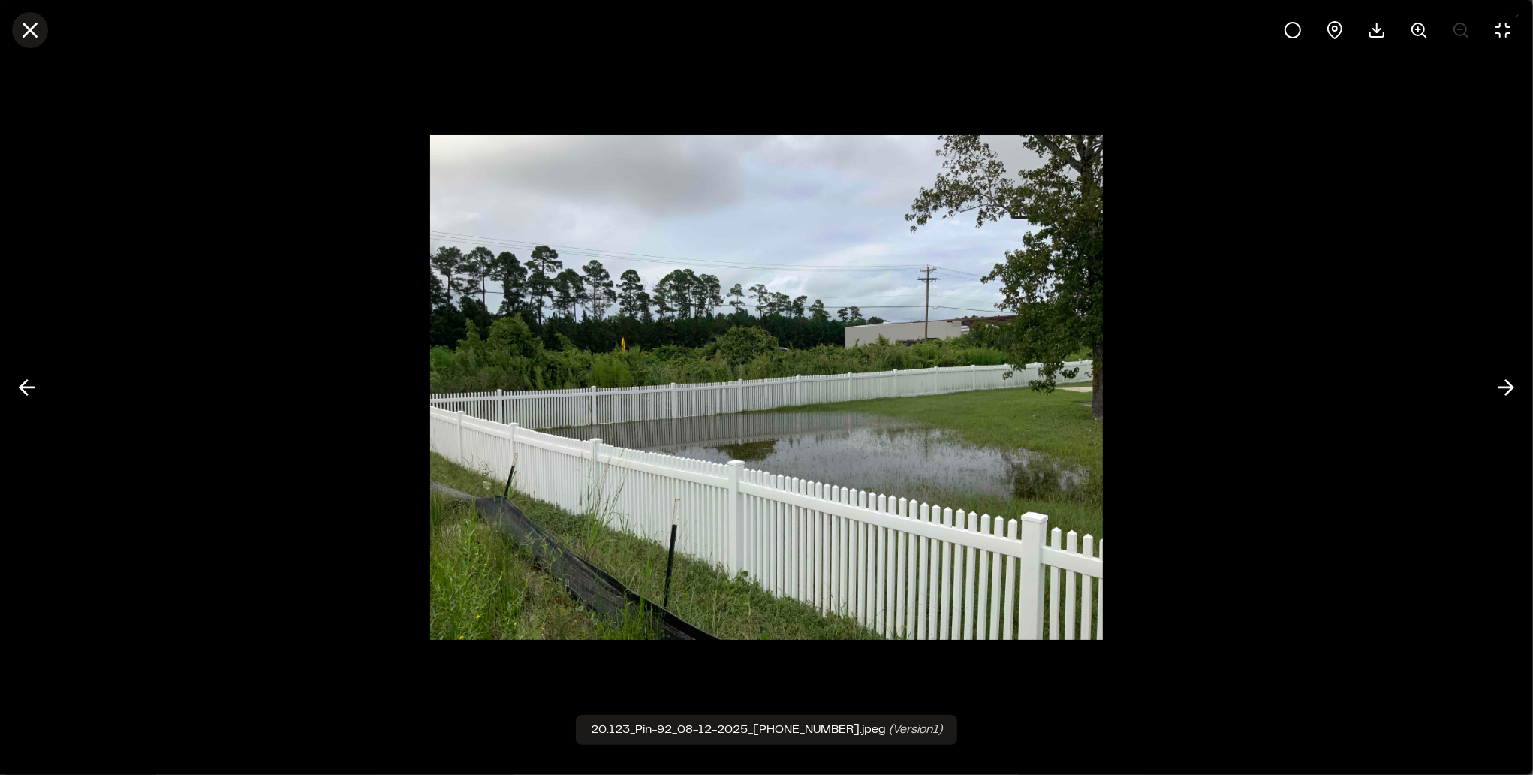
click at [38, 39] on icon at bounding box center [30, 30] width 26 height 26
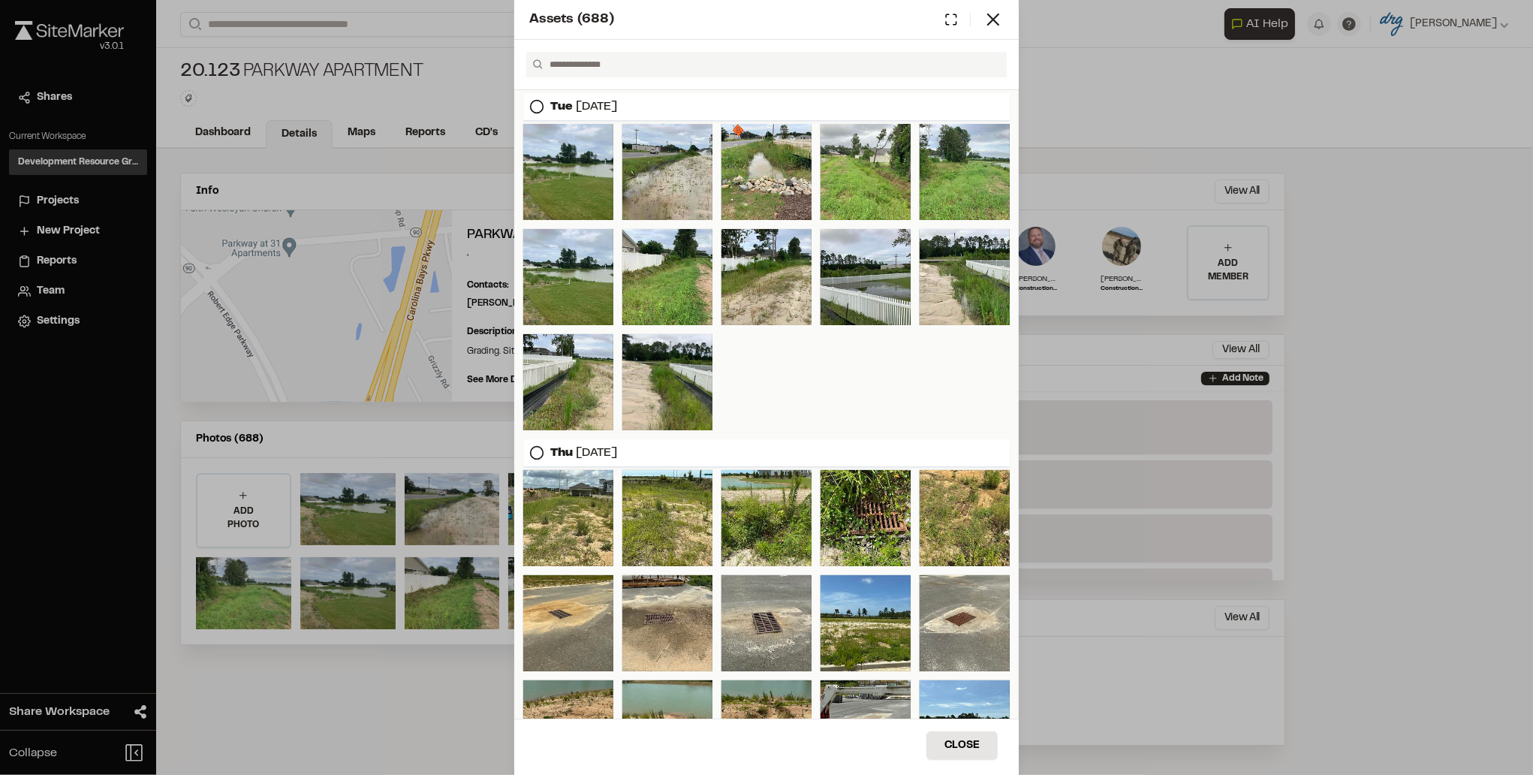
click at [1357, 281] on div "Assets ( 688 ) [DATE] [DATE] Close Select Download Zoom to Pin Unselect Downloa…" at bounding box center [766, 387] width 1533 height 775
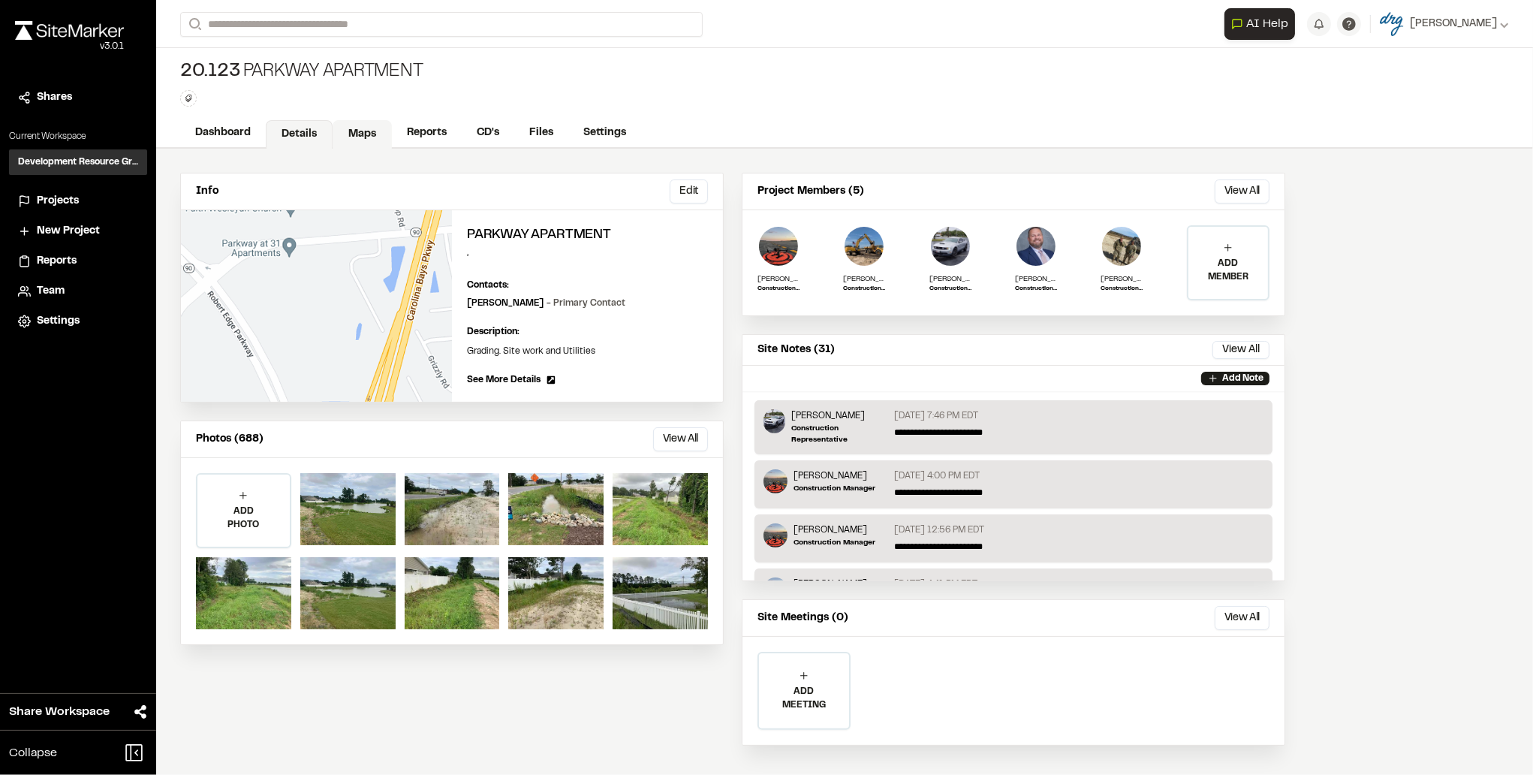
click at [350, 127] on link "Maps" at bounding box center [362, 134] width 59 height 29
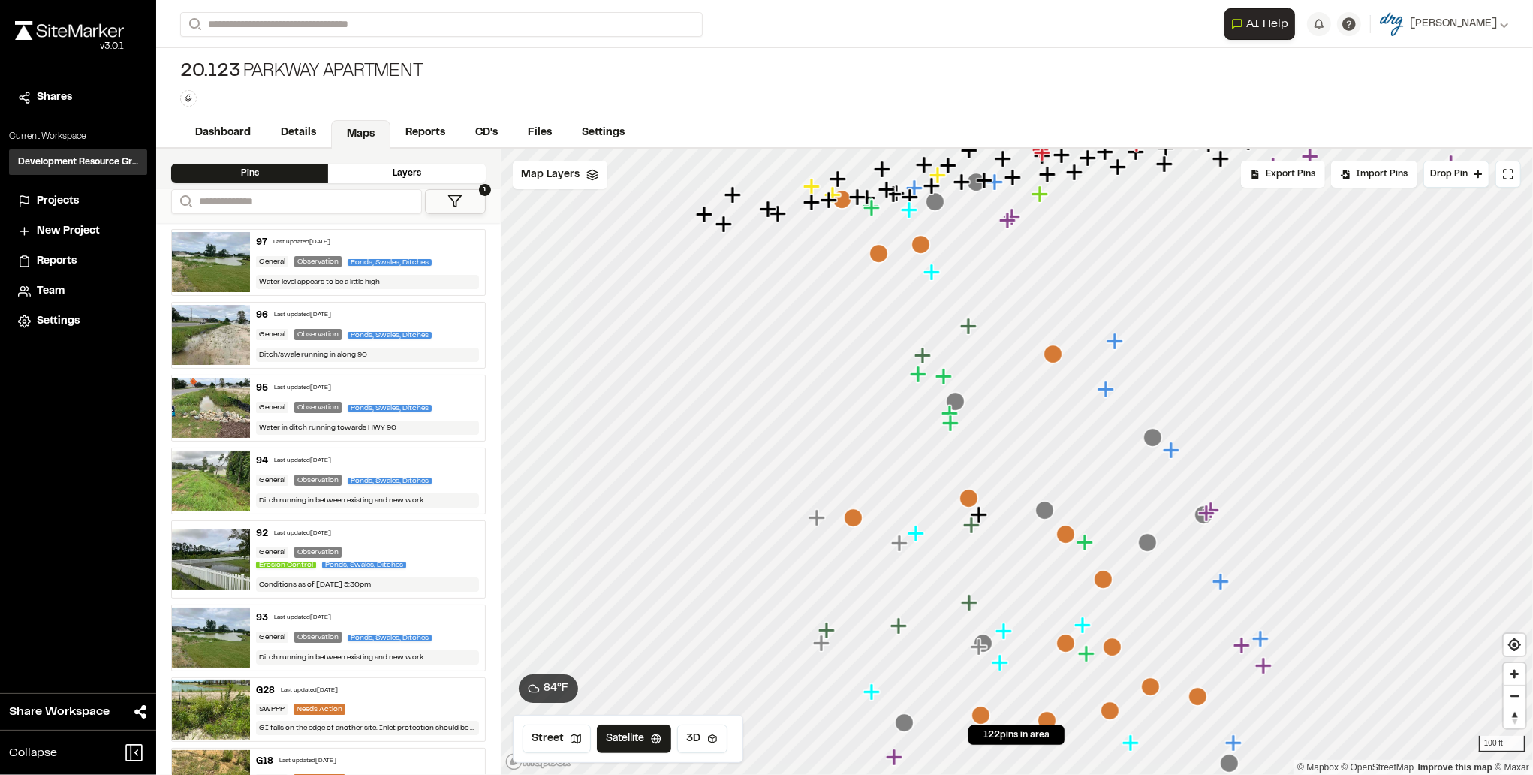
click at [447, 201] on icon at bounding box center [454, 201] width 15 height 15
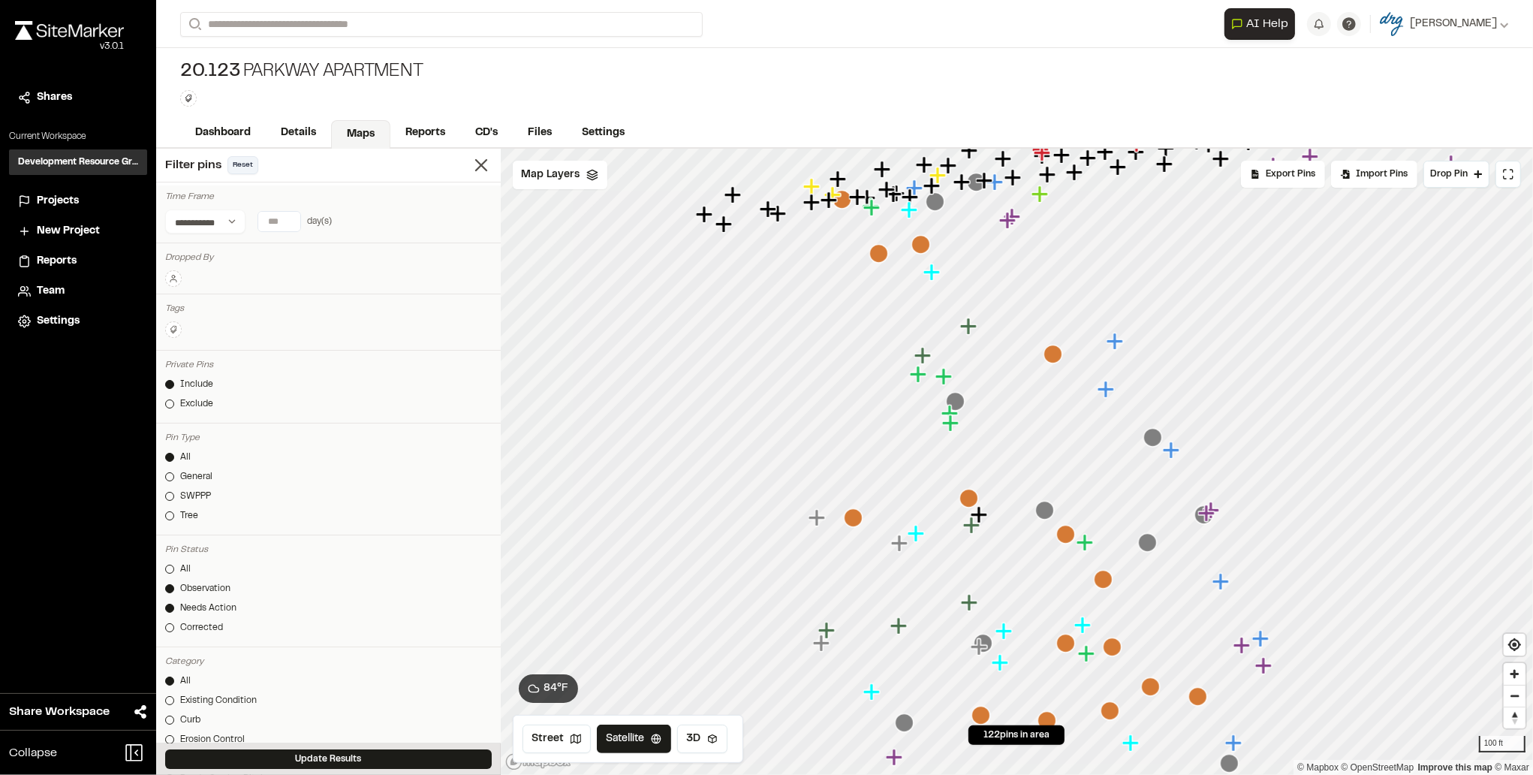
click at [239, 165] on button "Reset" at bounding box center [242, 165] width 31 height 18
click at [281, 222] on input "number" at bounding box center [279, 222] width 42 height 20
click at [217, 248] on button "7 days" at bounding box center [228, 251] width 39 height 24
type input "*"
click at [242, 167] on button "Reset" at bounding box center [242, 165] width 31 height 18
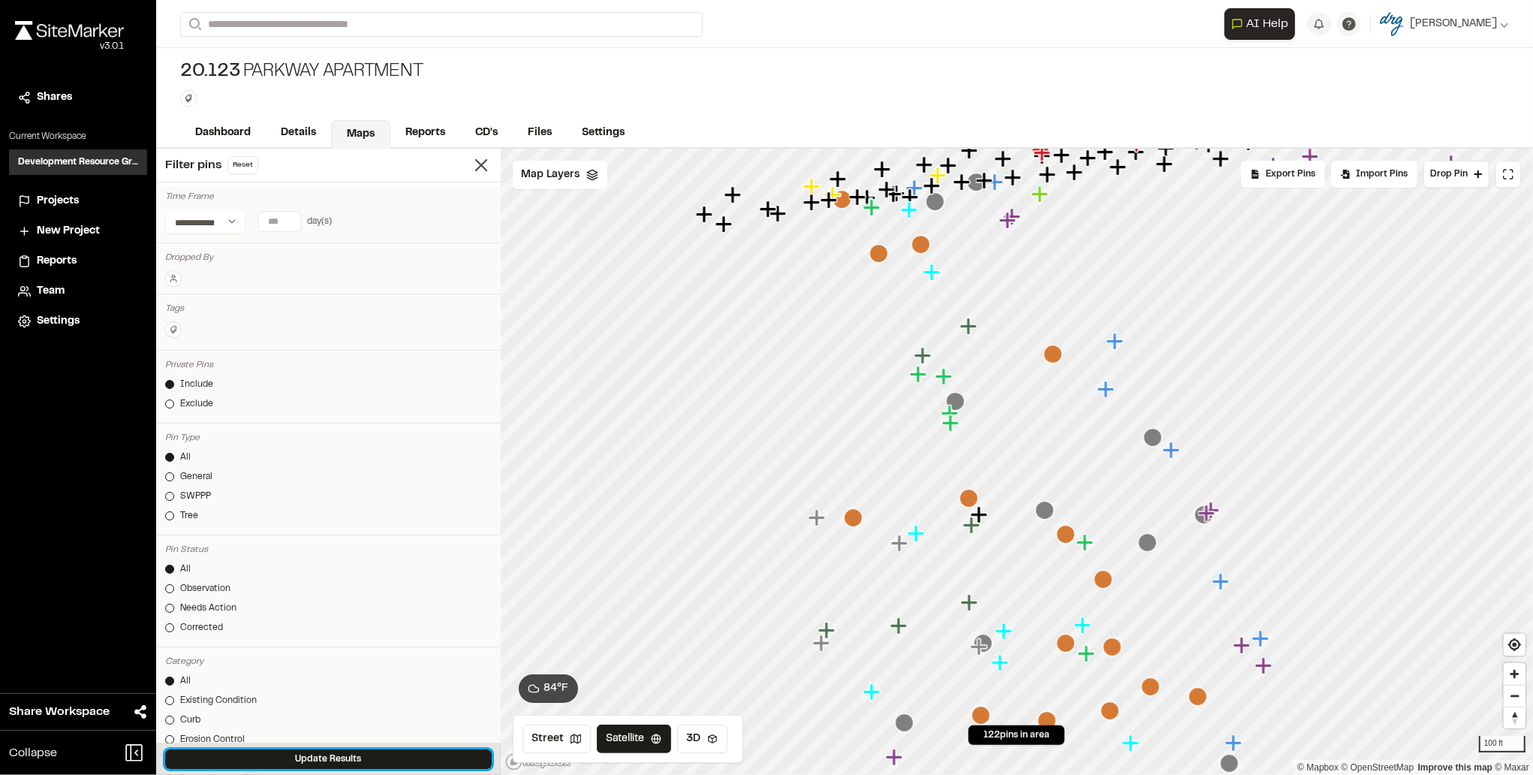
click at [313, 759] on button "Update Results" at bounding box center [328, 759] width 327 height 20
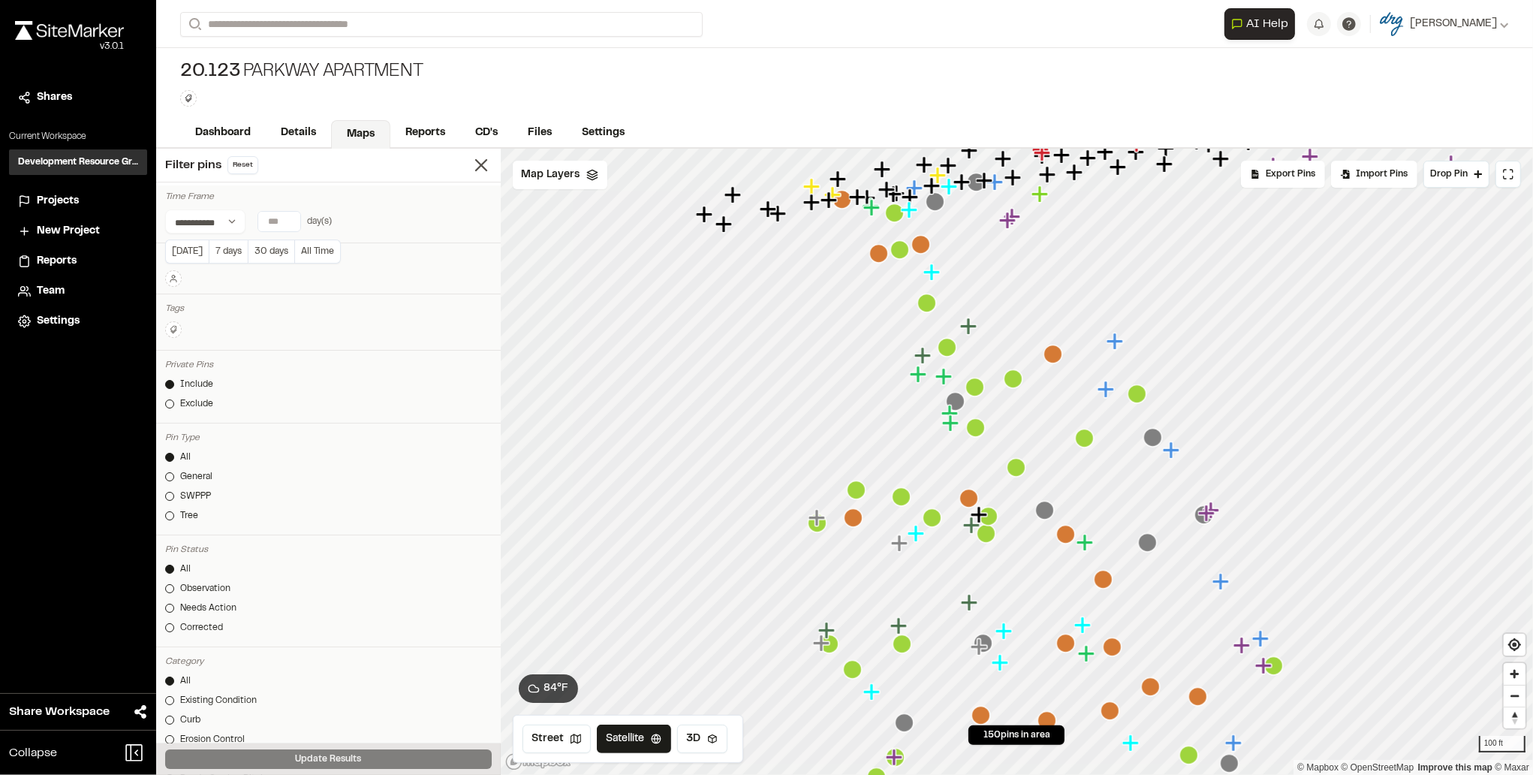
click at [266, 223] on input "number" at bounding box center [279, 222] width 42 height 20
click at [219, 246] on button "7 days" at bounding box center [228, 251] width 39 height 24
type input "*"
click at [354, 751] on button "Update Results" at bounding box center [328, 759] width 327 height 20
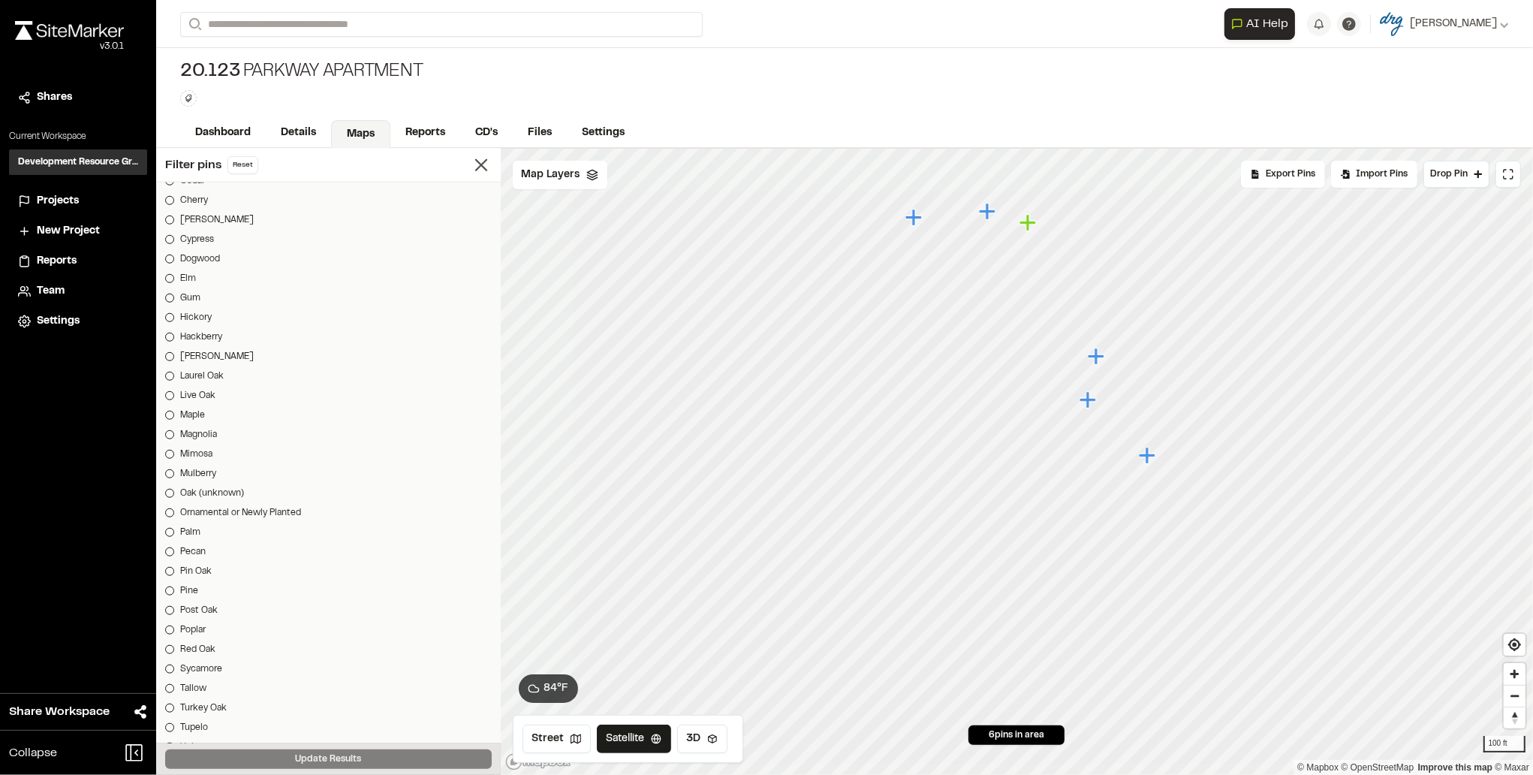
scroll to position [1569, 0]
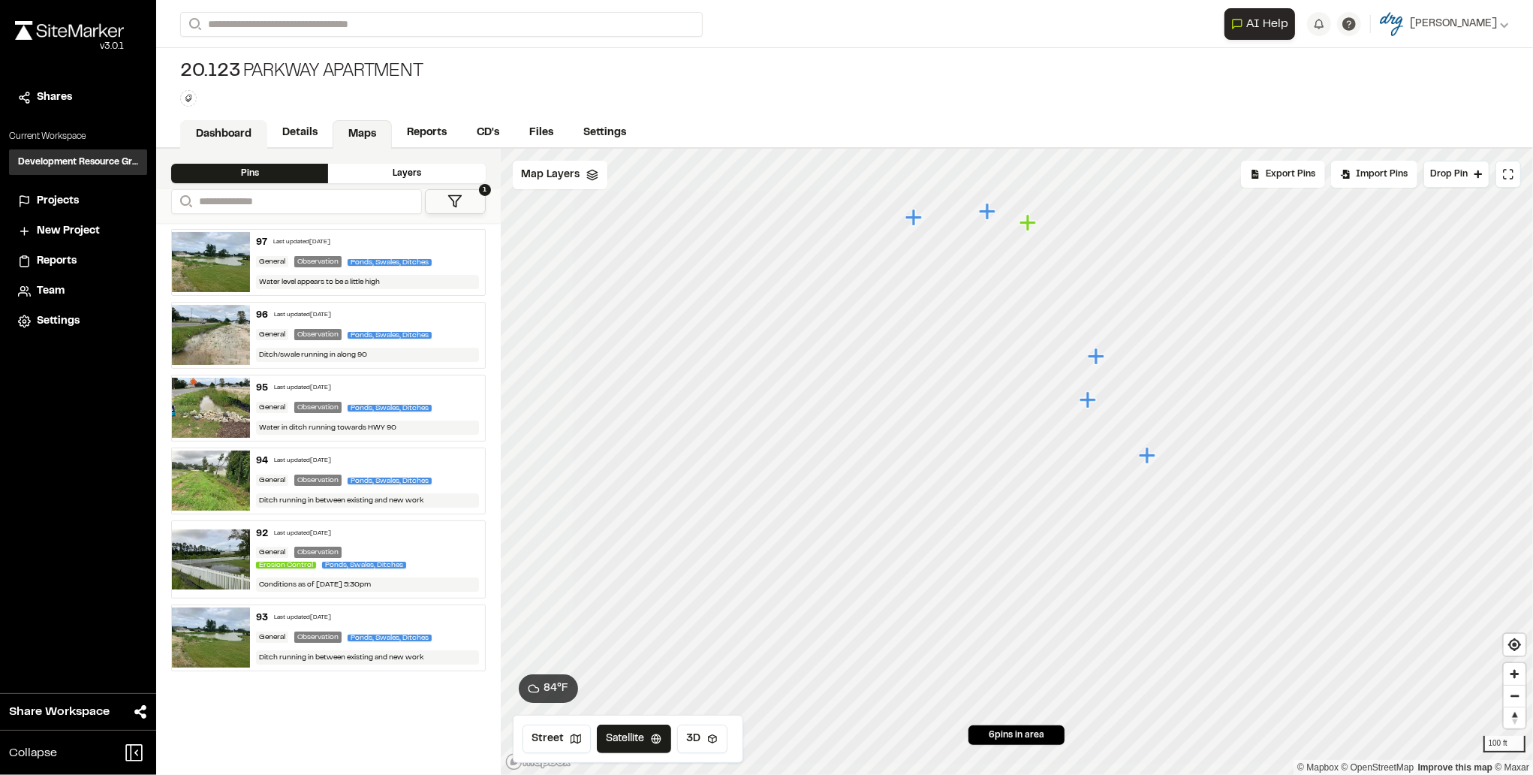
click at [215, 129] on link "Dashboard" at bounding box center [223, 134] width 87 height 29
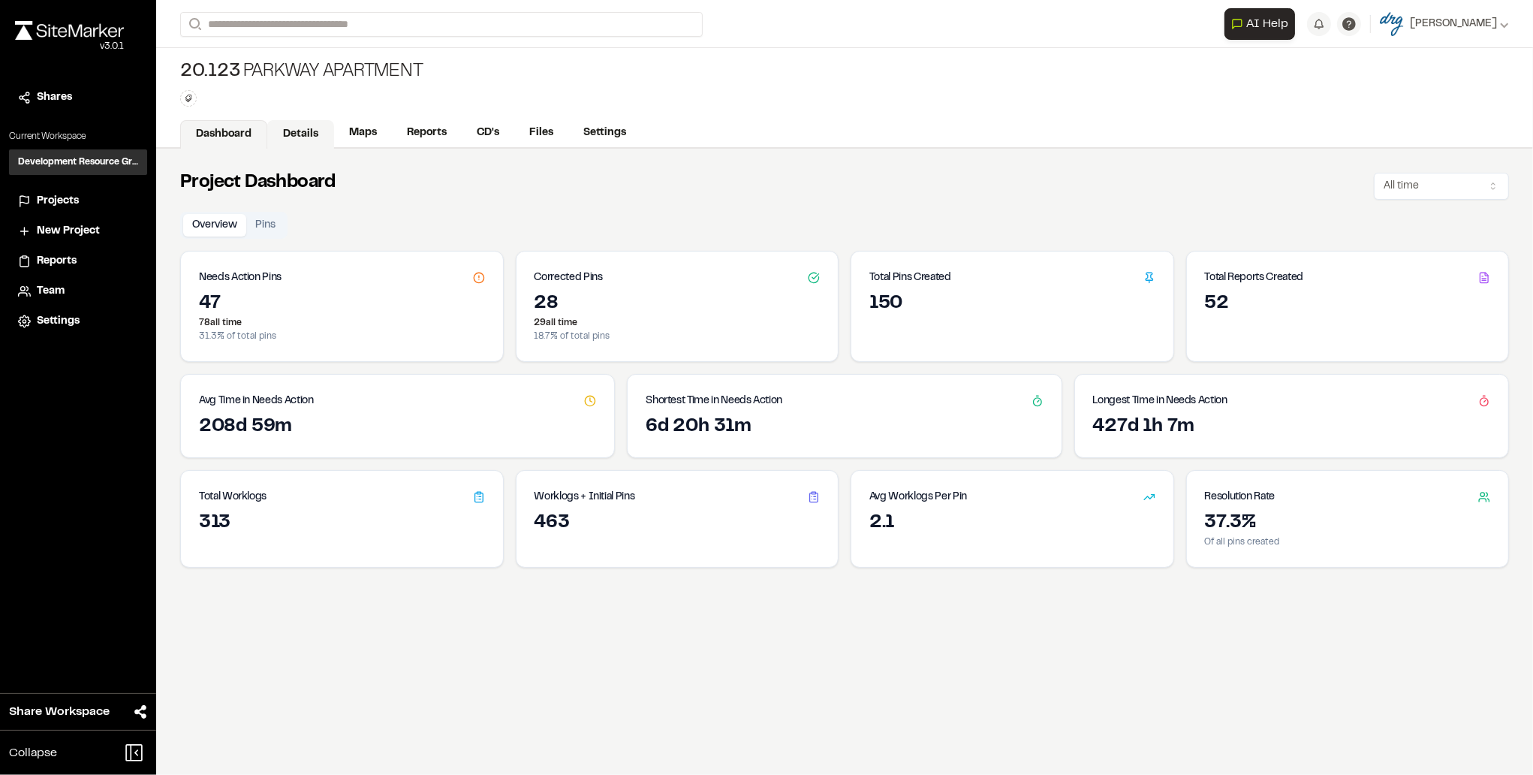
click at [308, 136] on link "Details" at bounding box center [300, 134] width 67 height 29
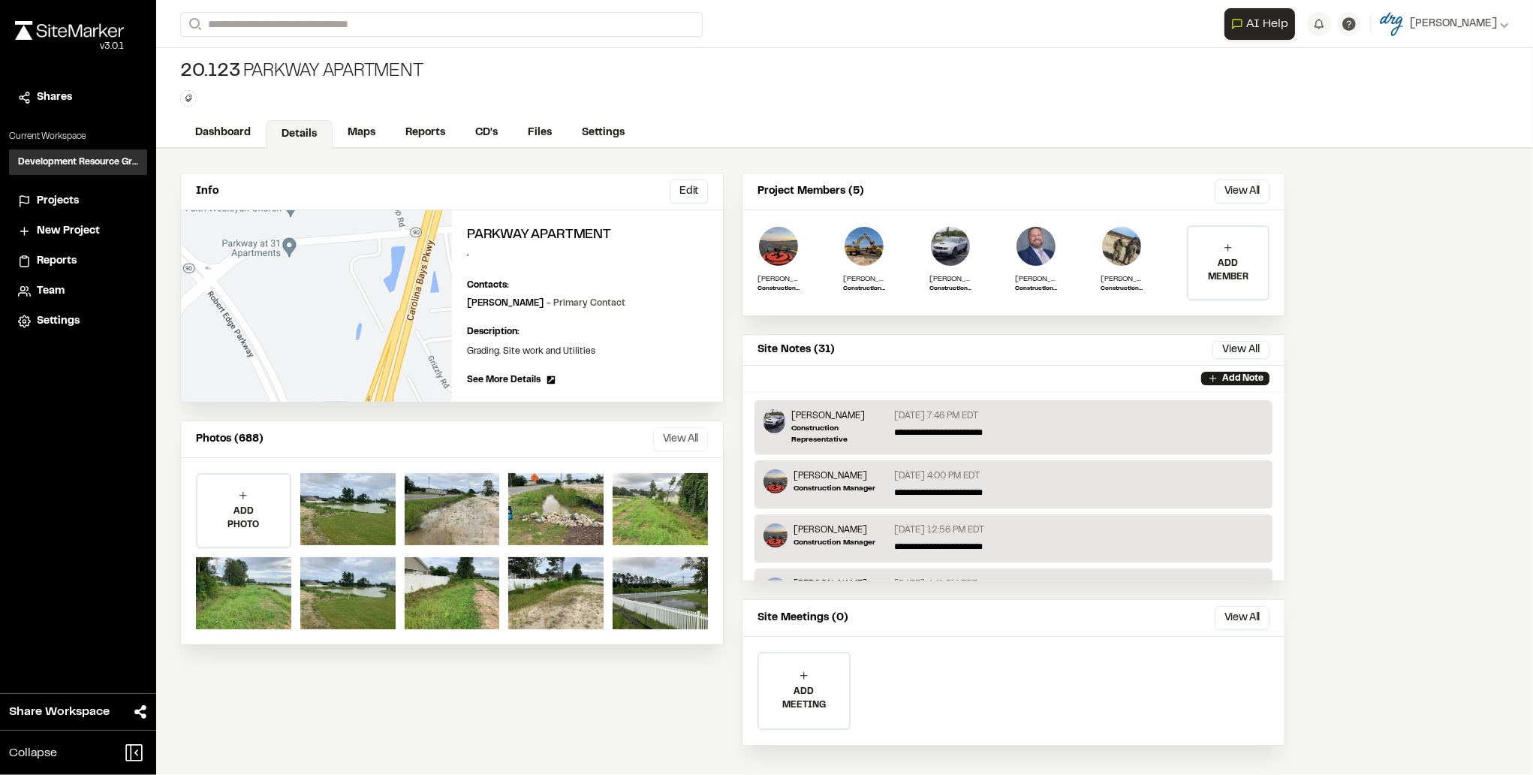
click at [666, 431] on button "View All" at bounding box center [680, 439] width 55 height 24
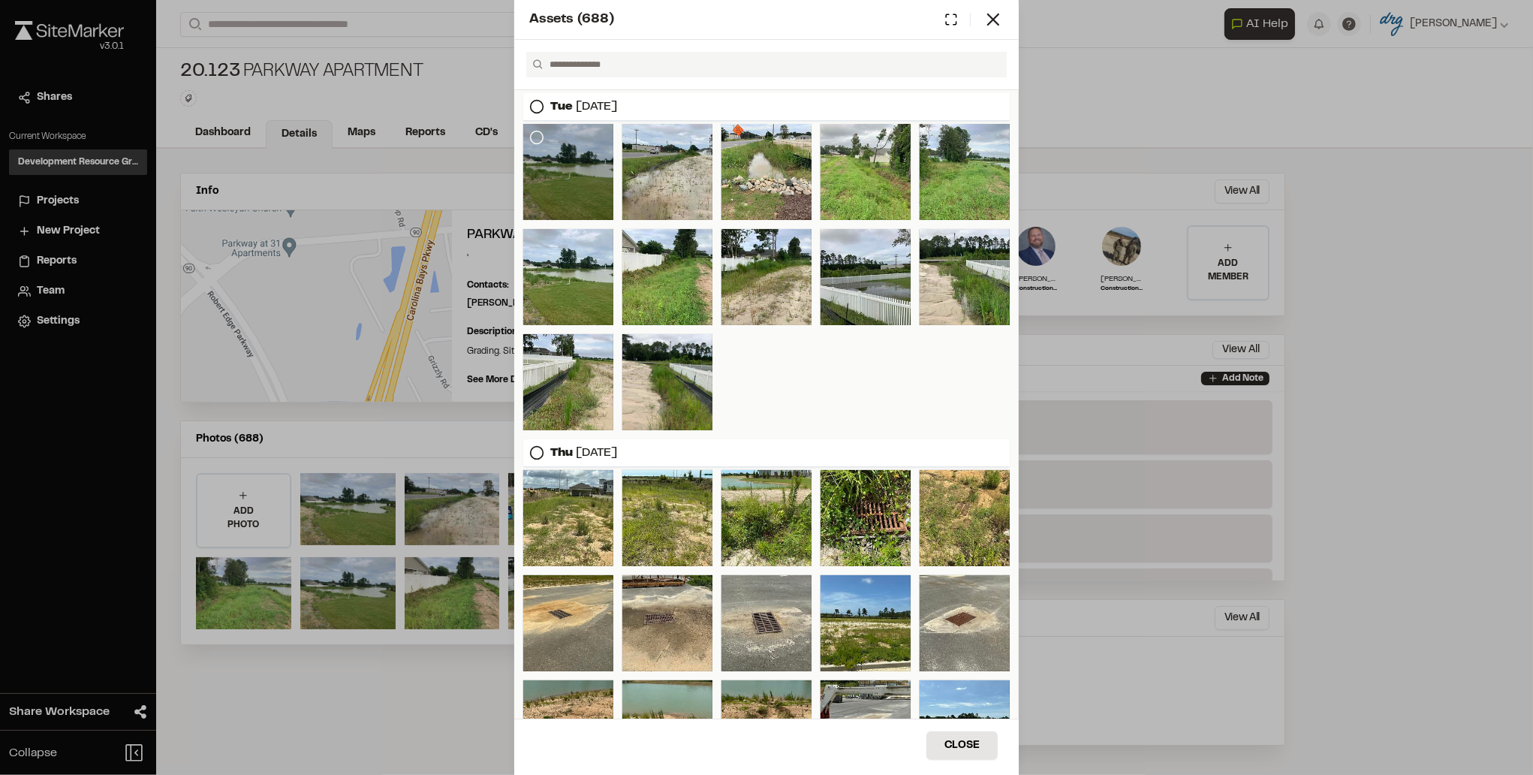
click at [537, 135] on icon at bounding box center [536, 137] width 15 height 15
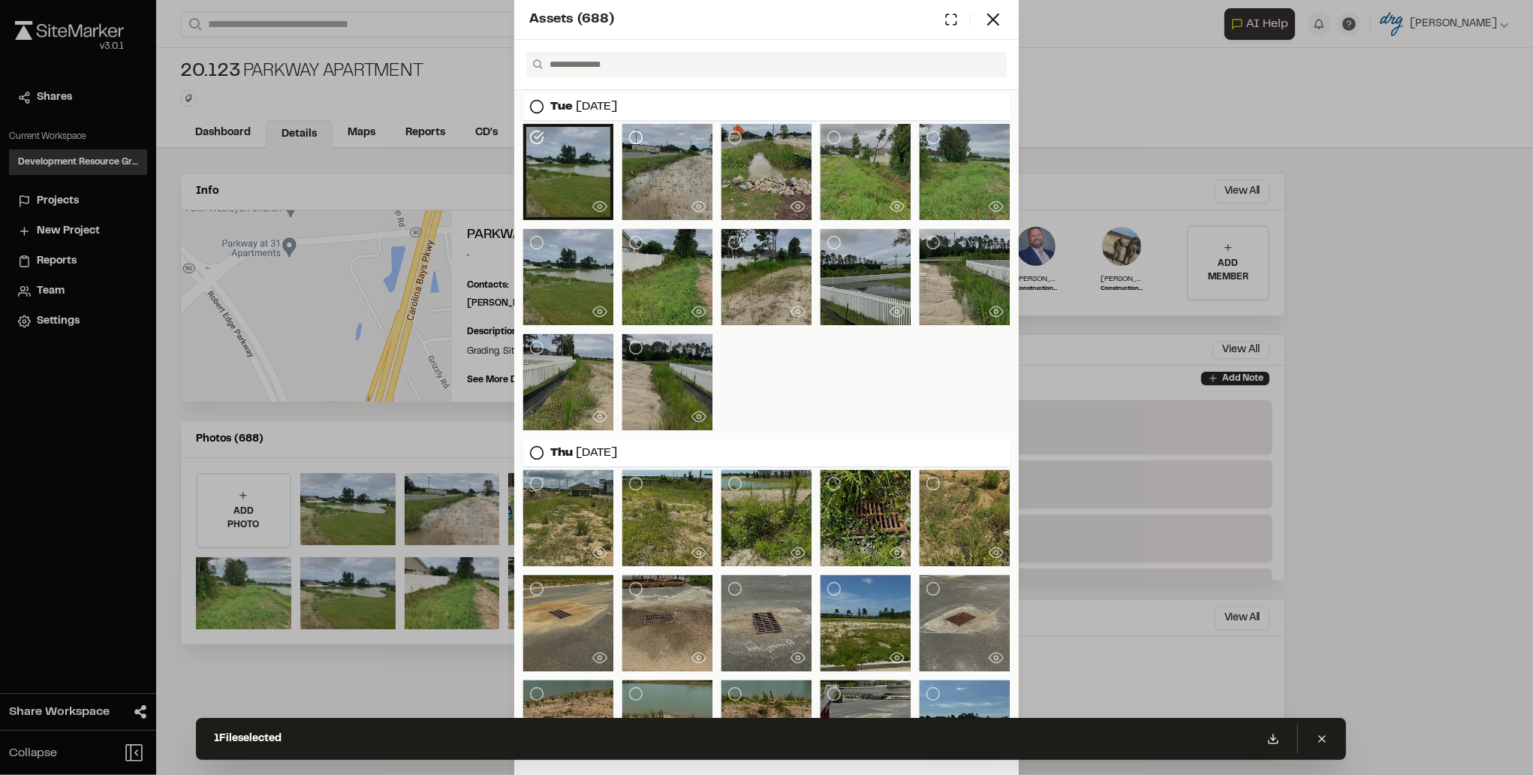
click at [632, 137] on icon at bounding box center [635, 137] width 15 height 15
click at [733, 138] on icon at bounding box center [734, 137] width 15 height 15
click at [827, 140] on icon at bounding box center [833, 137] width 15 height 15
click at [927, 139] on circle at bounding box center [933, 137] width 13 height 13
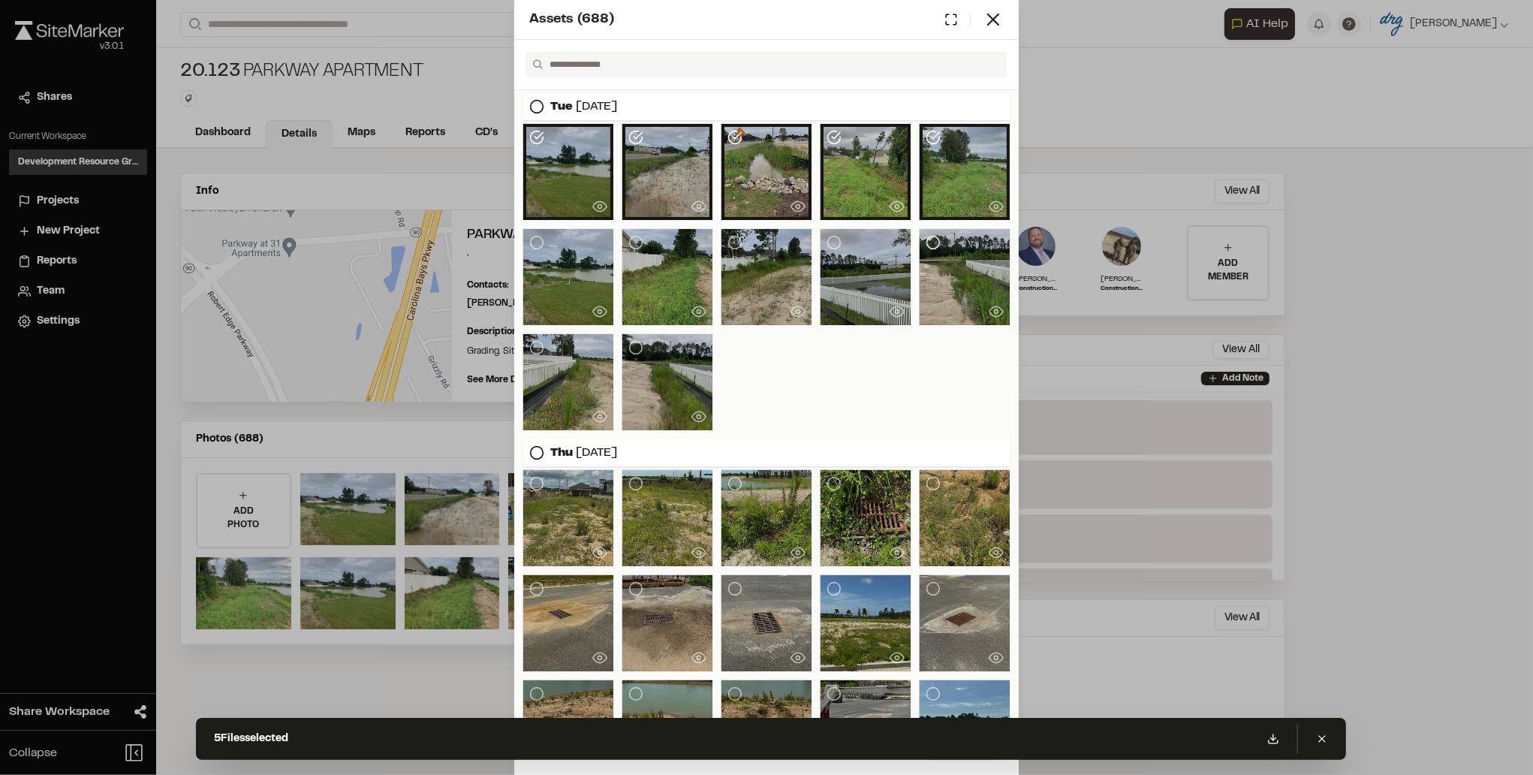
click at [926, 240] on icon at bounding box center [933, 242] width 15 height 15
click at [829, 239] on icon at bounding box center [833, 242] width 15 height 15
drag, startPoint x: 733, startPoint y: 242, endPoint x: 650, endPoint y: 239, distance: 82.6
click at [731, 242] on icon at bounding box center [734, 242] width 15 height 15
click at [632, 243] on icon at bounding box center [635, 242] width 15 height 15
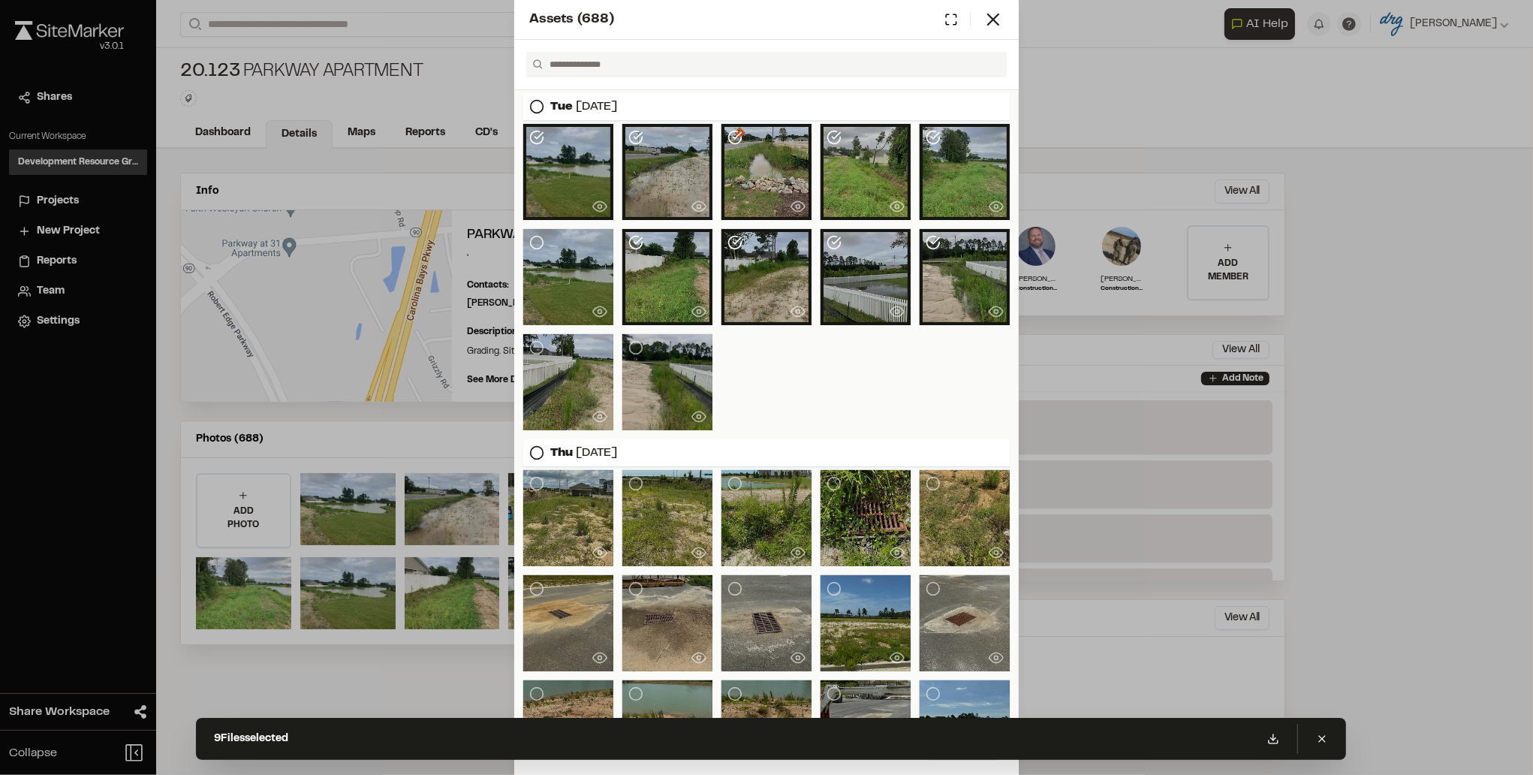
click at [540, 245] on icon at bounding box center [536, 242] width 15 height 15
click at [528, 350] on div at bounding box center [568, 382] width 90 height 96
click at [631, 351] on icon at bounding box center [635, 347] width 15 height 15
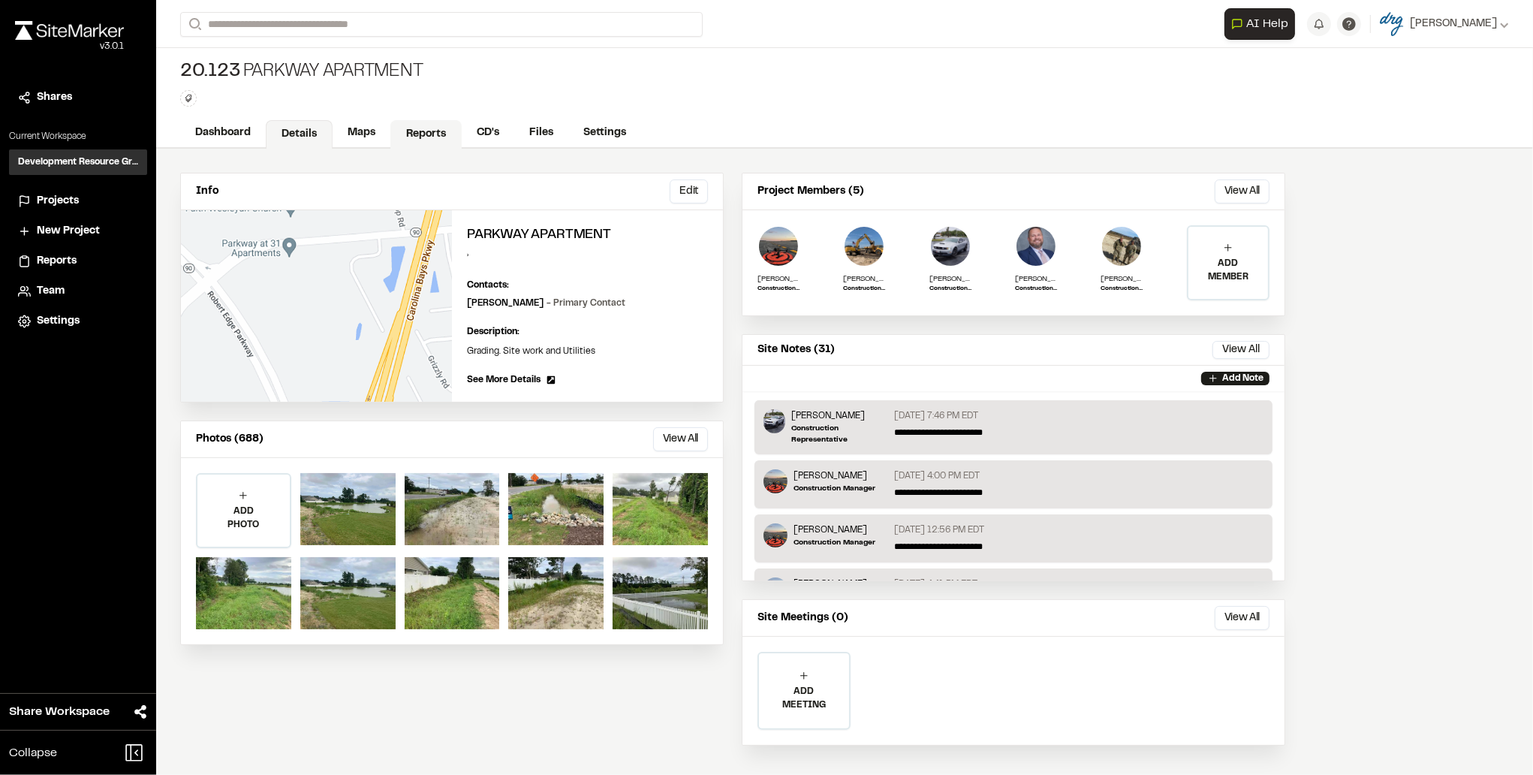
click at [429, 138] on link "Reports" at bounding box center [425, 134] width 71 height 29
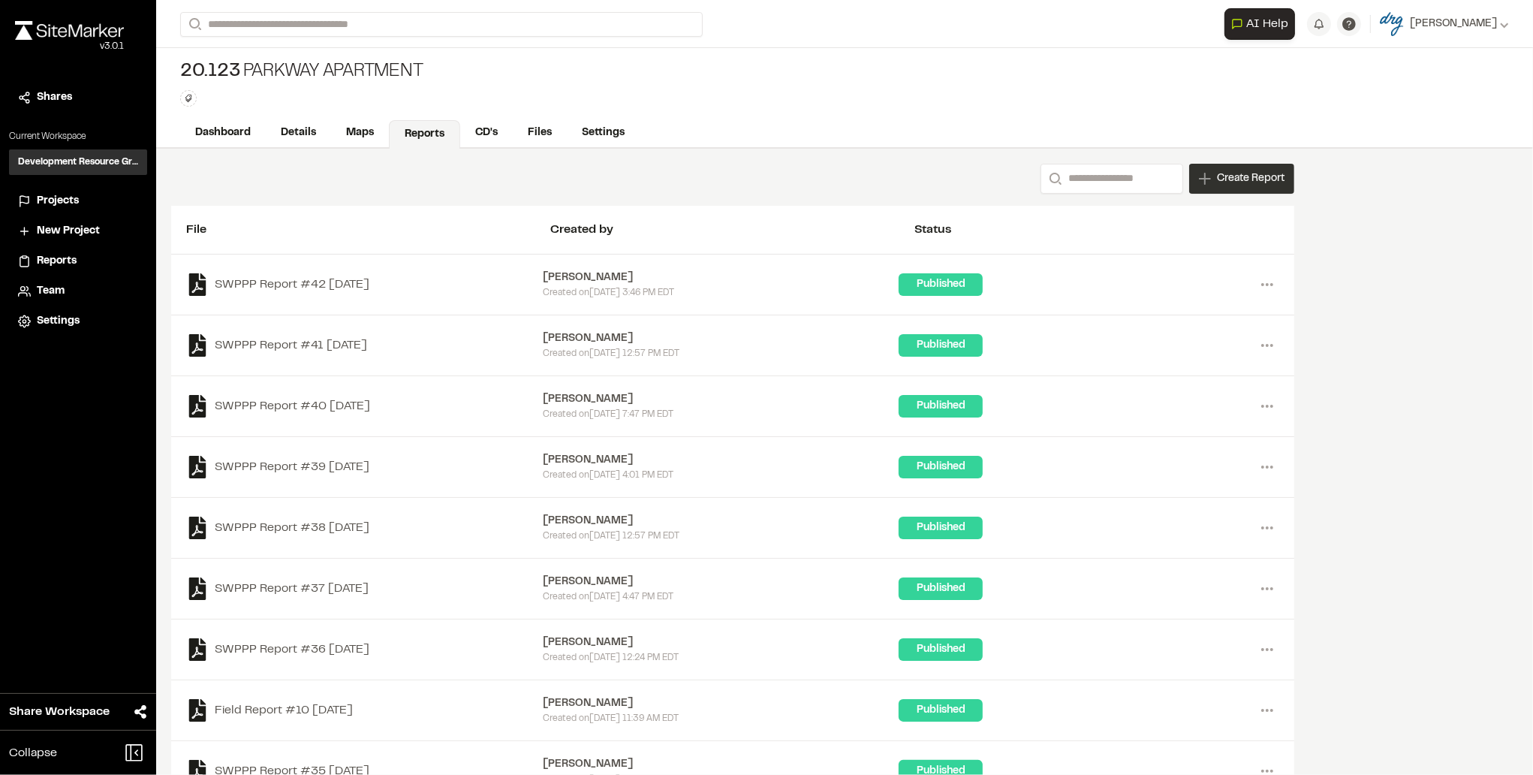
click at [1229, 170] on span "Create Report" at bounding box center [1251, 178] width 68 height 17
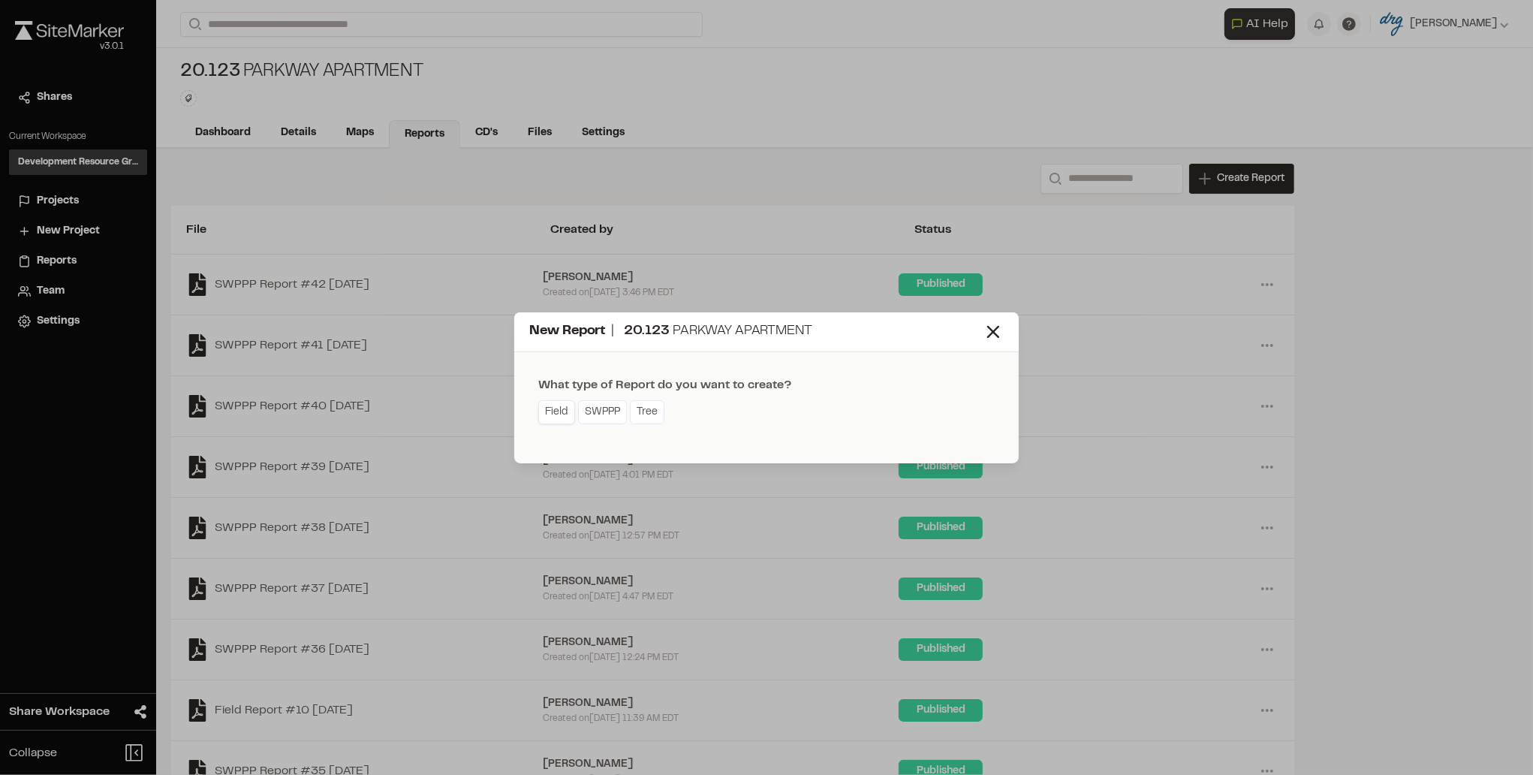
click at [549, 412] on link "Field" at bounding box center [556, 412] width 37 height 24
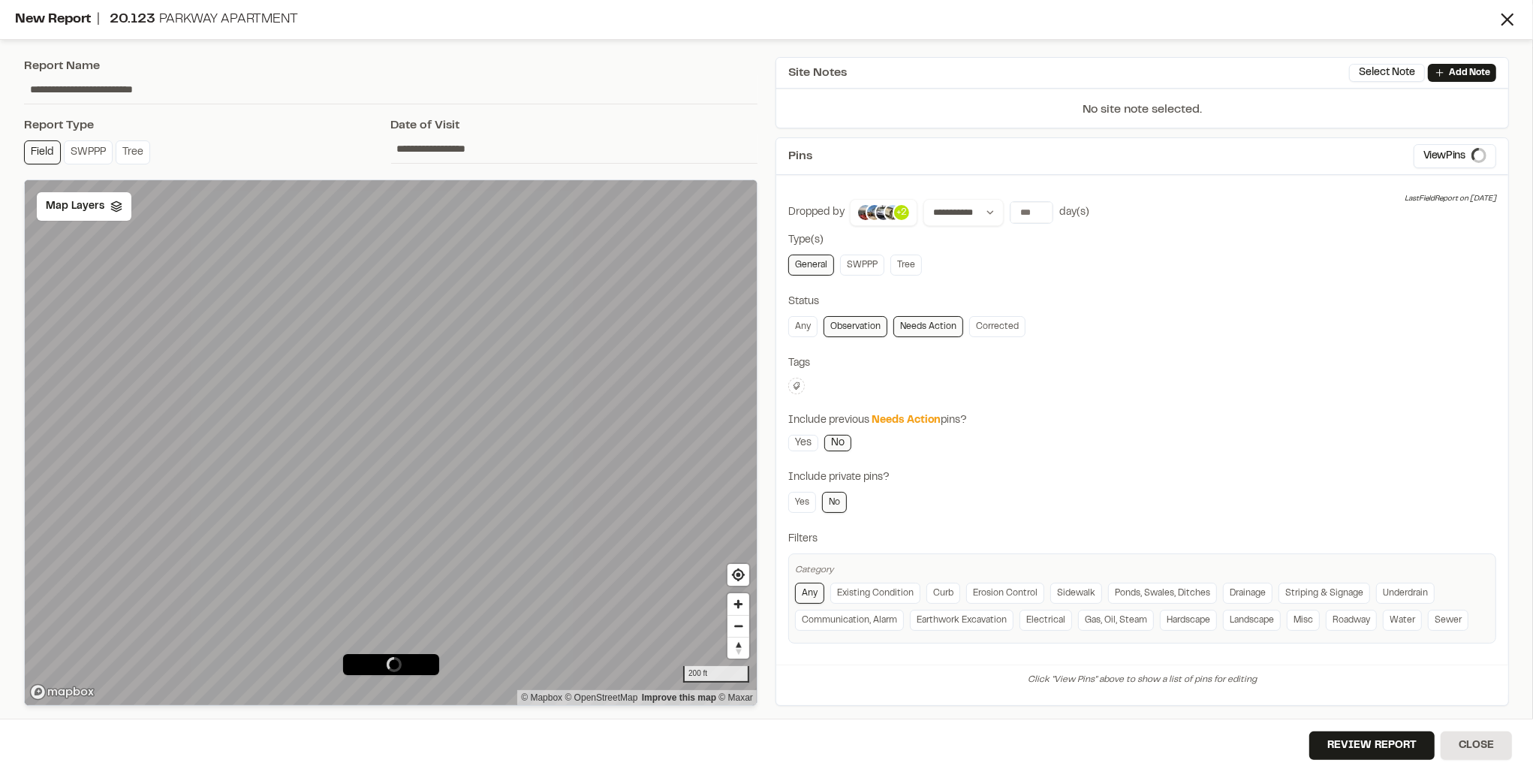
type input "**********"
click at [1025, 210] on input "number" at bounding box center [1031, 212] width 42 height 21
click at [1055, 244] on button "7 days" at bounding box center [1072, 243] width 39 height 24
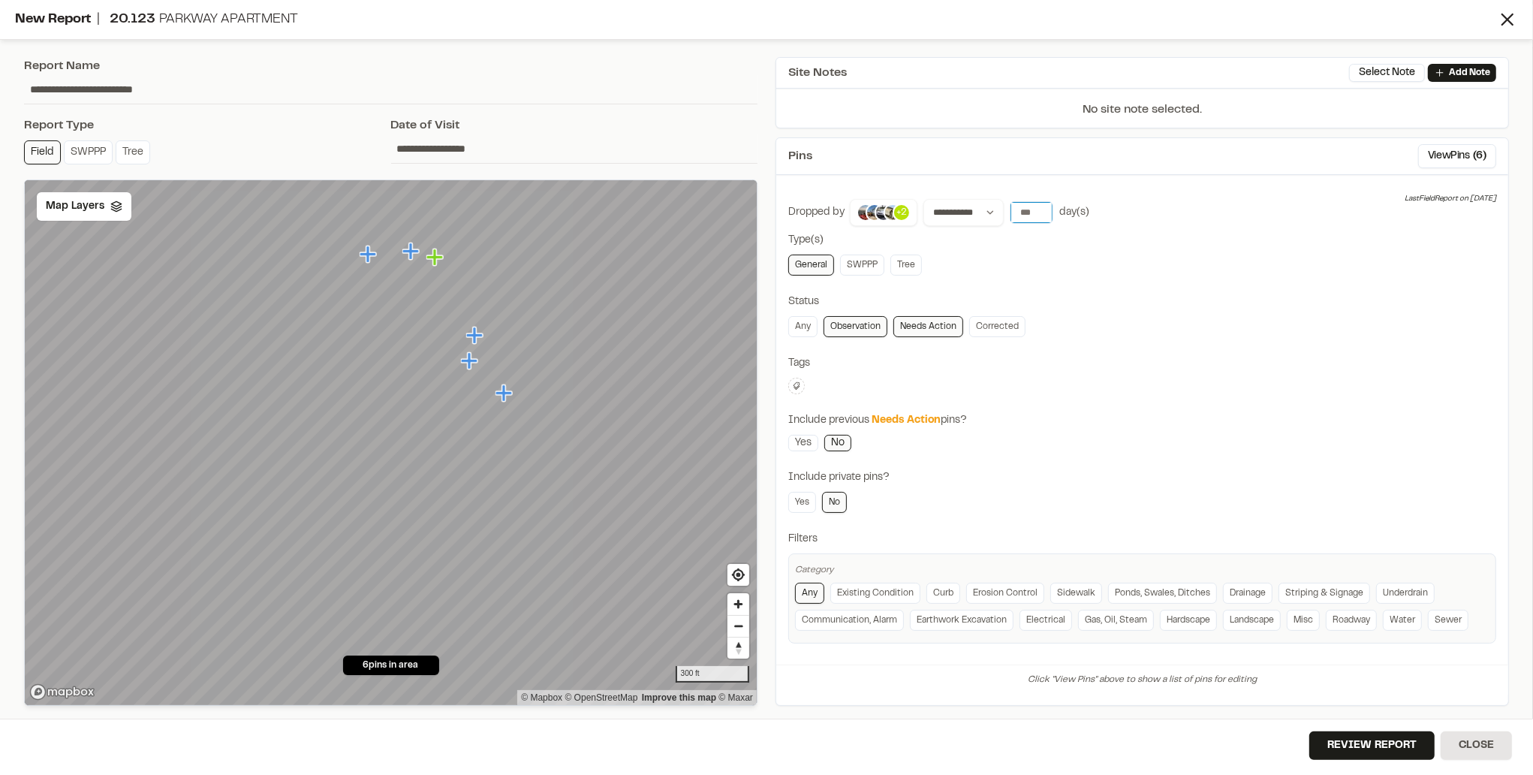
click at [1022, 212] on input "number" at bounding box center [1031, 212] width 42 height 21
drag, startPoint x: 1022, startPoint y: 213, endPoint x: 1014, endPoint y: 212, distance: 8.3
click at [1014, 212] on input "number" at bounding box center [1031, 212] width 42 height 21
click at [1093, 237] on button "30 days" at bounding box center [1115, 243] width 47 height 24
click at [803, 506] on link "Yes" at bounding box center [802, 502] width 28 height 21
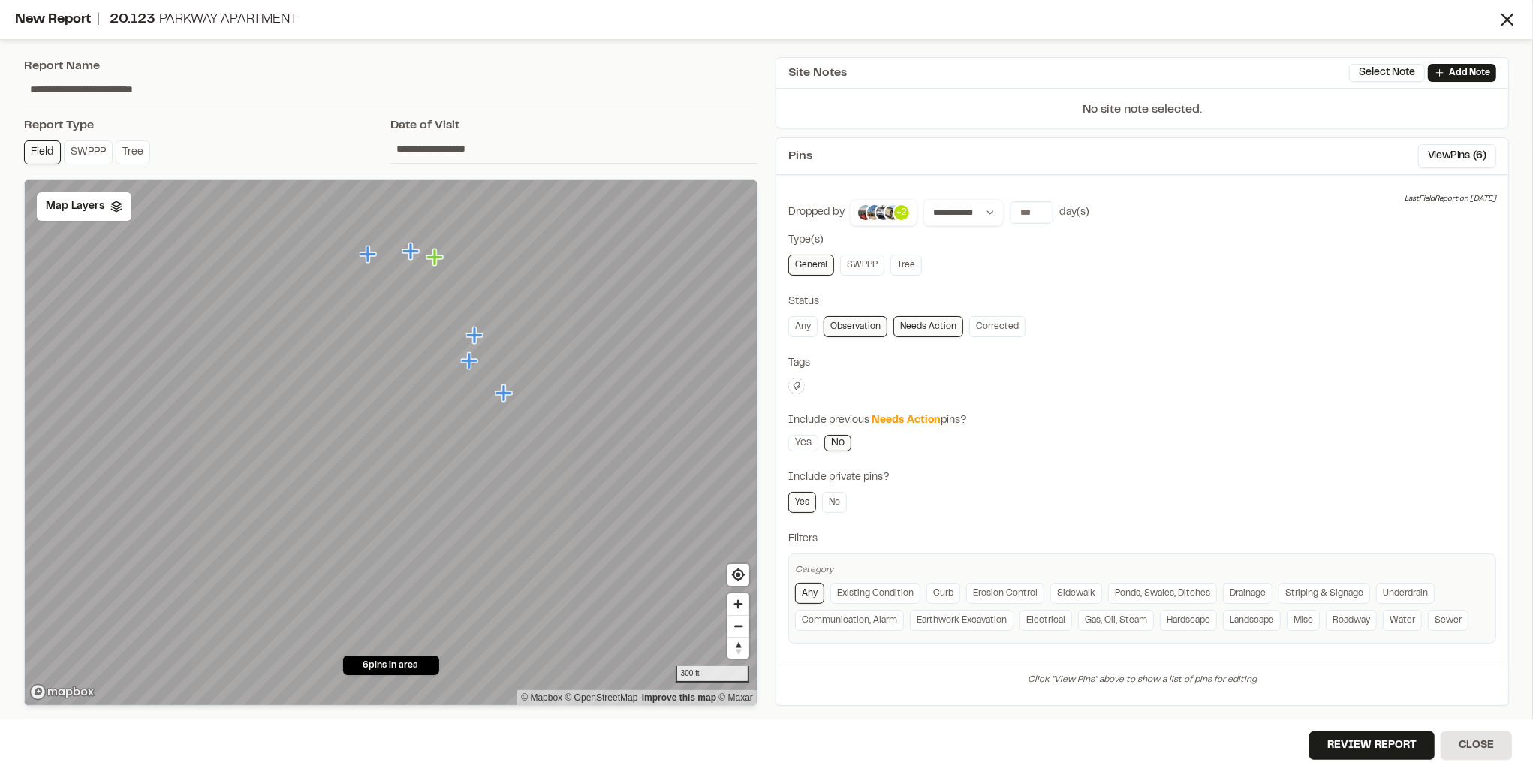
click at [847, 327] on link "Observation" at bounding box center [855, 326] width 64 height 21
click at [804, 329] on link "Any" at bounding box center [802, 326] width 29 height 21
click at [864, 267] on link "SWPPP" at bounding box center [862, 264] width 44 height 21
click at [898, 268] on link "Tree" at bounding box center [906, 264] width 32 height 21
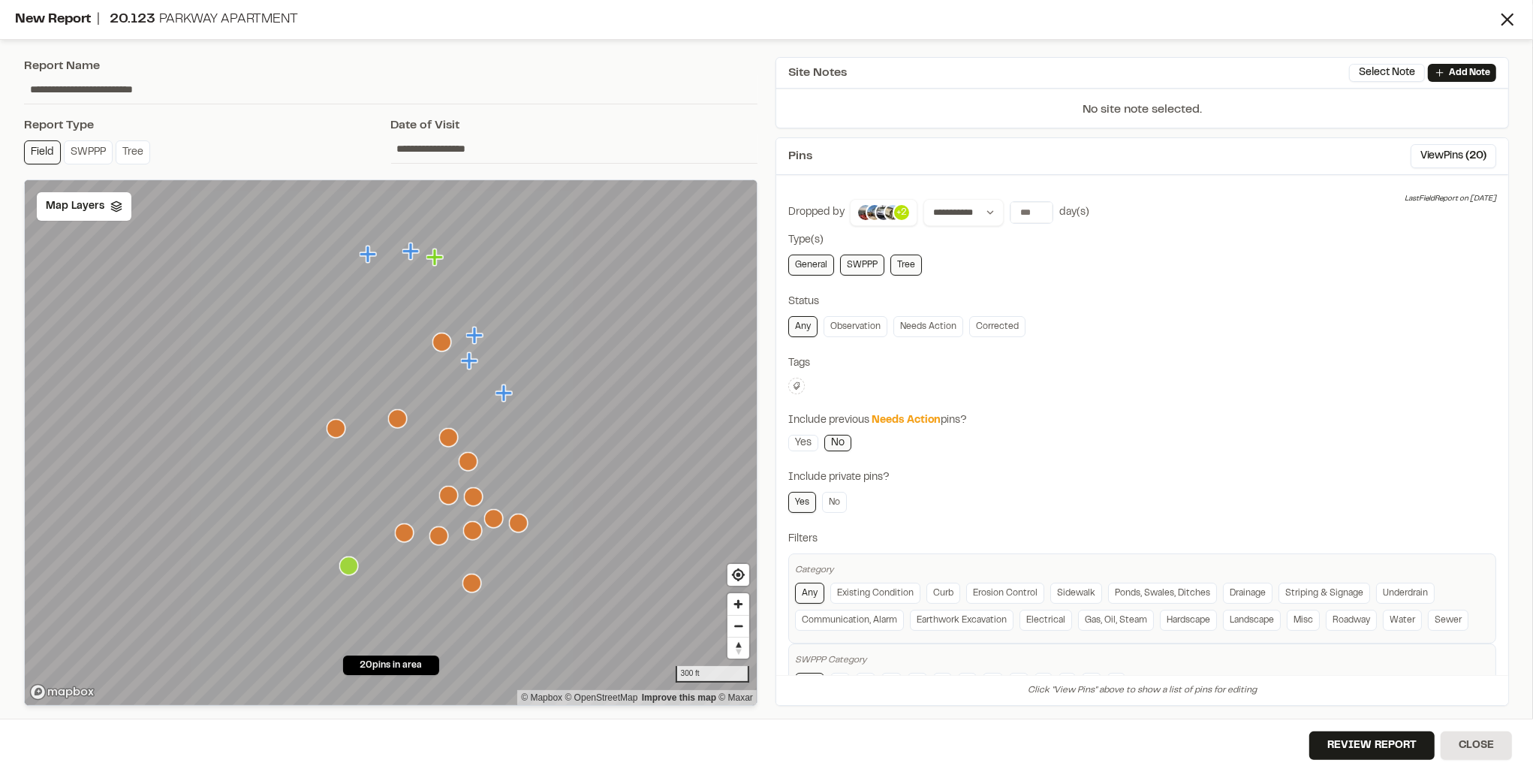
click at [898, 268] on link "Tree" at bounding box center [906, 264] width 32 height 21
click at [859, 262] on link "SWPPP" at bounding box center [862, 264] width 44 height 21
click at [920, 272] on div "General SWPPP Tree" at bounding box center [1142, 264] width 708 height 21
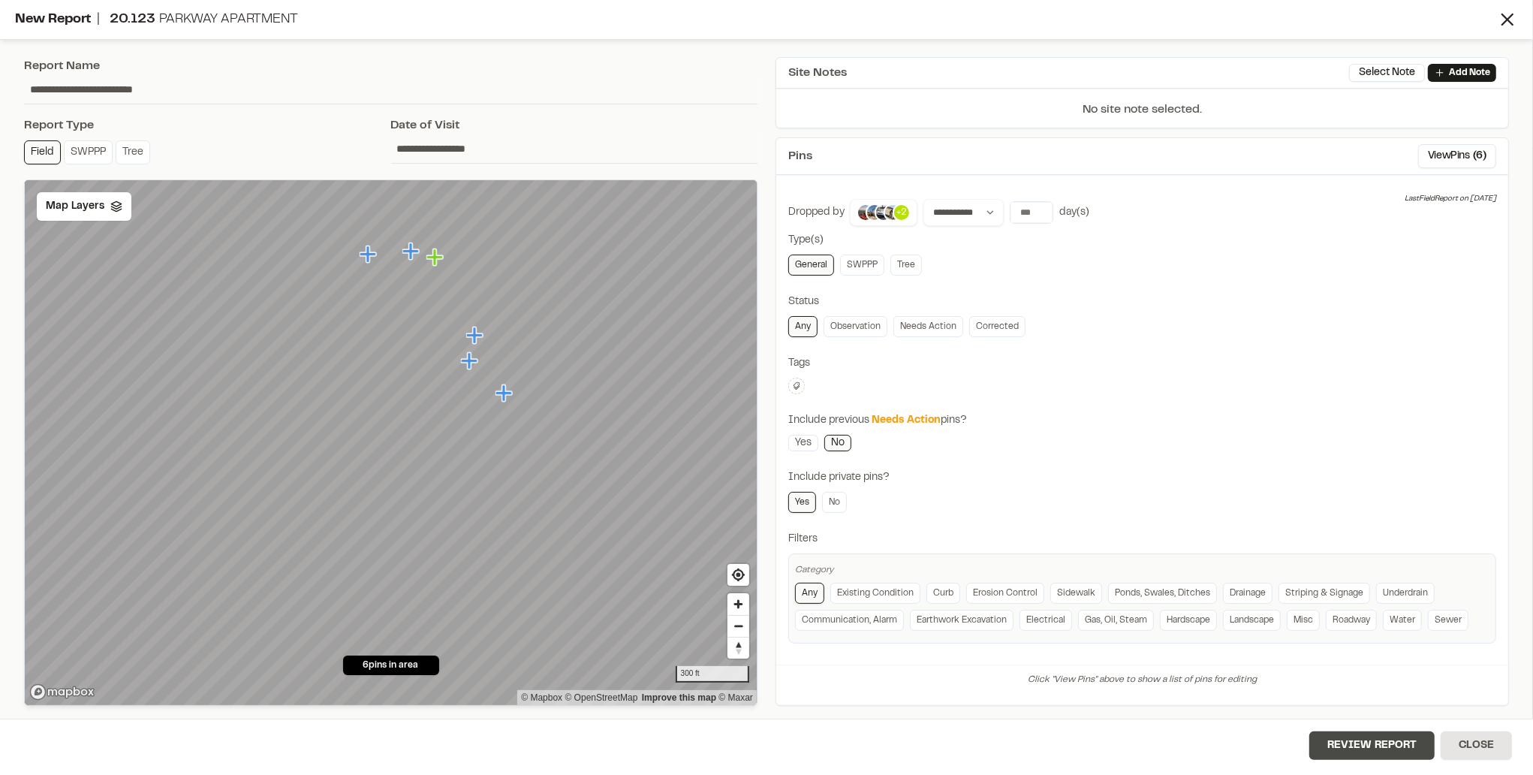
click at [1383, 738] on button "Review Report" at bounding box center [1371, 745] width 125 height 29
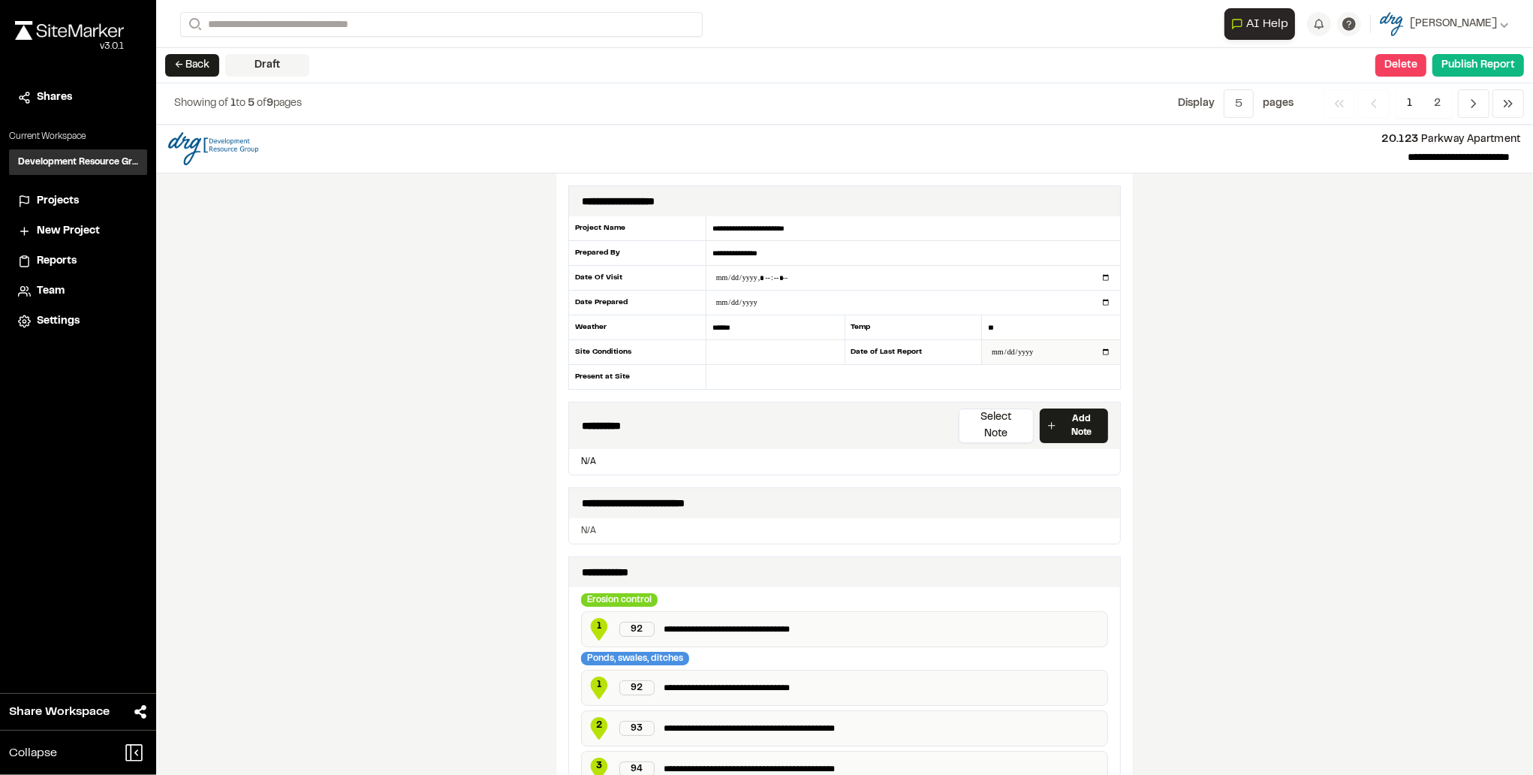
click at [1100, 348] on input "**********" at bounding box center [1051, 352] width 138 height 24
type input "**********"
click at [1101, 277] on input "datetime-local" at bounding box center [913, 278] width 414 height 24
click at [1229, 339] on div "**********" at bounding box center [844, 450] width 1377 height 650
click at [1102, 274] on input "datetime-local" at bounding box center [913, 278] width 414 height 24
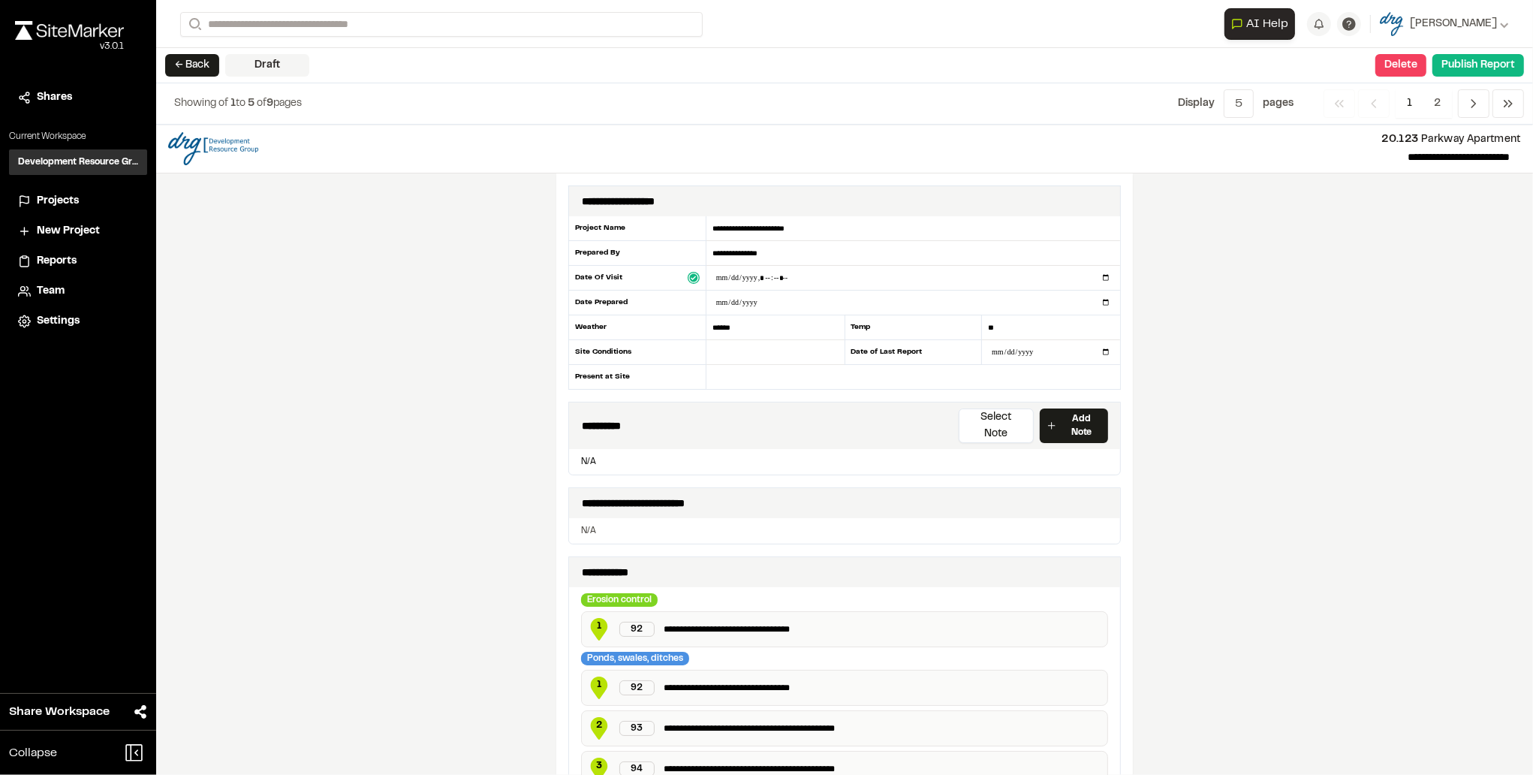
type input "**********"
click at [1266, 301] on div "**********" at bounding box center [844, 450] width 1377 height 650
click at [1097, 350] on input "**********" at bounding box center [1051, 352] width 138 height 24
click at [1245, 321] on div "**********" at bounding box center [844, 450] width 1377 height 650
click at [765, 255] on input "**********" at bounding box center [913, 253] width 414 height 25
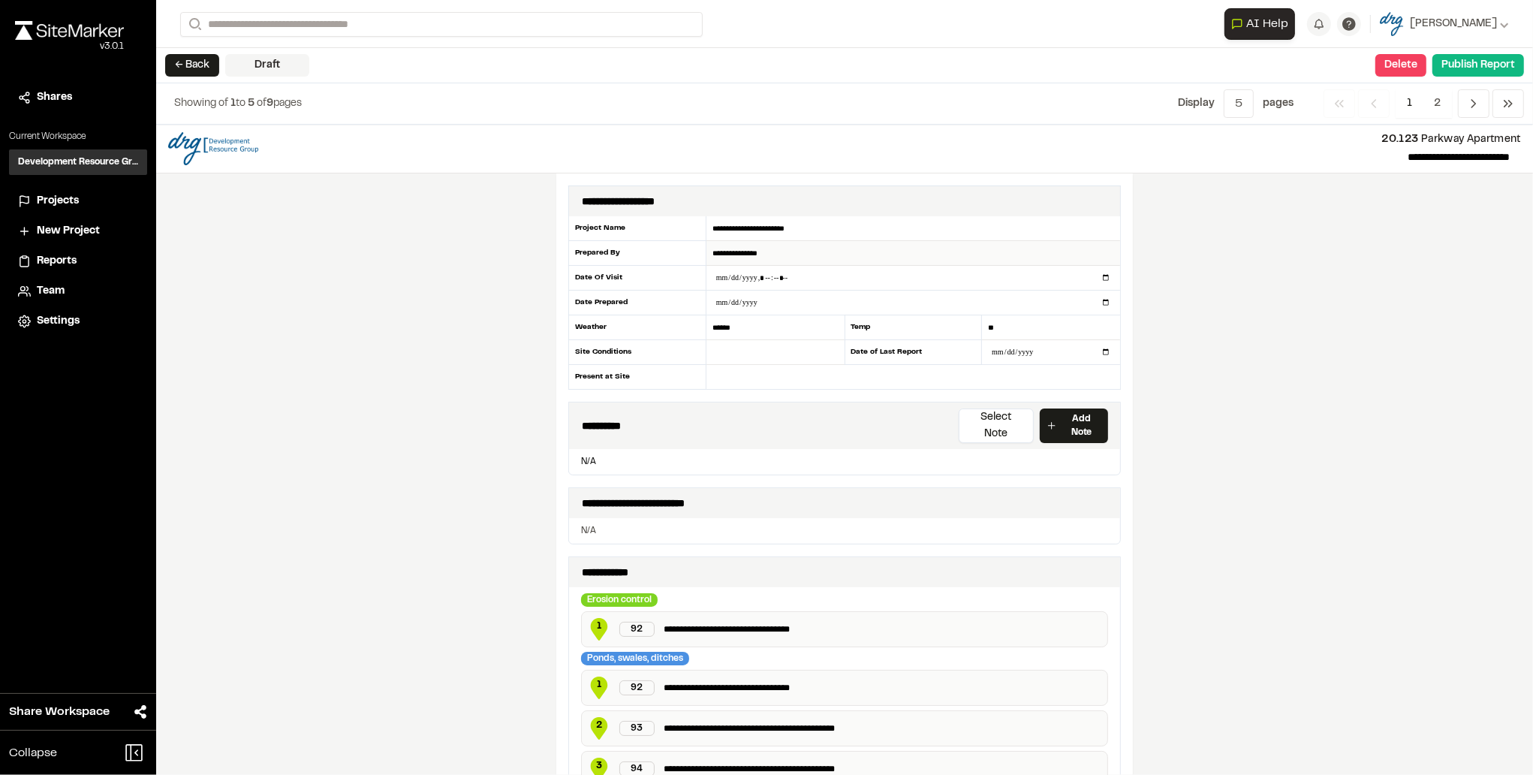
click at [748, 251] on input "**********" at bounding box center [913, 253] width 414 height 25
drag, startPoint x: 771, startPoint y: 249, endPoint x: 611, endPoint y: 253, distance: 159.9
click at [611, 253] on div "**********" at bounding box center [844, 302] width 552 height 173
type input "**********"
click at [1100, 277] on input "datetime-local" at bounding box center [913, 278] width 414 height 24
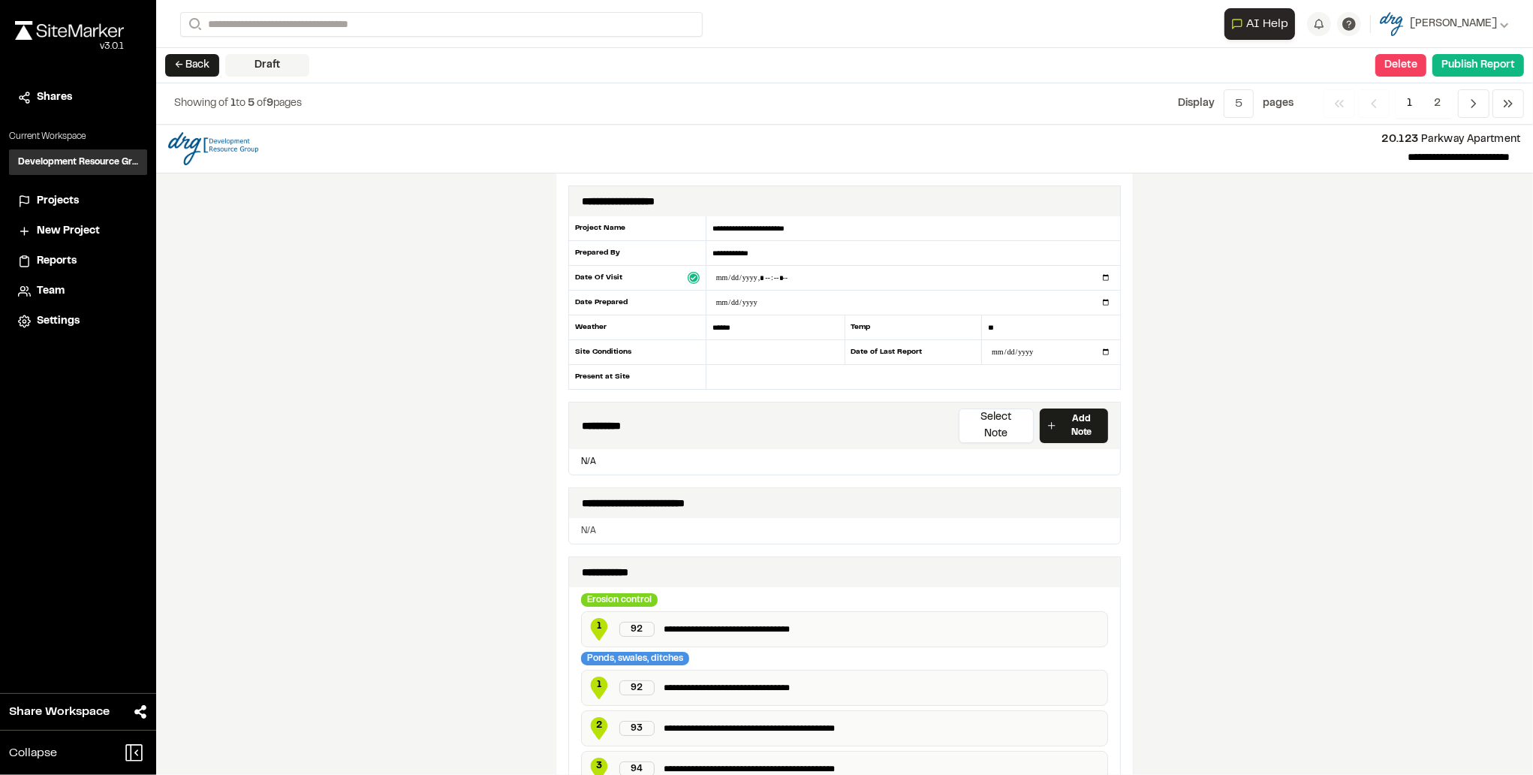
click at [1380, 380] on div "**********" at bounding box center [844, 450] width 1377 height 650
click at [1097, 299] on input "**********" at bounding box center [913, 302] width 414 height 24
click at [1102, 276] on input "datetime-local" at bounding box center [913, 278] width 414 height 24
type input "**********"
click at [1237, 399] on div "**********" at bounding box center [844, 450] width 1377 height 650
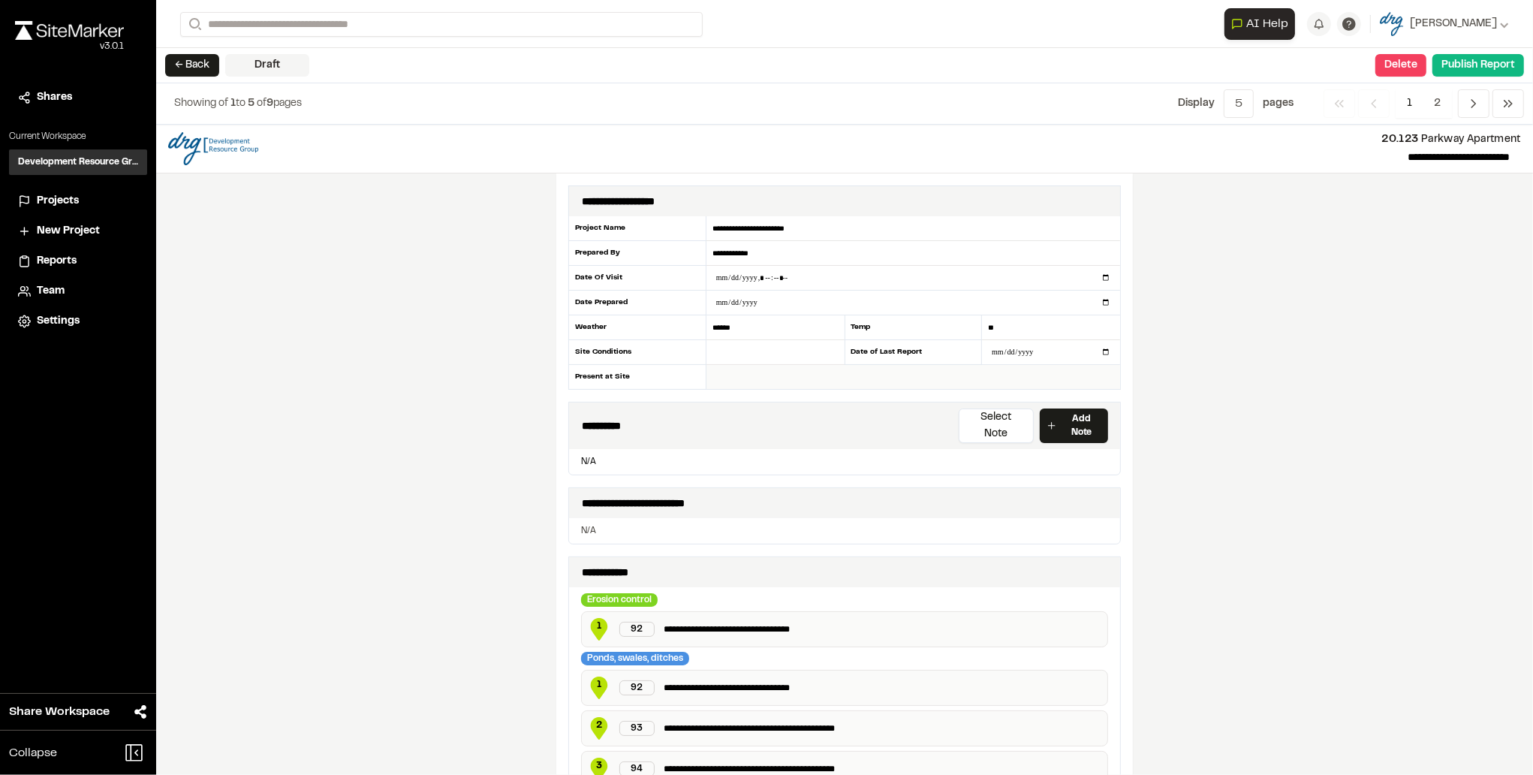
click at [715, 375] on input "text" at bounding box center [913, 377] width 414 height 24
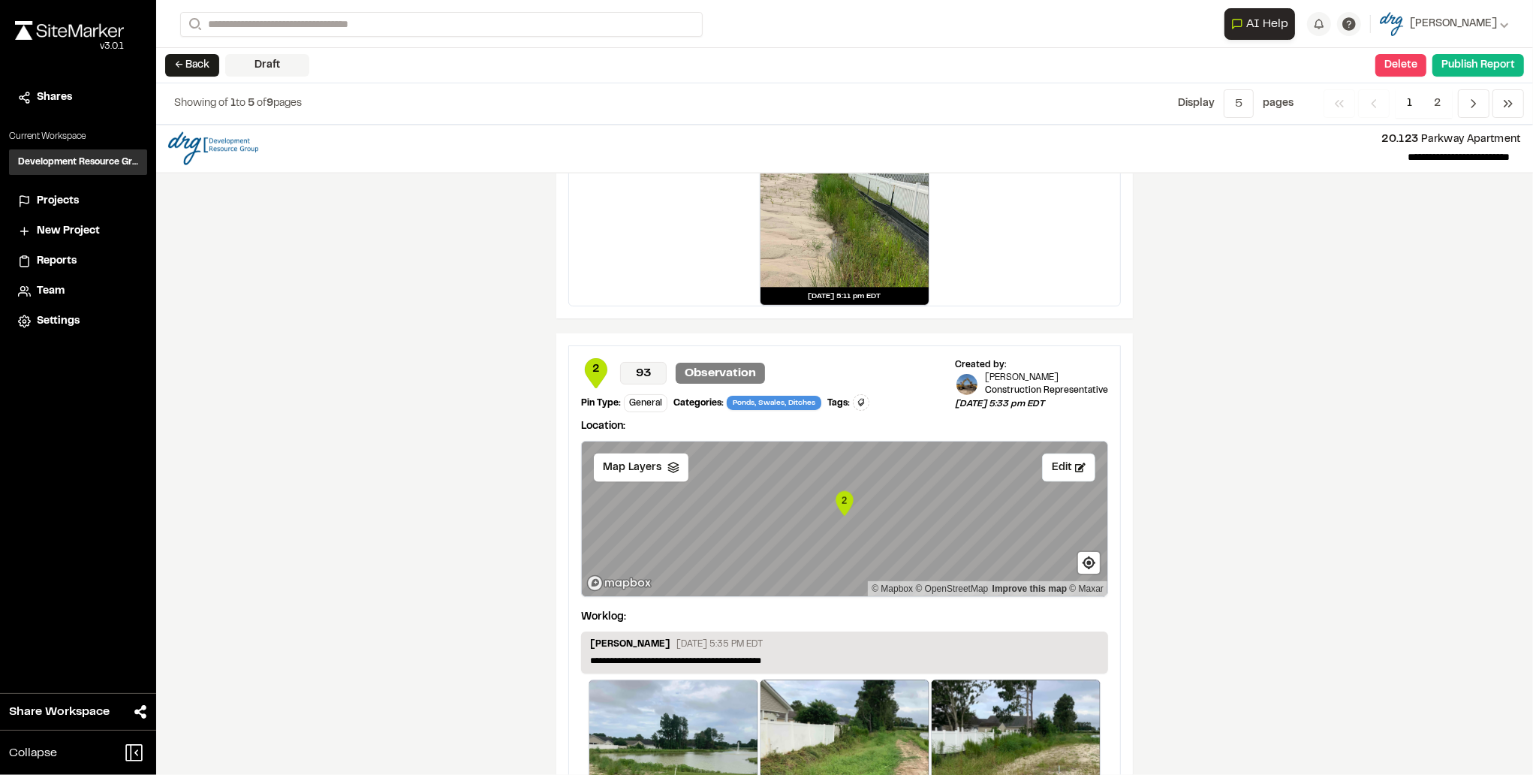
scroll to position [2373, 0]
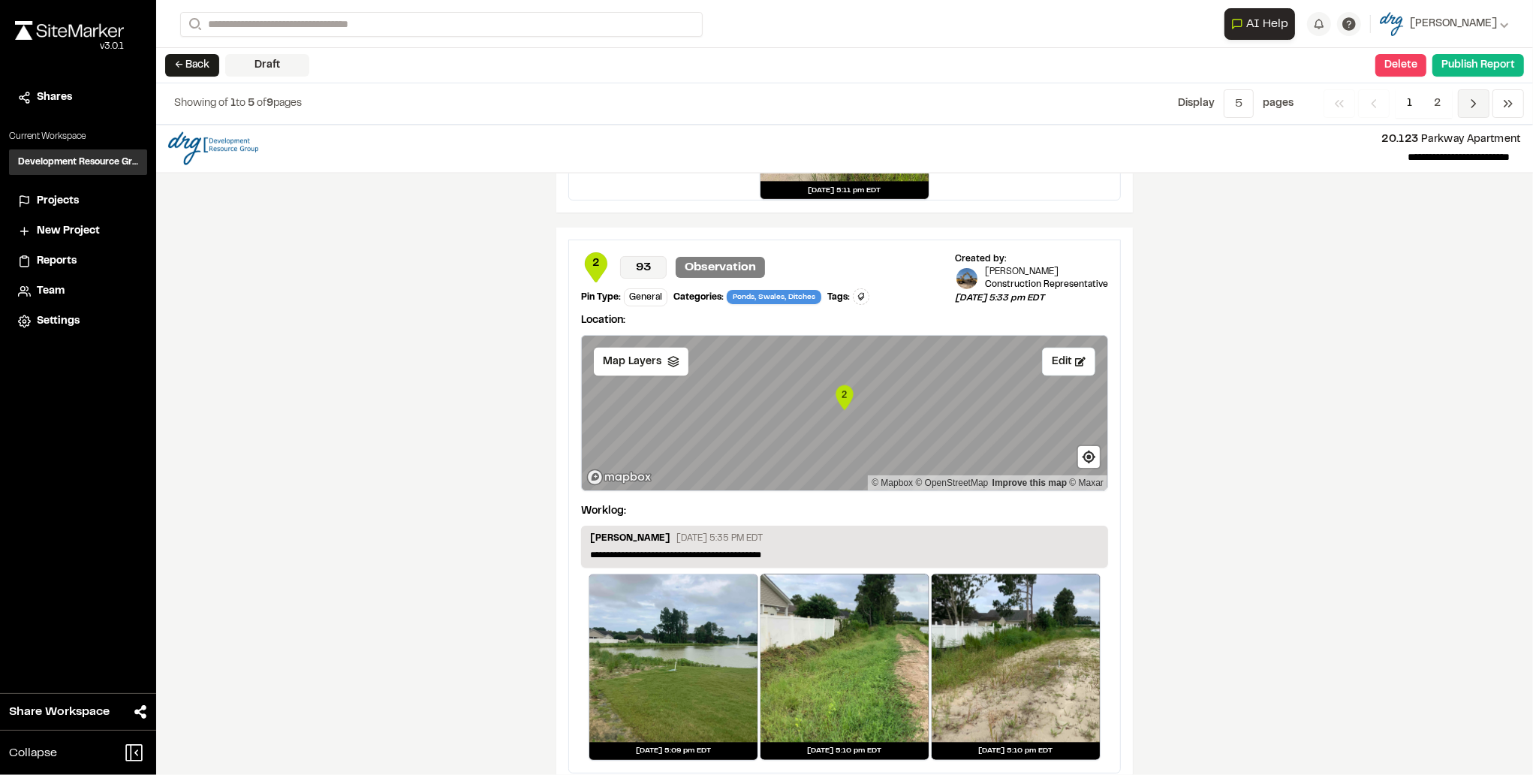
click at [1477, 105] on icon "Navigation" at bounding box center [1473, 103] width 15 height 15
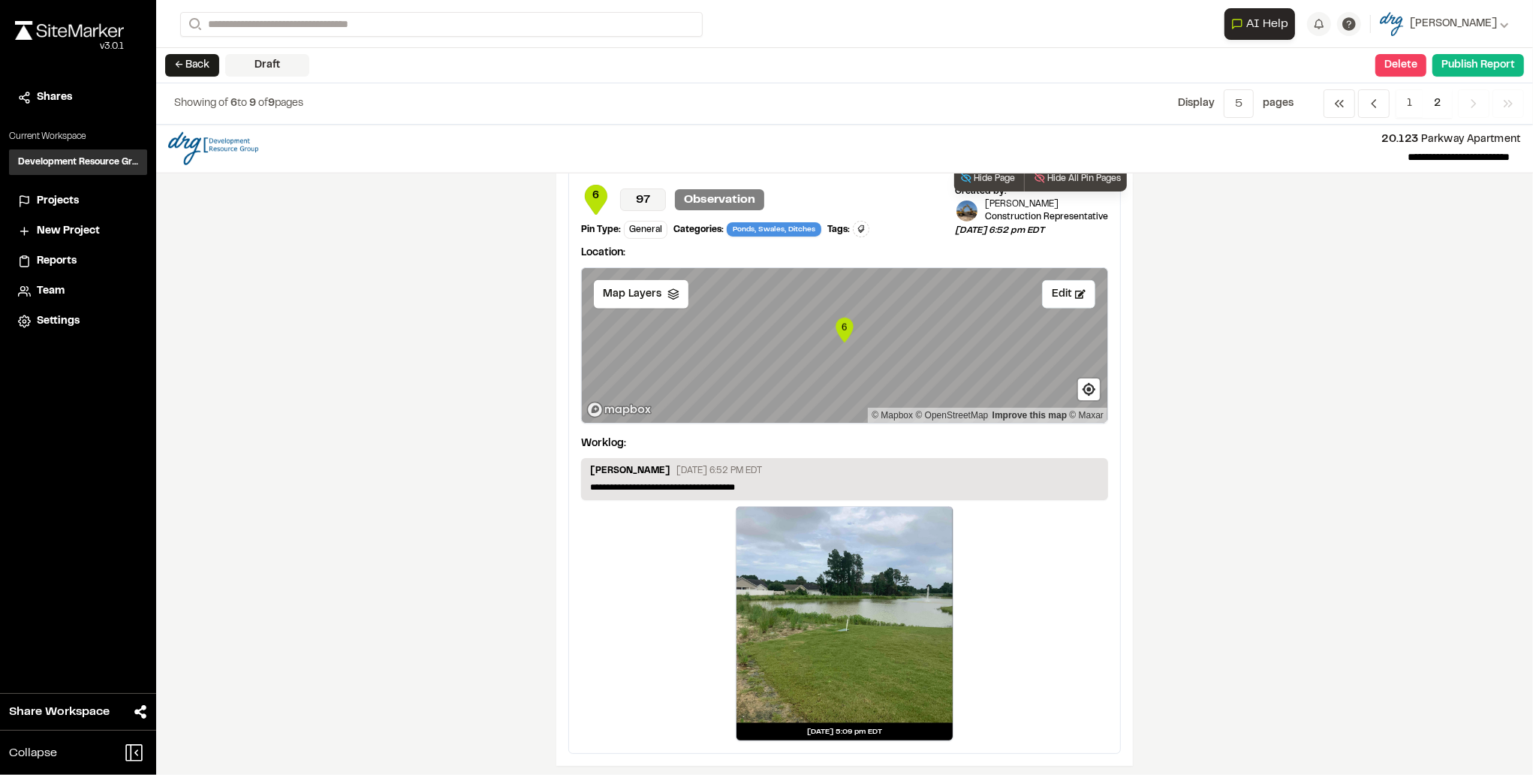
scroll to position [1877, 0]
drag, startPoint x: 1460, startPoint y: 70, endPoint x: 1448, endPoint y: 299, distance: 230.0
click at [1448, 299] on div "**********" at bounding box center [844, 387] width 1377 height 775
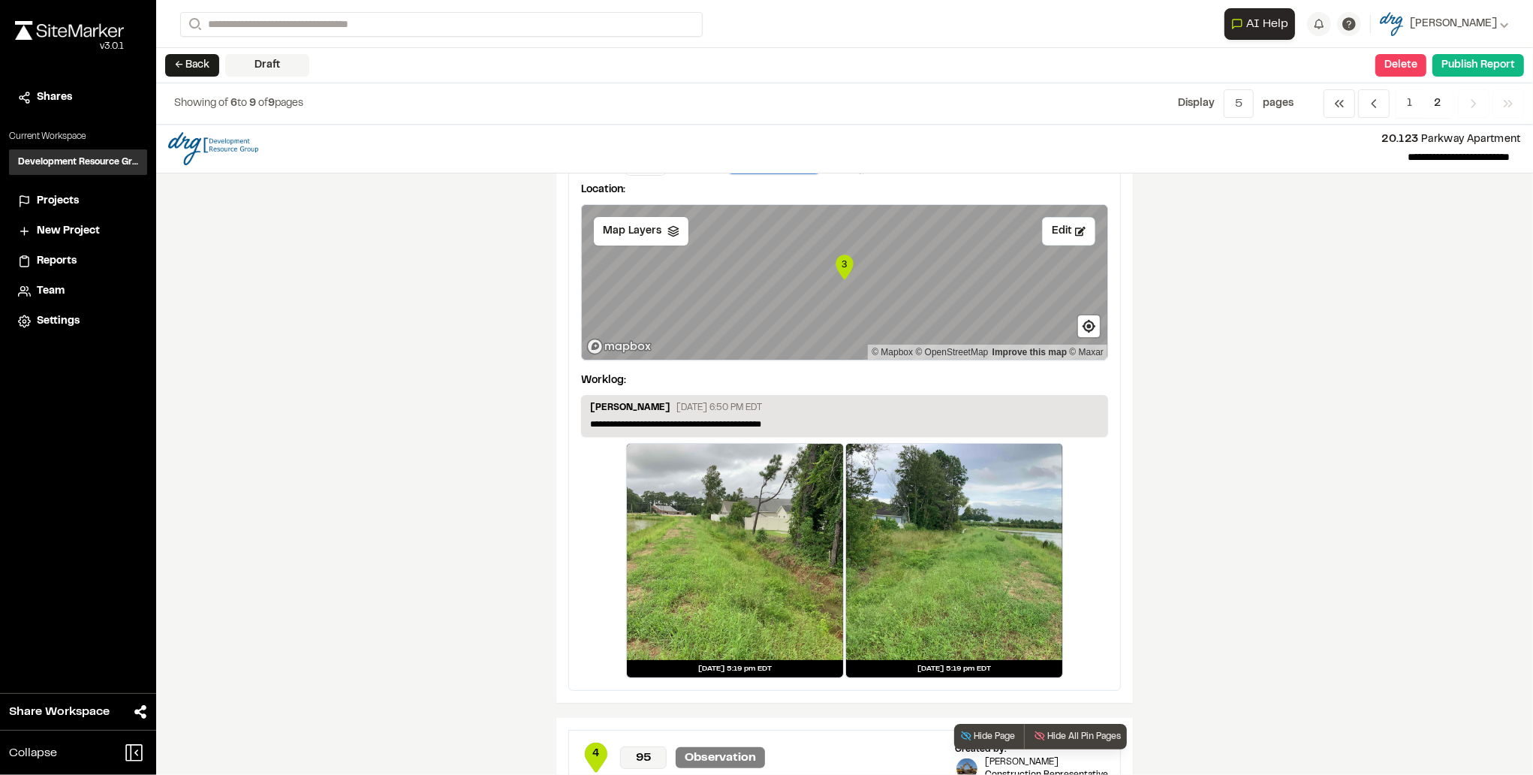
scroll to position [0, 0]
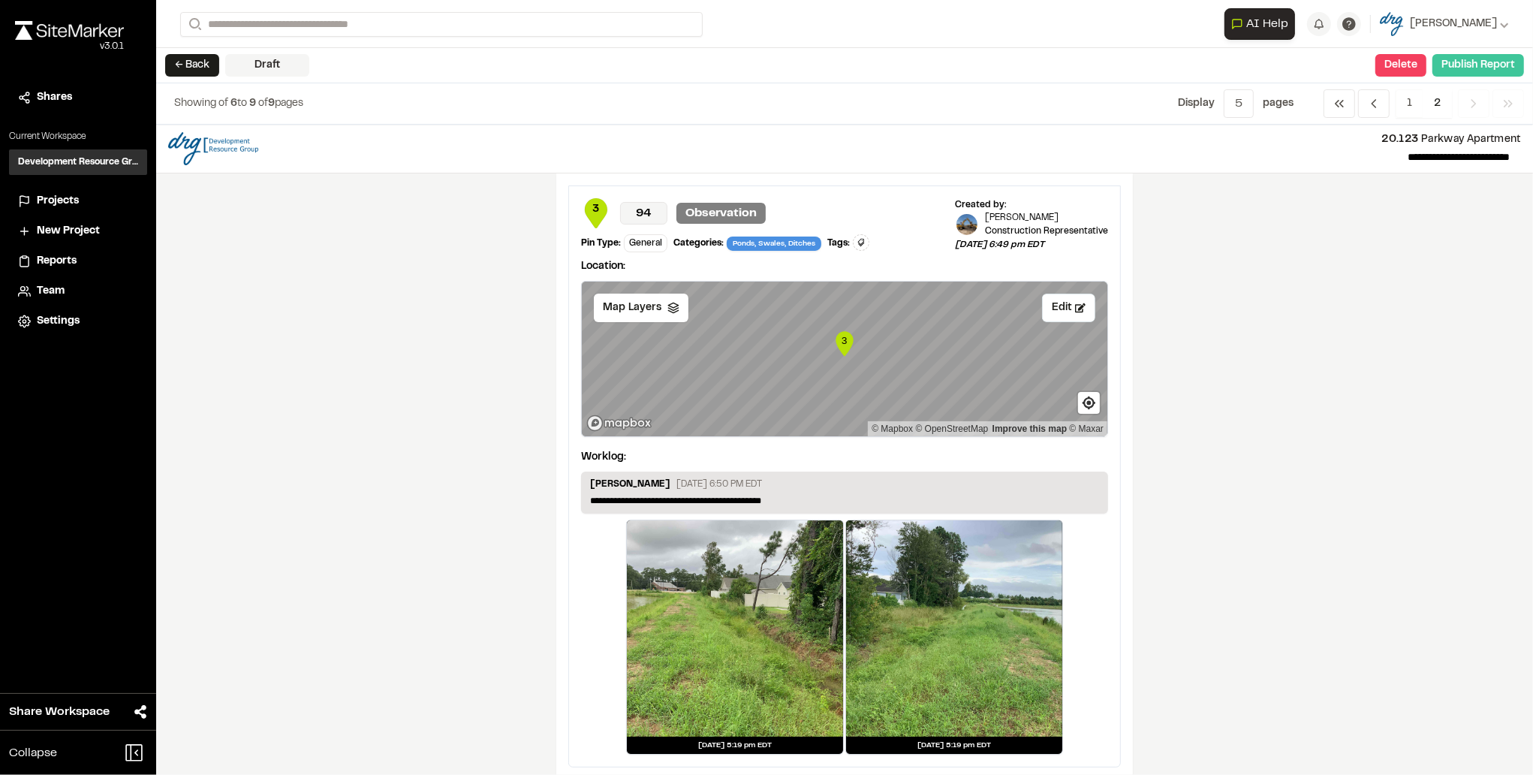
click at [1485, 74] on button "Publish Report" at bounding box center [1478, 65] width 92 height 23
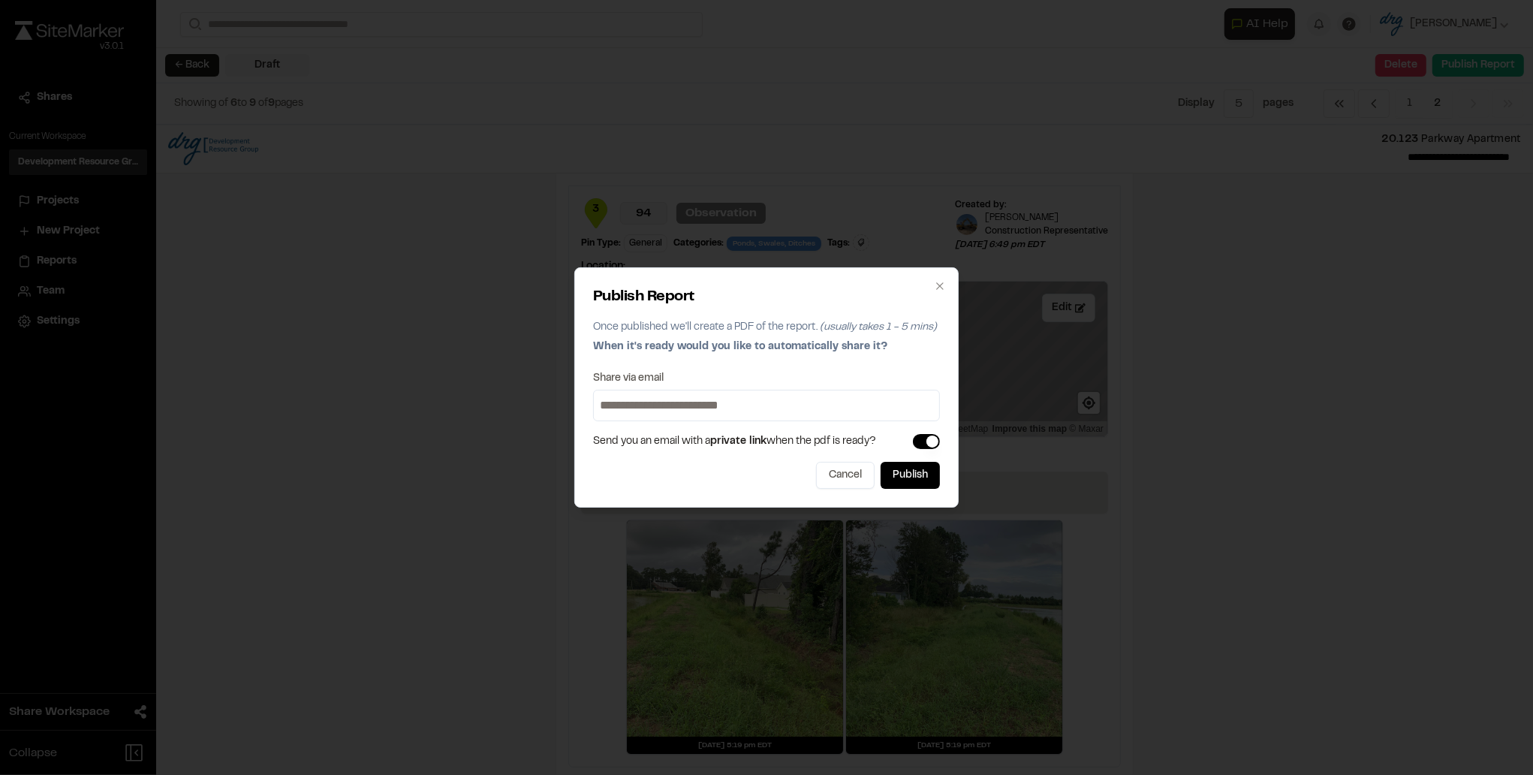
click at [925, 442] on button "button" at bounding box center [926, 441] width 27 height 15
click at [893, 472] on button "Publish" at bounding box center [909, 475] width 59 height 27
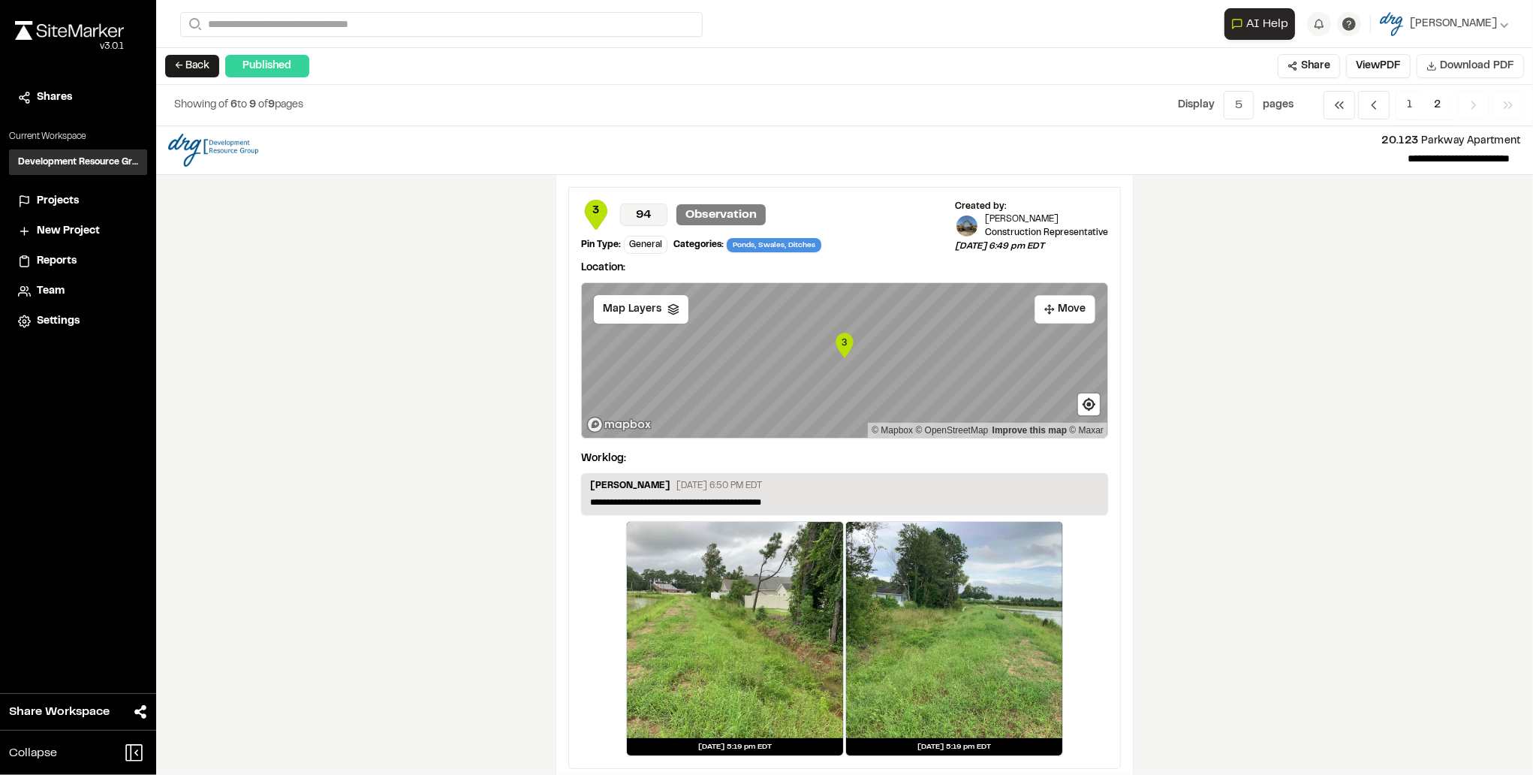
click at [1451, 68] on span "Download PDF" at bounding box center [1477, 66] width 74 height 17
click at [254, 272] on div "**********" at bounding box center [844, 450] width 1377 height 649
click at [1405, 106] on span "1" at bounding box center [1409, 105] width 28 height 29
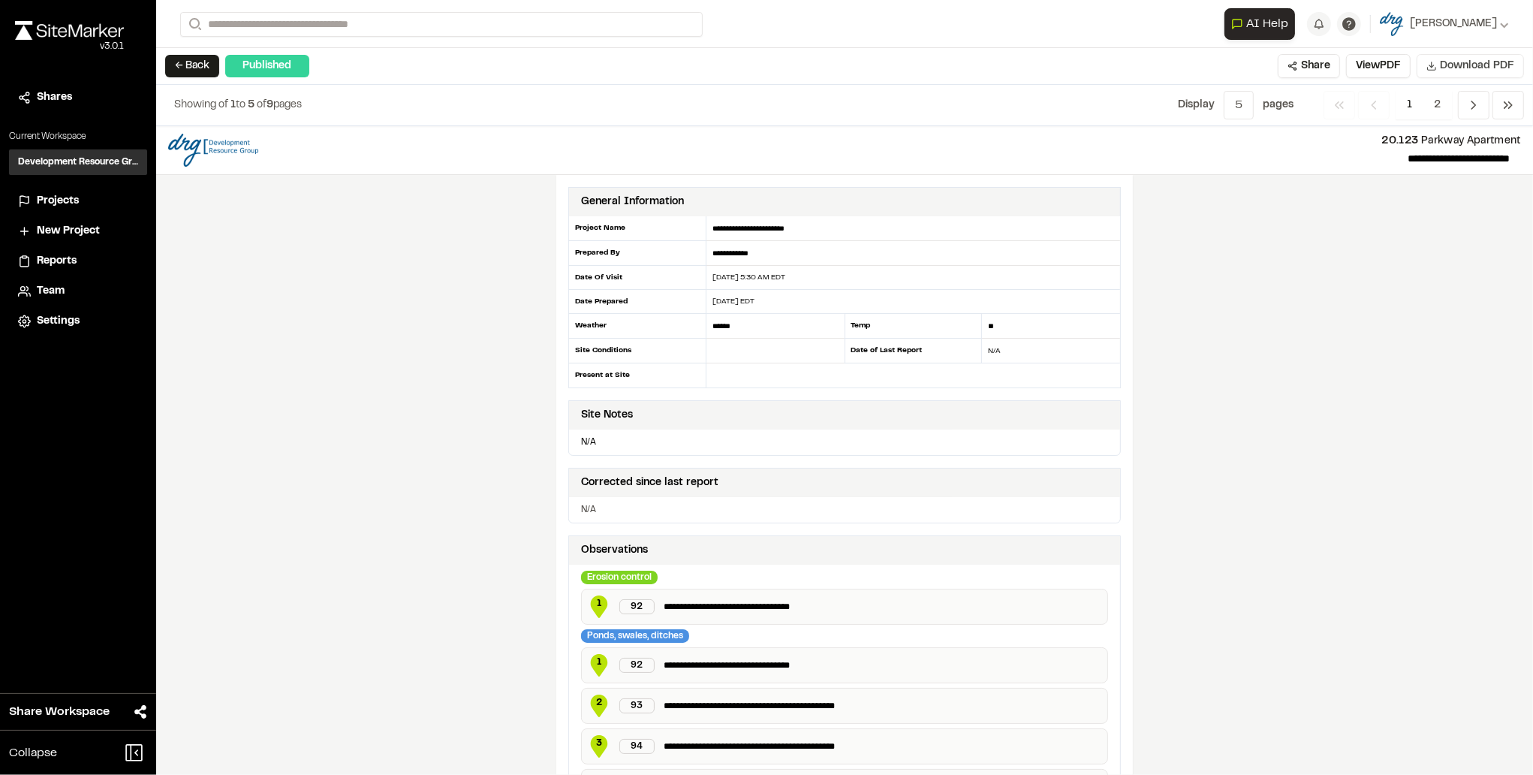
click at [780, 273] on div "[DATE] 5:30 AM EDT" at bounding box center [913, 277] width 414 height 11
click at [196, 63] on button "← Back" at bounding box center [192, 66] width 54 height 23
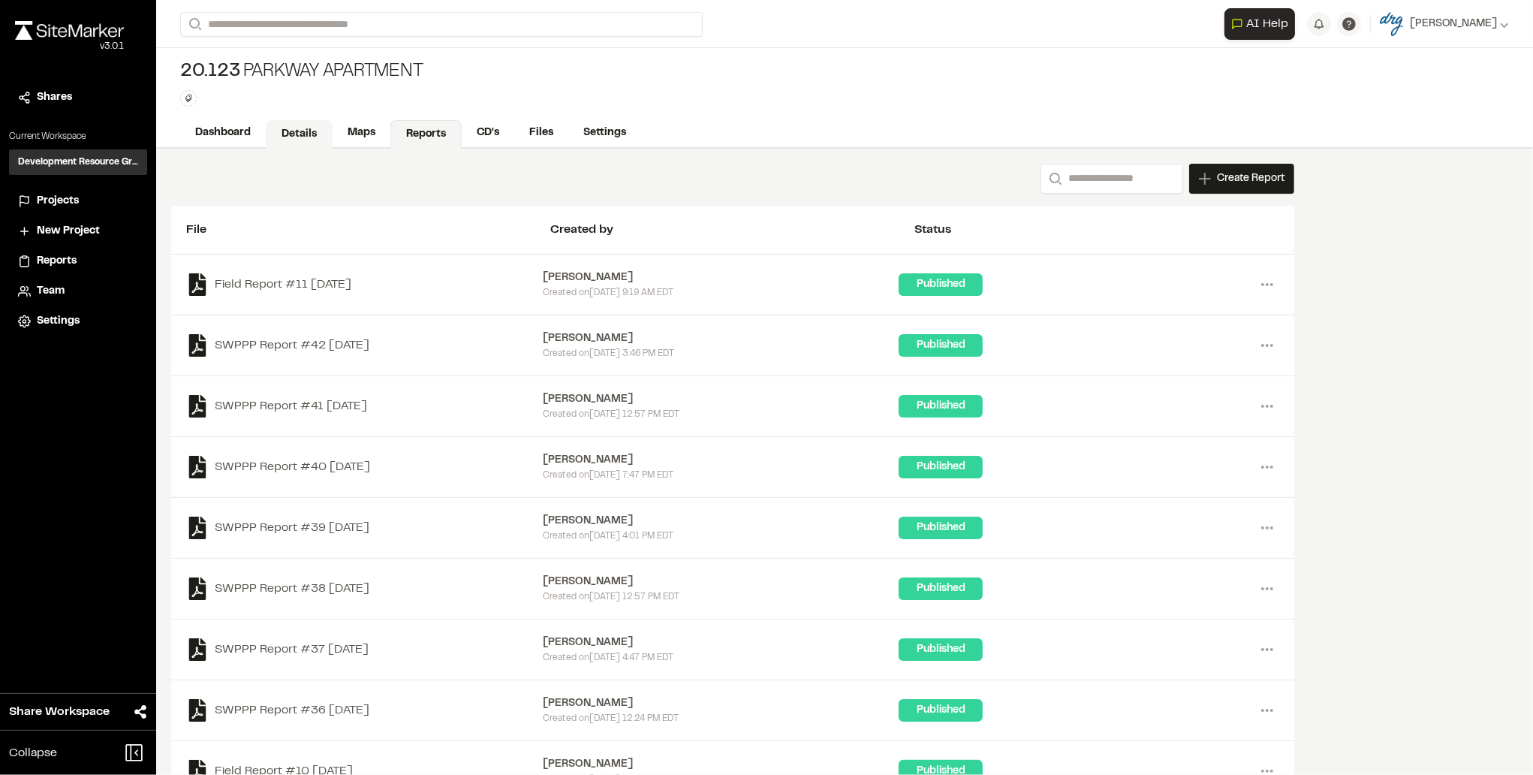
click at [303, 131] on link "Details" at bounding box center [299, 134] width 67 height 29
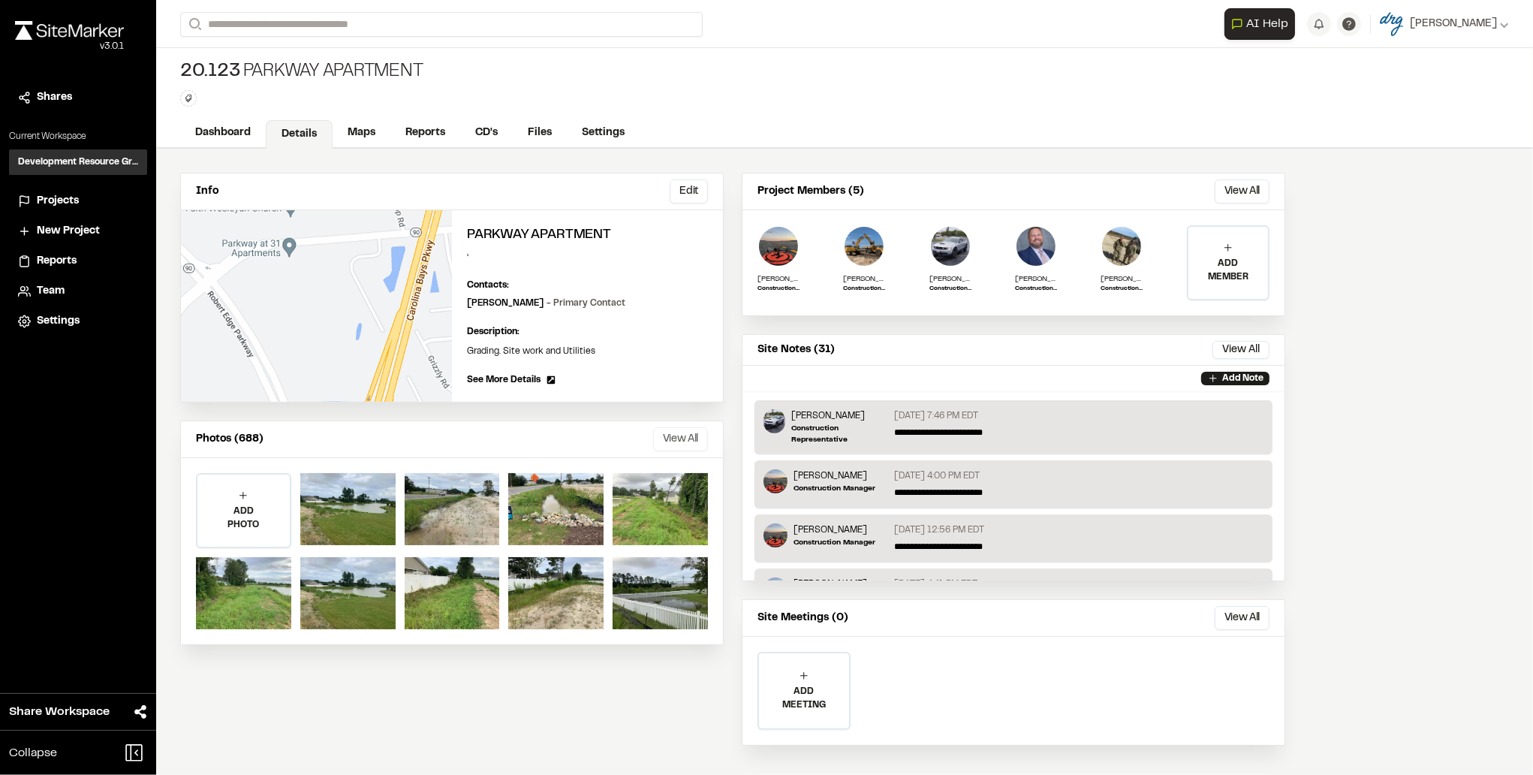
click at [679, 438] on button "View All" at bounding box center [680, 439] width 55 height 24
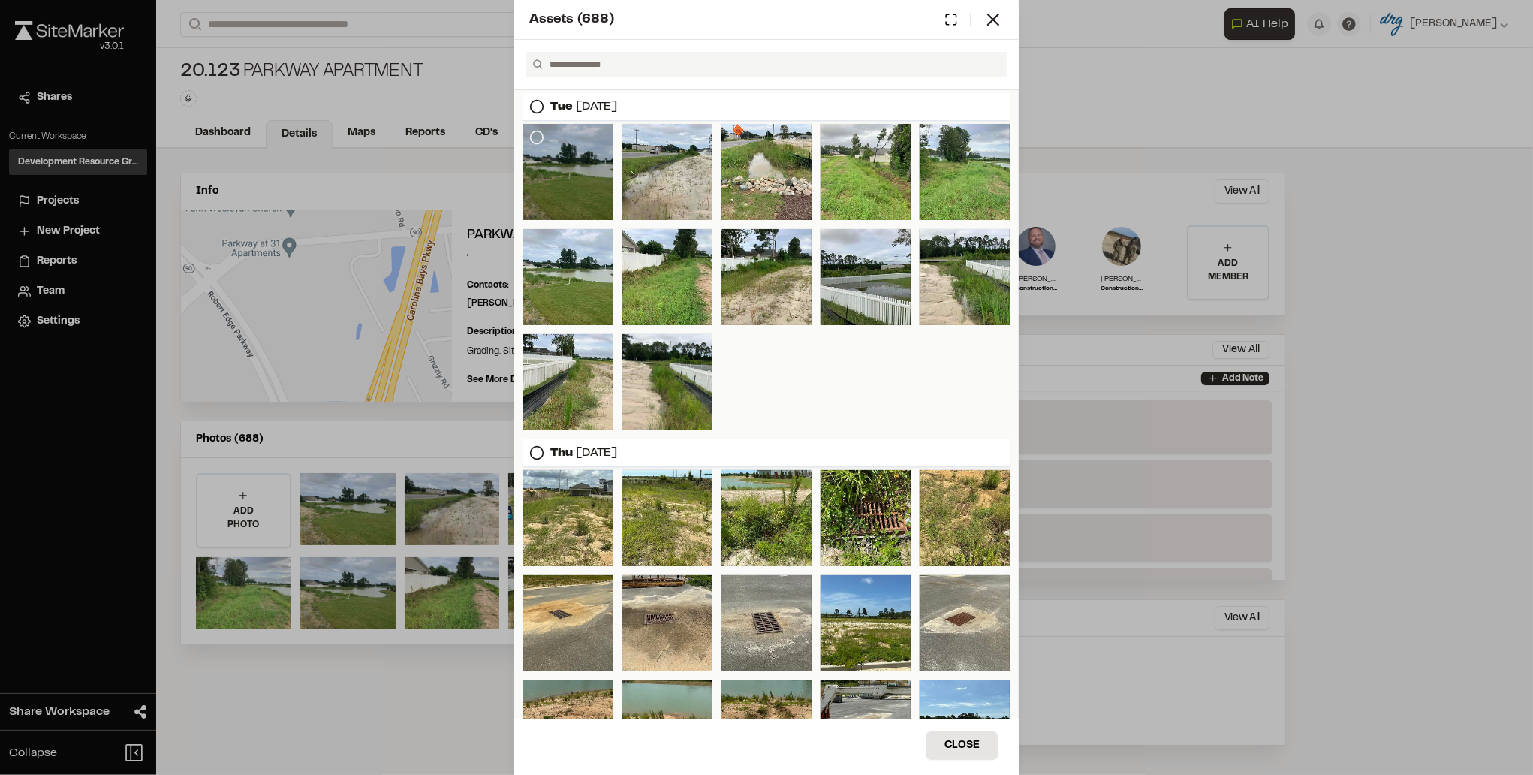
drag, startPoint x: 534, startPoint y: 132, endPoint x: 620, endPoint y: 139, distance: 86.6
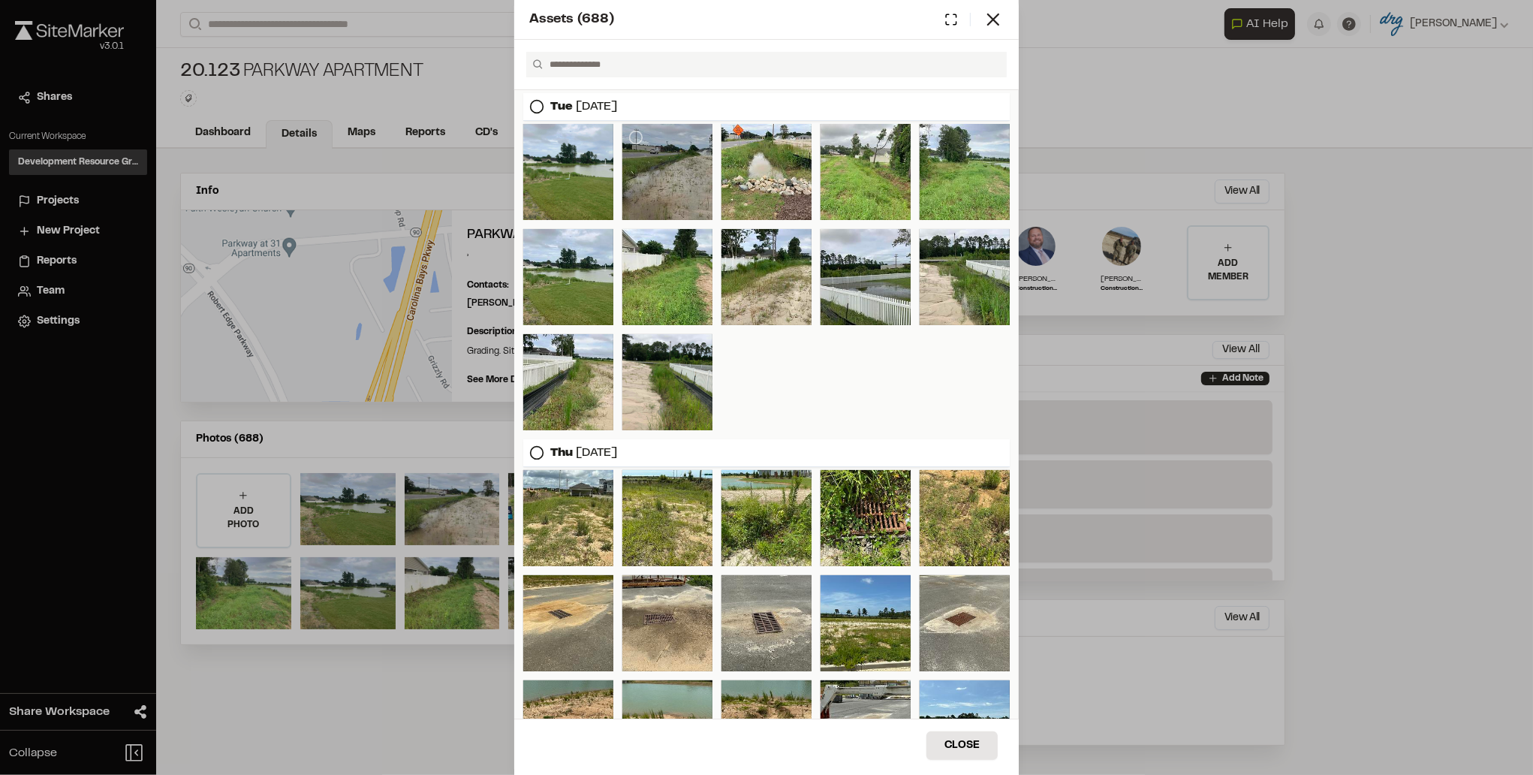
click at [534, 132] on icon at bounding box center [536, 137] width 15 height 15
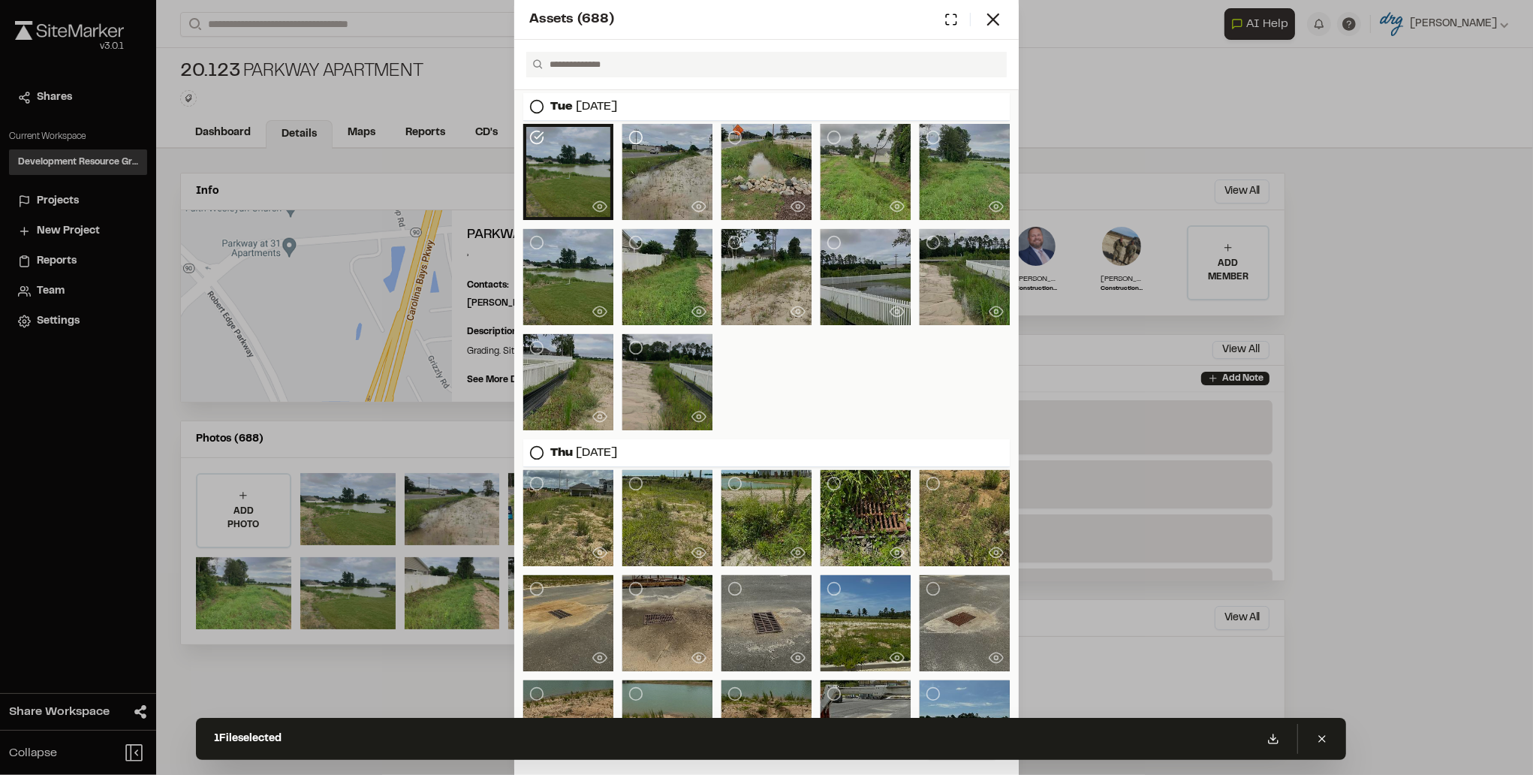
click at [634, 139] on icon at bounding box center [635, 137] width 15 height 15
click at [737, 136] on circle at bounding box center [735, 137] width 13 height 13
click at [827, 135] on icon at bounding box center [833, 137] width 15 height 15
click at [926, 136] on icon at bounding box center [933, 137] width 15 height 15
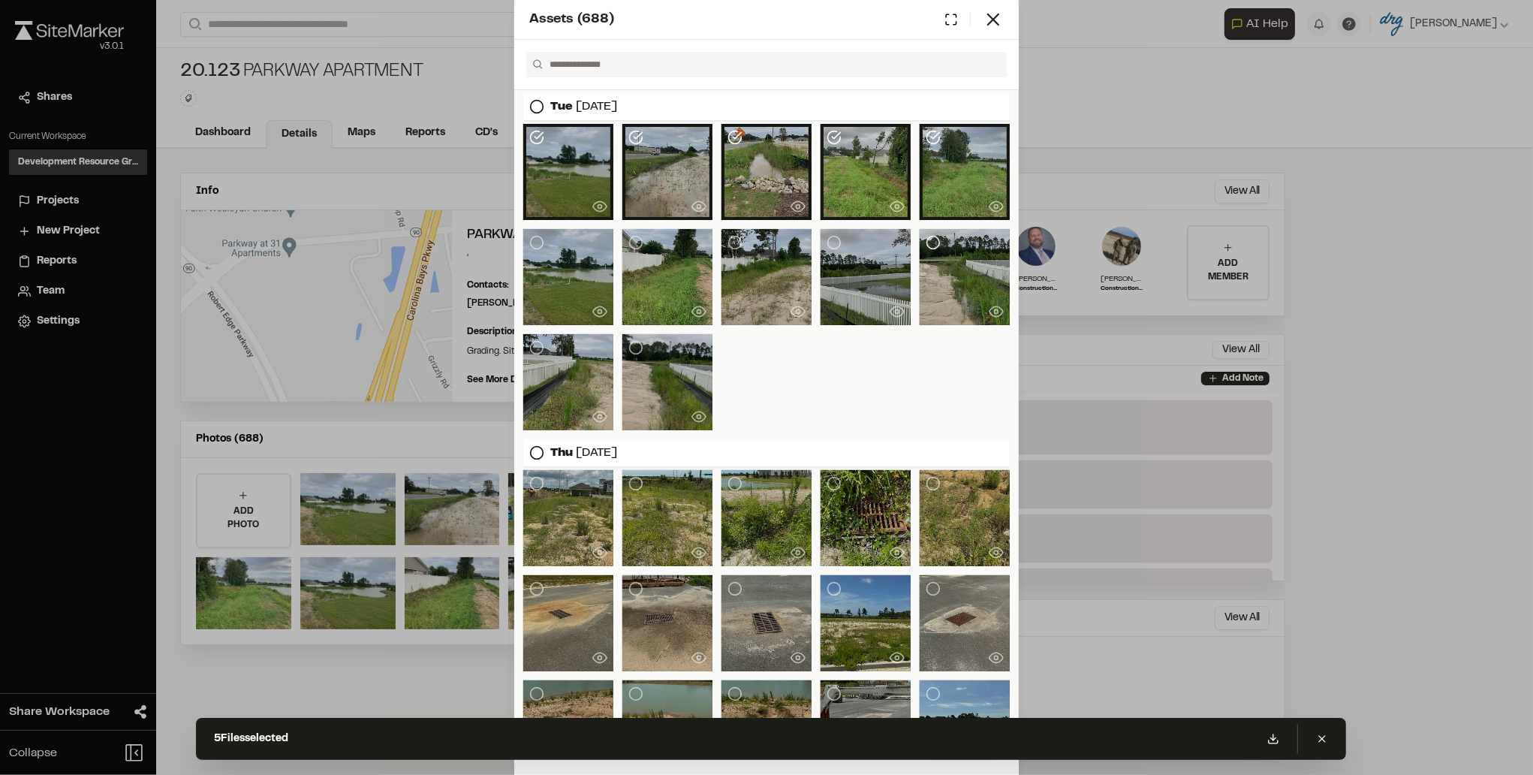
click at [928, 239] on icon at bounding box center [933, 242] width 15 height 15
click at [829, 245] on icon at bounding box center [833, 242] width 15 height 15
click at [727, 245] on icon at bounding box center [734, 242] width 15 height 15
click at [637, 242] on icon at bounding box center [635, 242] width 15 height 15
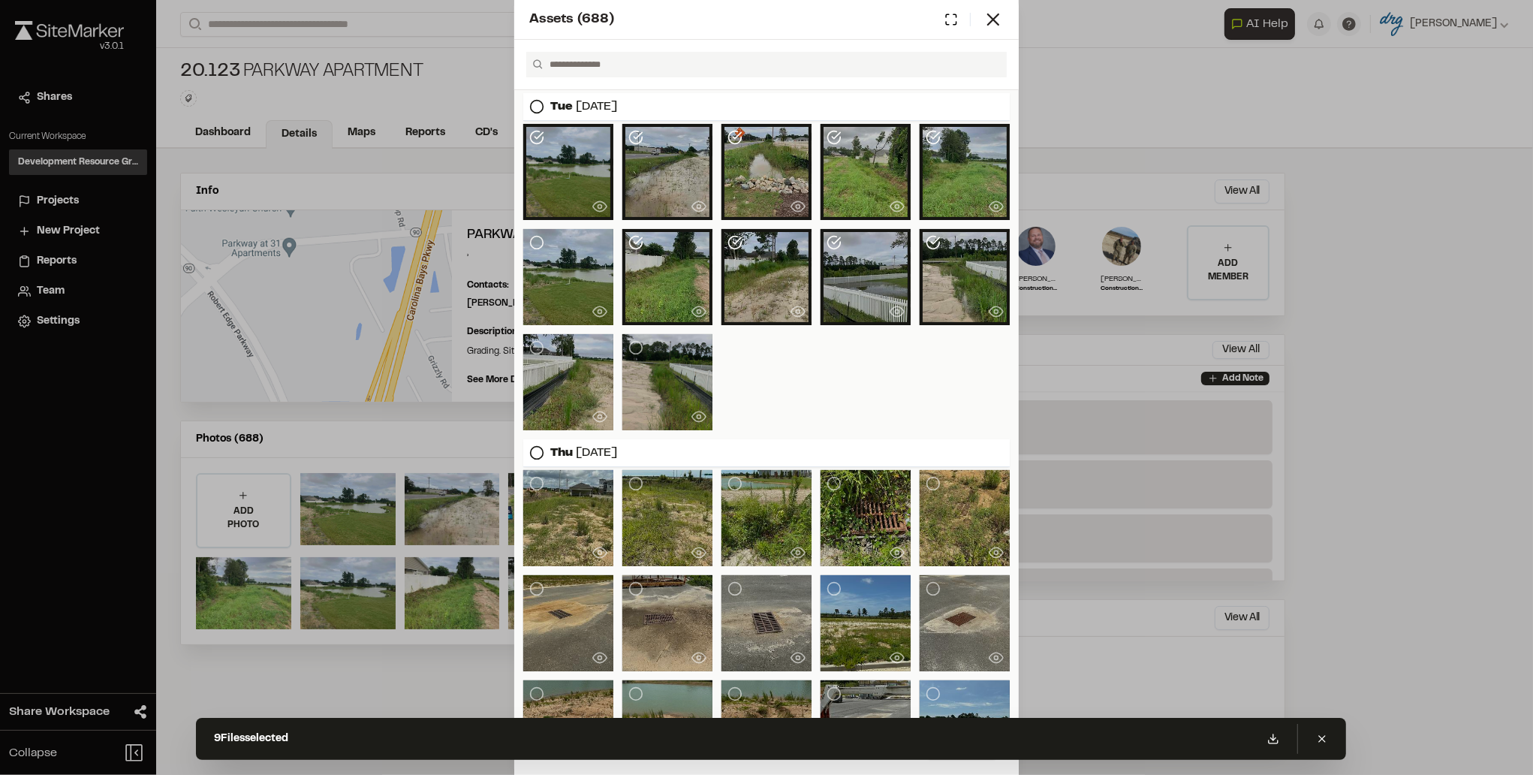
click at [533, 242] on icon at bounding box center [536, 242] width 15 height 15
click at [536, 345] on icon at bounding box center [536, 347] width 15 height 15
click at [631, 348] on icon at bounding box center [635, 347] width 15 height 15
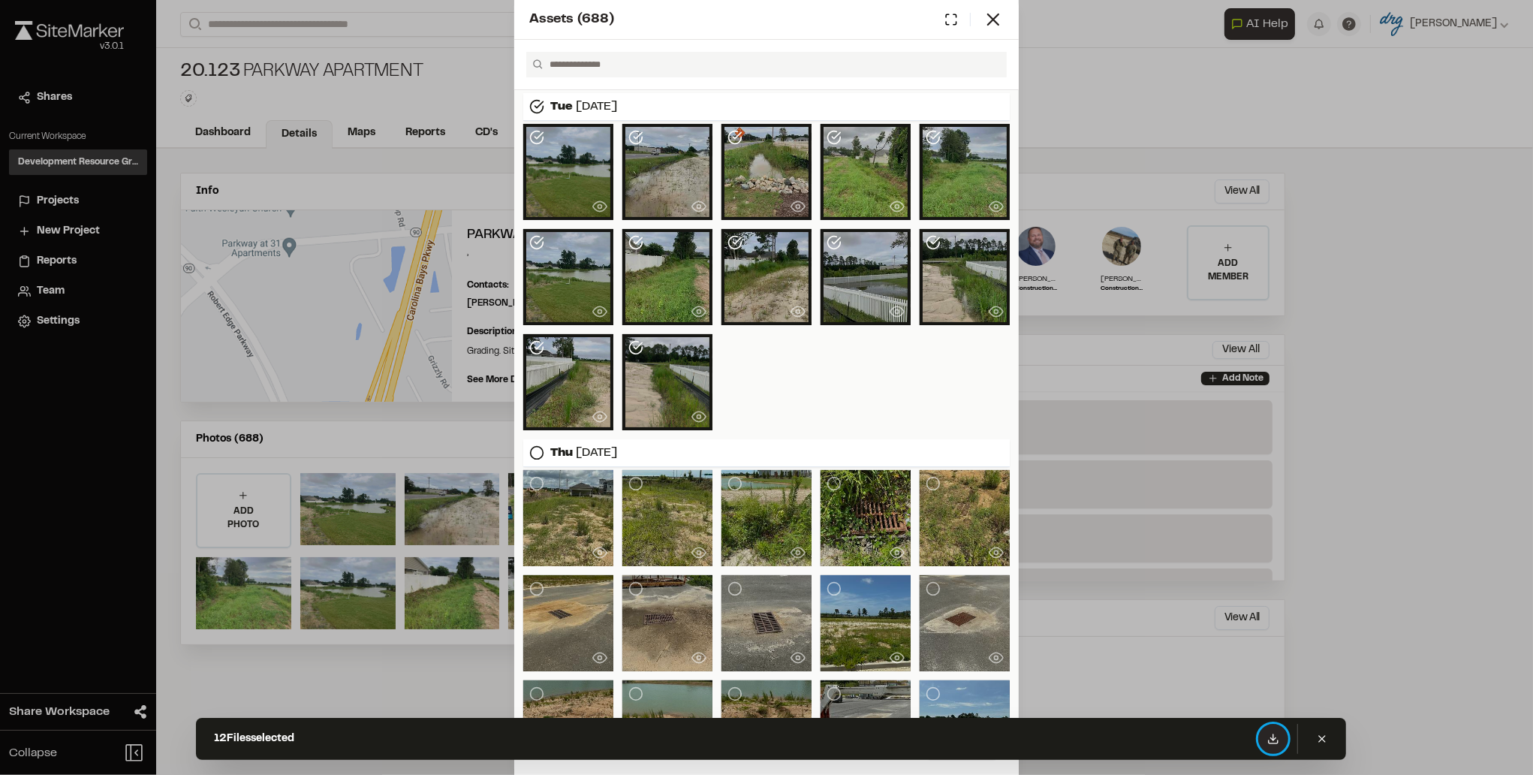
click at [1278, 733] on icon at bounding box center [1273, 739] width 12 height 12
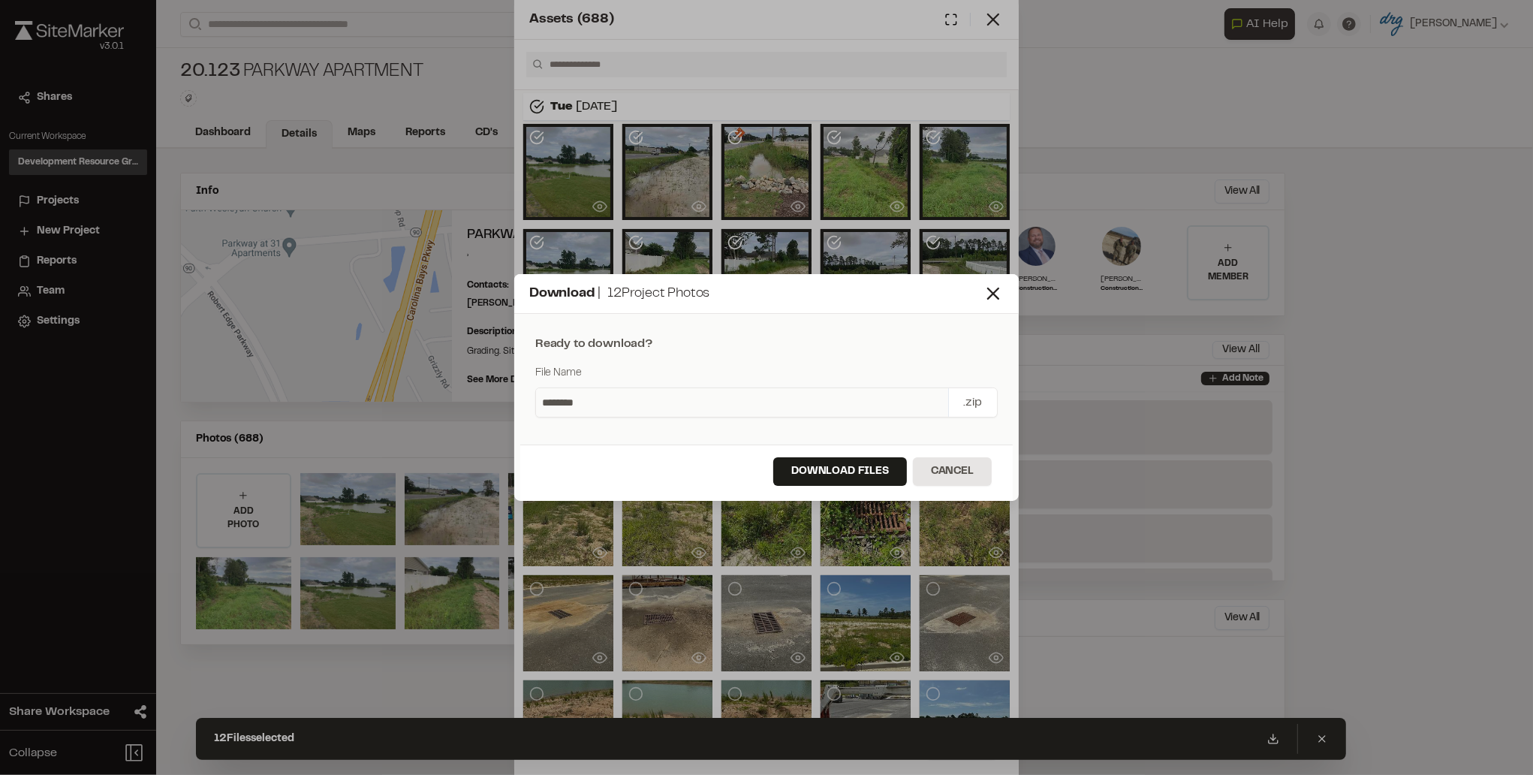
click at [616, 387] on div "******** .zip" at bounding box center [766, 402] width 462 height 30
click at [606, 395] on input "********" at bounding box center [742, 402] width 412 height 29
drag, startPoint x: 597, startPoint y: 404, endPoint x: 522, endPoint y: 402, distance: 75.1
click at [522, 402] on div "Ready to download? File Name ******** .zip" at bounding box center [766, 382] width 492 height 125
drag, startPoint x: 570, startPoint y: 398, endPoint x: 581, endPoint y: 404, distance: 12.8
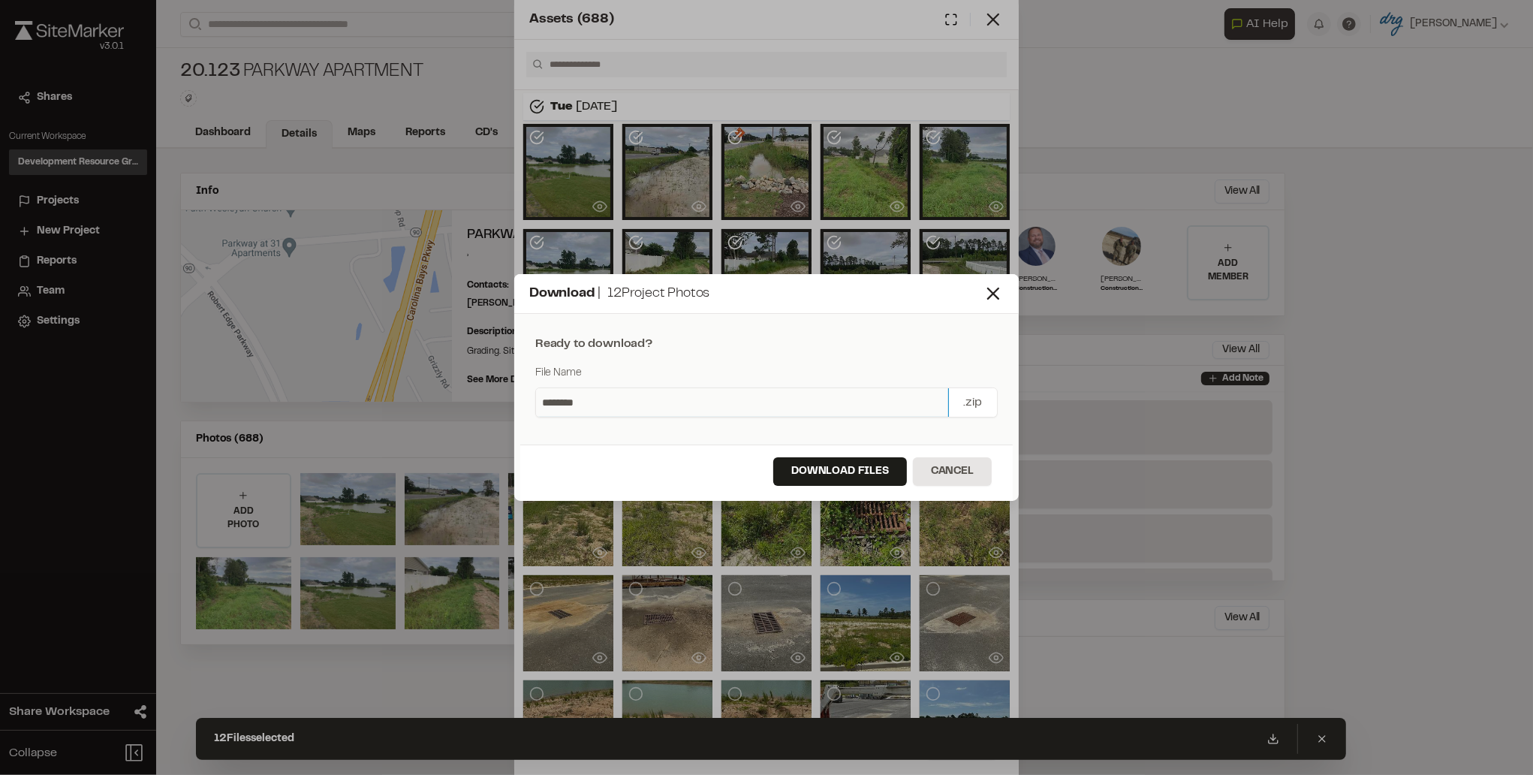
click at [570, 398] on input "********" at bounding box center [742, 402] width 412 height 29
drag, startPoint x: 603, startPoint y: 402, endPoint x: 478, endPoint y: 400, distance: 124.6
click at [479, 401] on div "Download | 12 Project Photos Ready to download? File Name ******** .zip Downloa…" at bounding box center [766, 387] width 1533 height 775
paste input "**********"
click at [573, 405] on input "**********" at bounding box center [742, 402] width 412 height 29
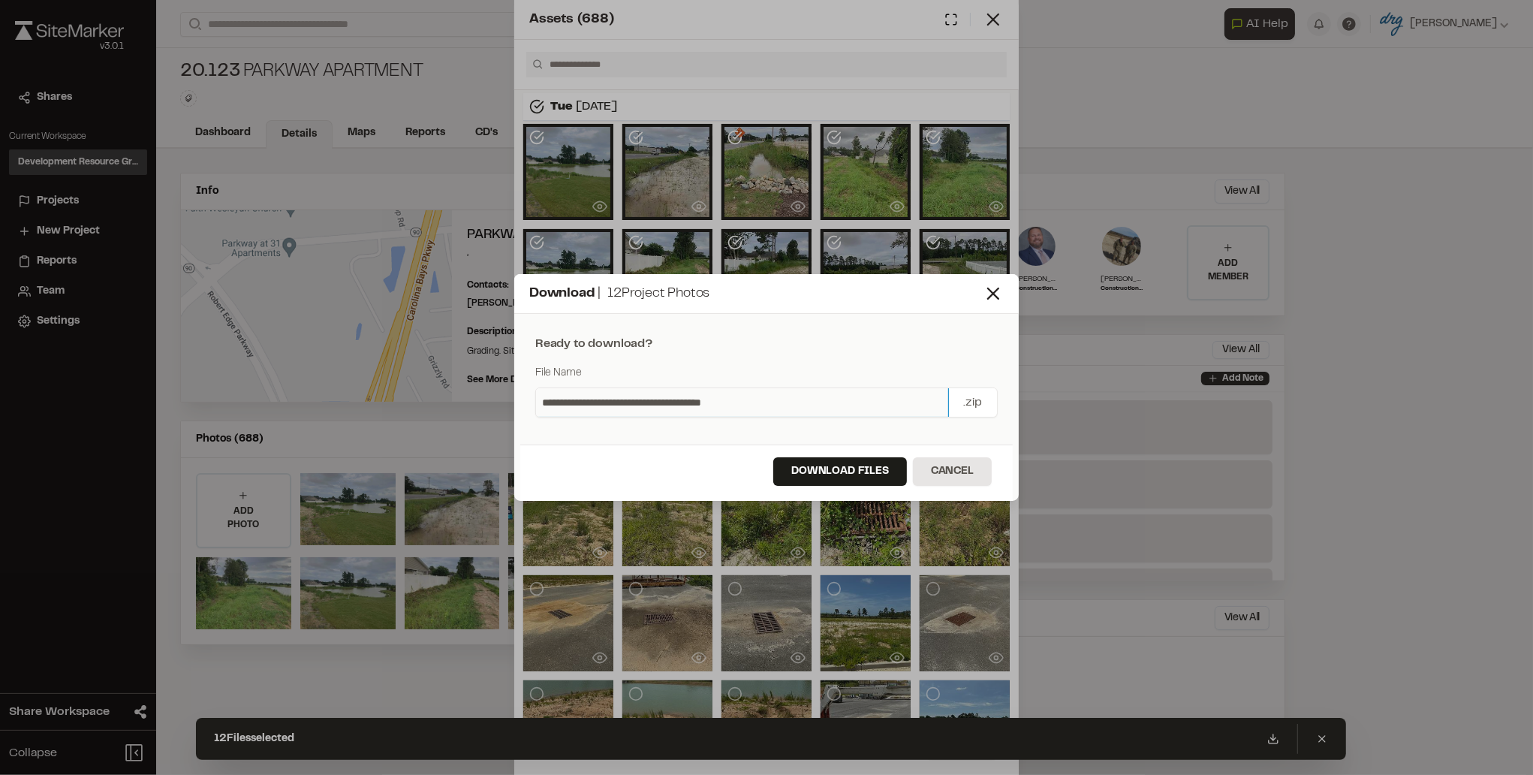
drag, startPoint x: 698, startPoint y: 401, endPoint x: 669, endPoint y: 403, distance: 29.4
click at [669, 403] on input "**********" at bounding box center [742, 402] width 412 height 29
type input "**********"
click at [844, 468] on button "Download Files" at bounding box center [840, 471] width 134 height 29
